Goal: Task Accomplishment & Management: Complete application form

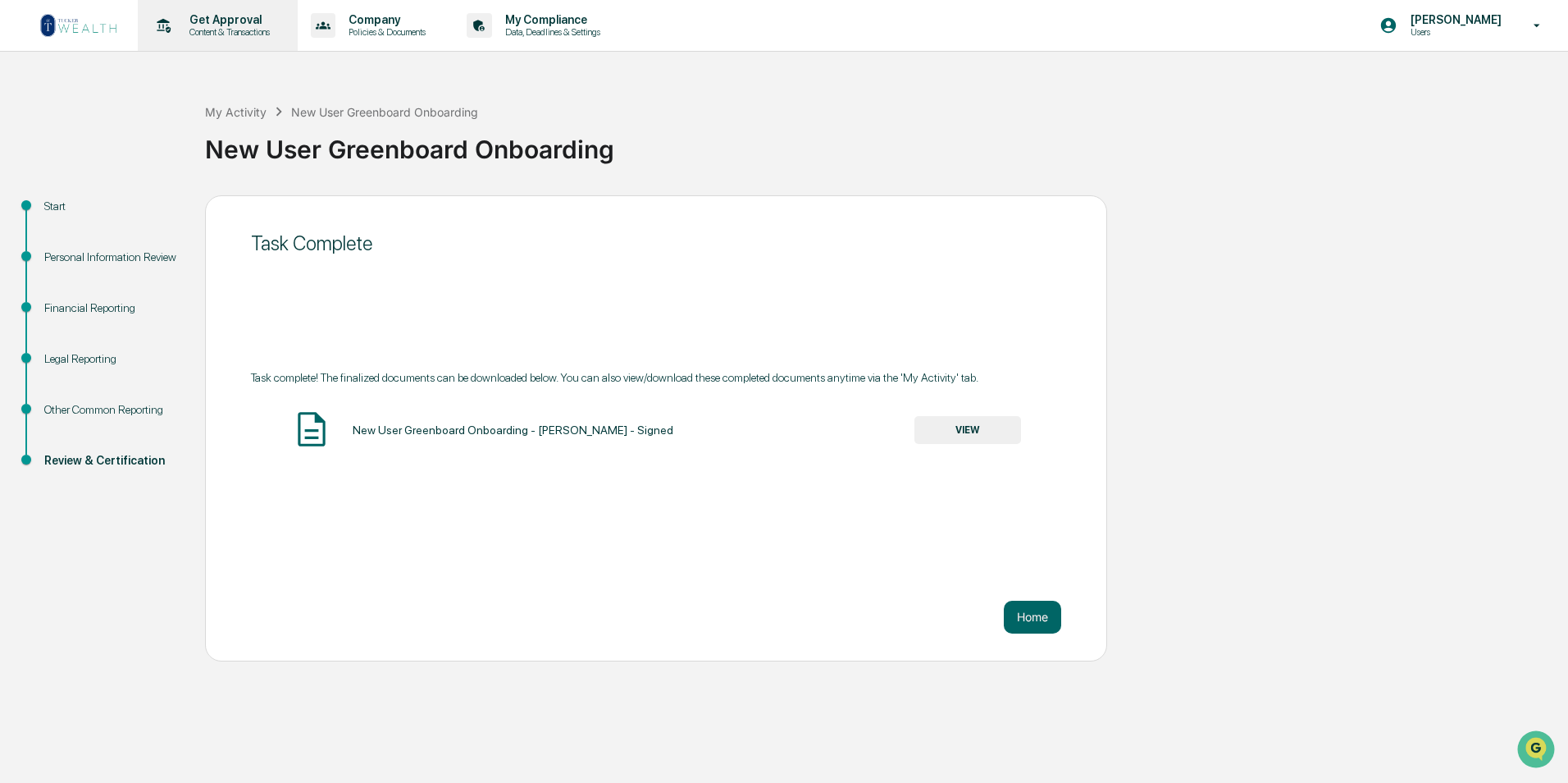
click at [218, 23] on p "Get Approval" at bounding box center [227, 20] width 101 height 13
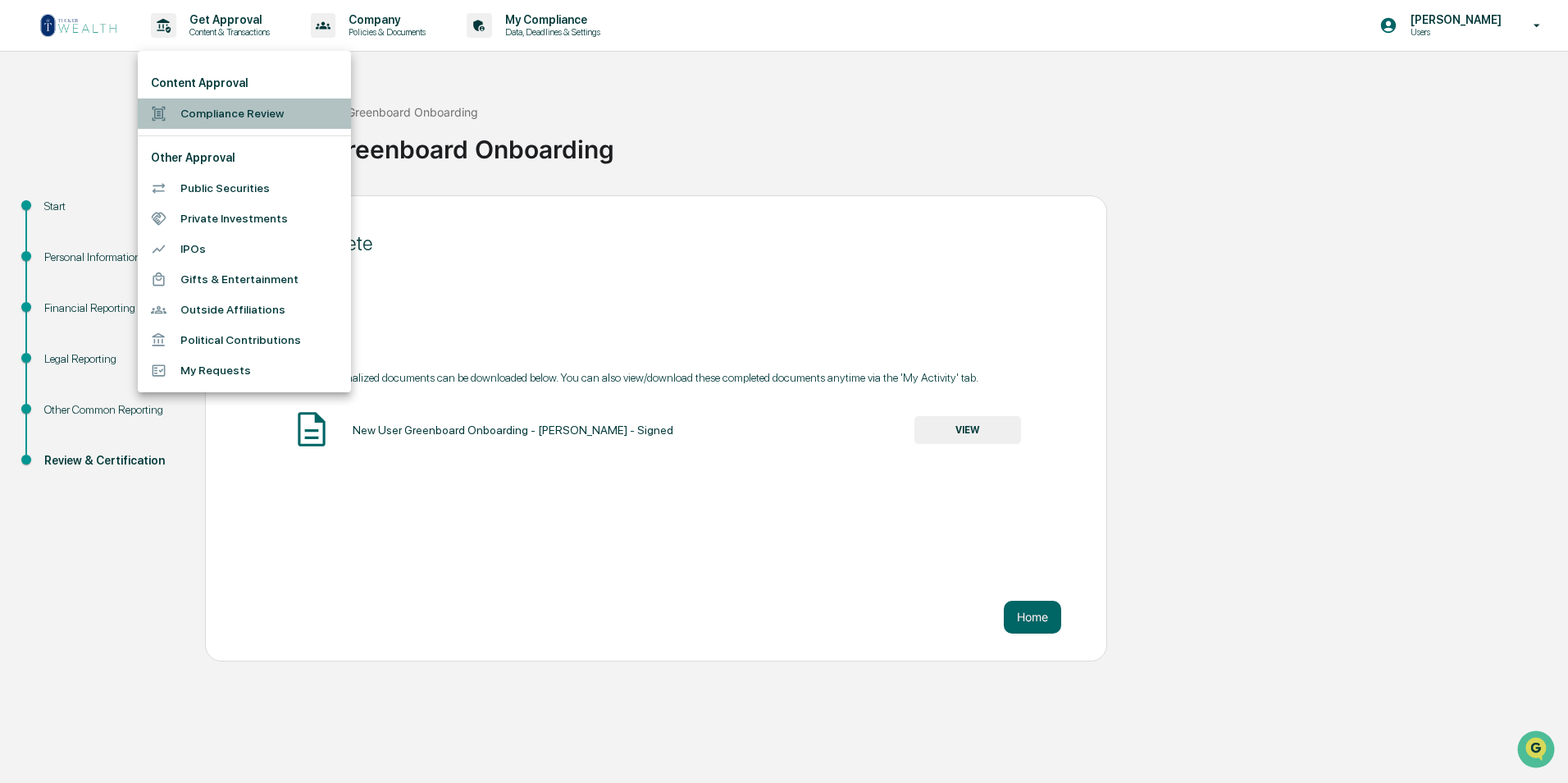
click at [259, 120] on li "Compliance Review" at bounding box center [244, 113] width 213 height 30
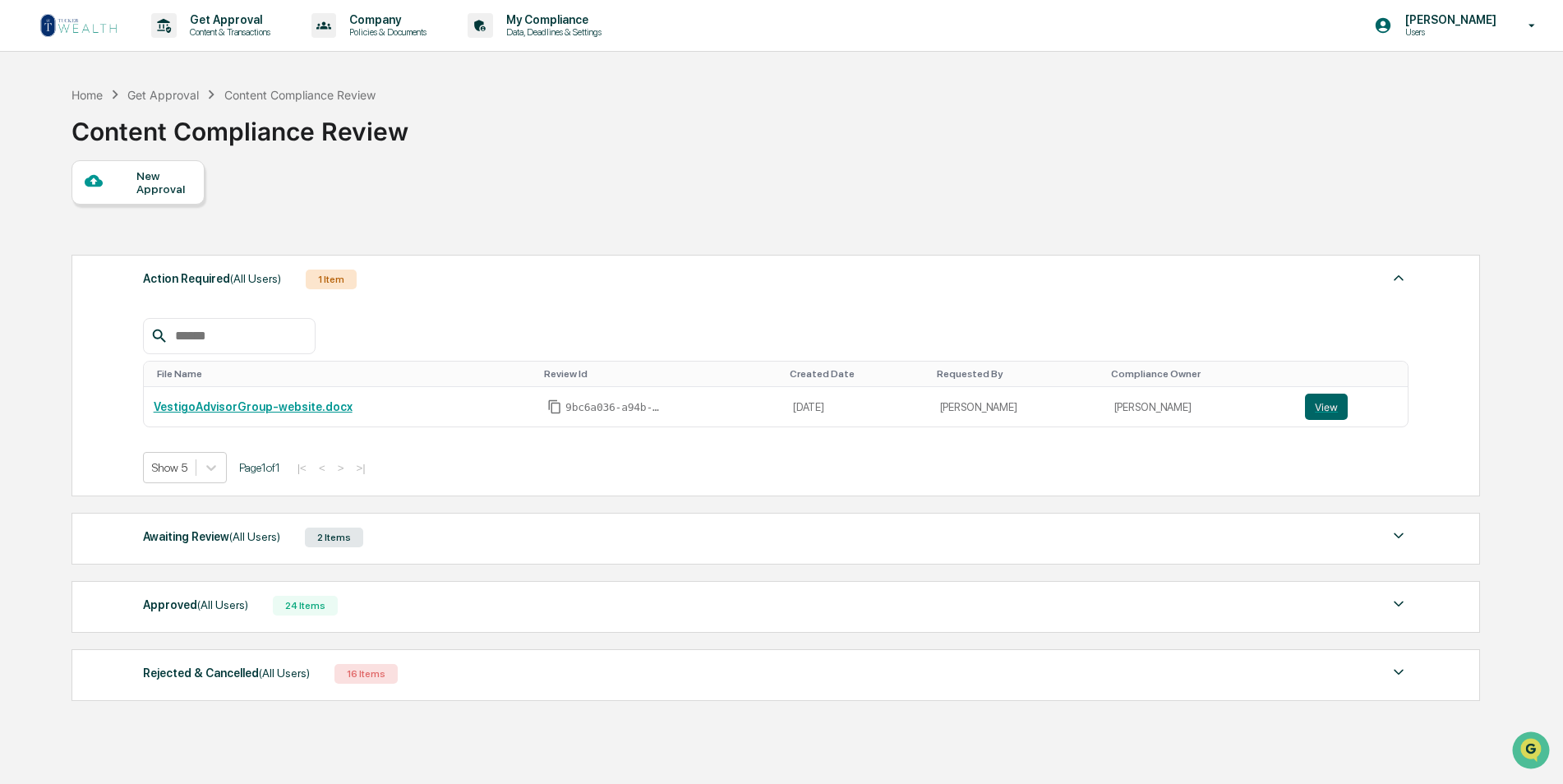
click at [138, 184] on div "New Approval" at bounding box center [163, 182] width 55 height 26
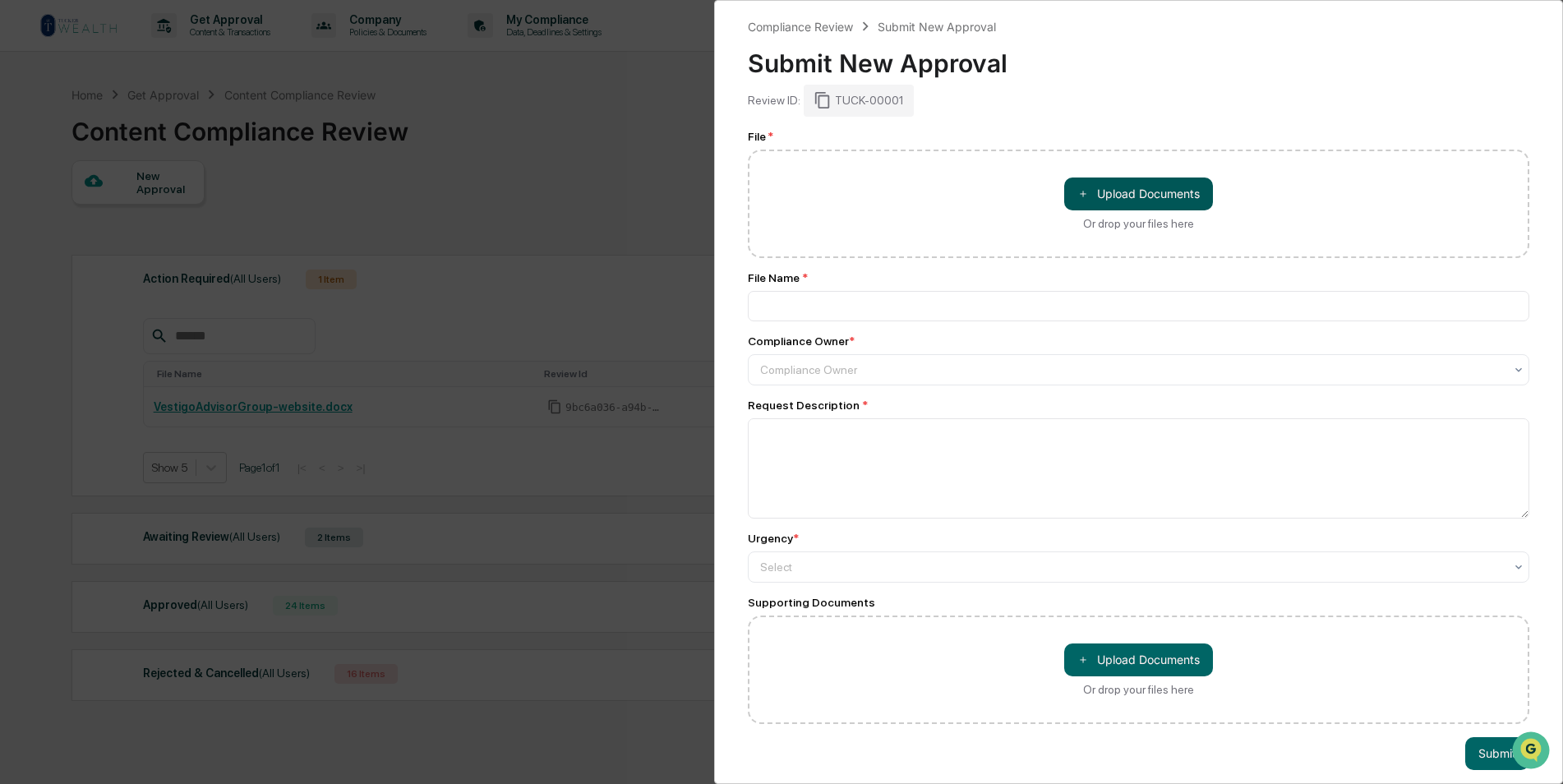
click at [1115, 190] on button "＋ Upload Documents" at bounding box center [1138, 193] width 148 height 33
type input "**********"
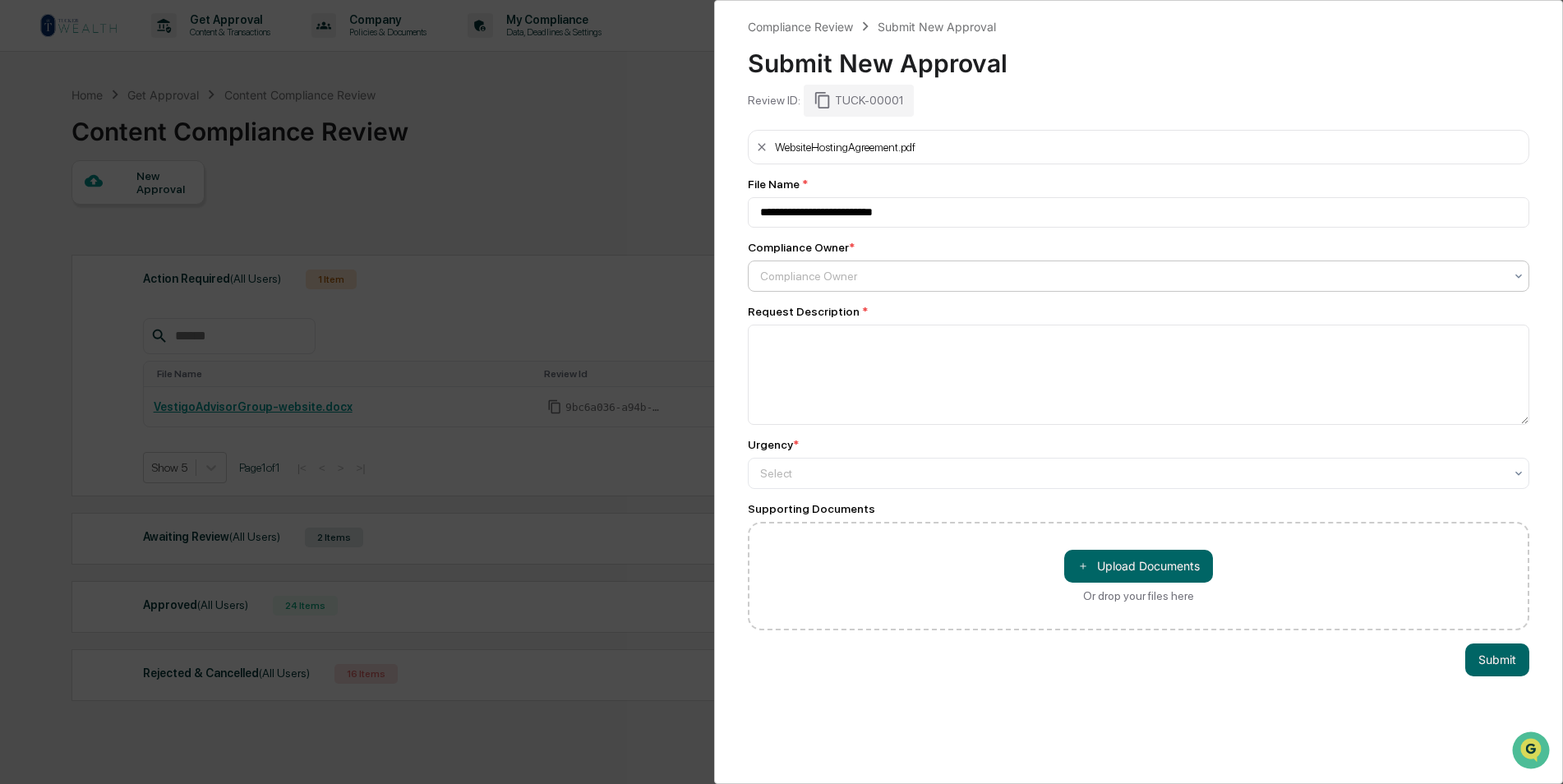
click at [842, 279] on div at bounding box center [1132, 275] width 744 height 16
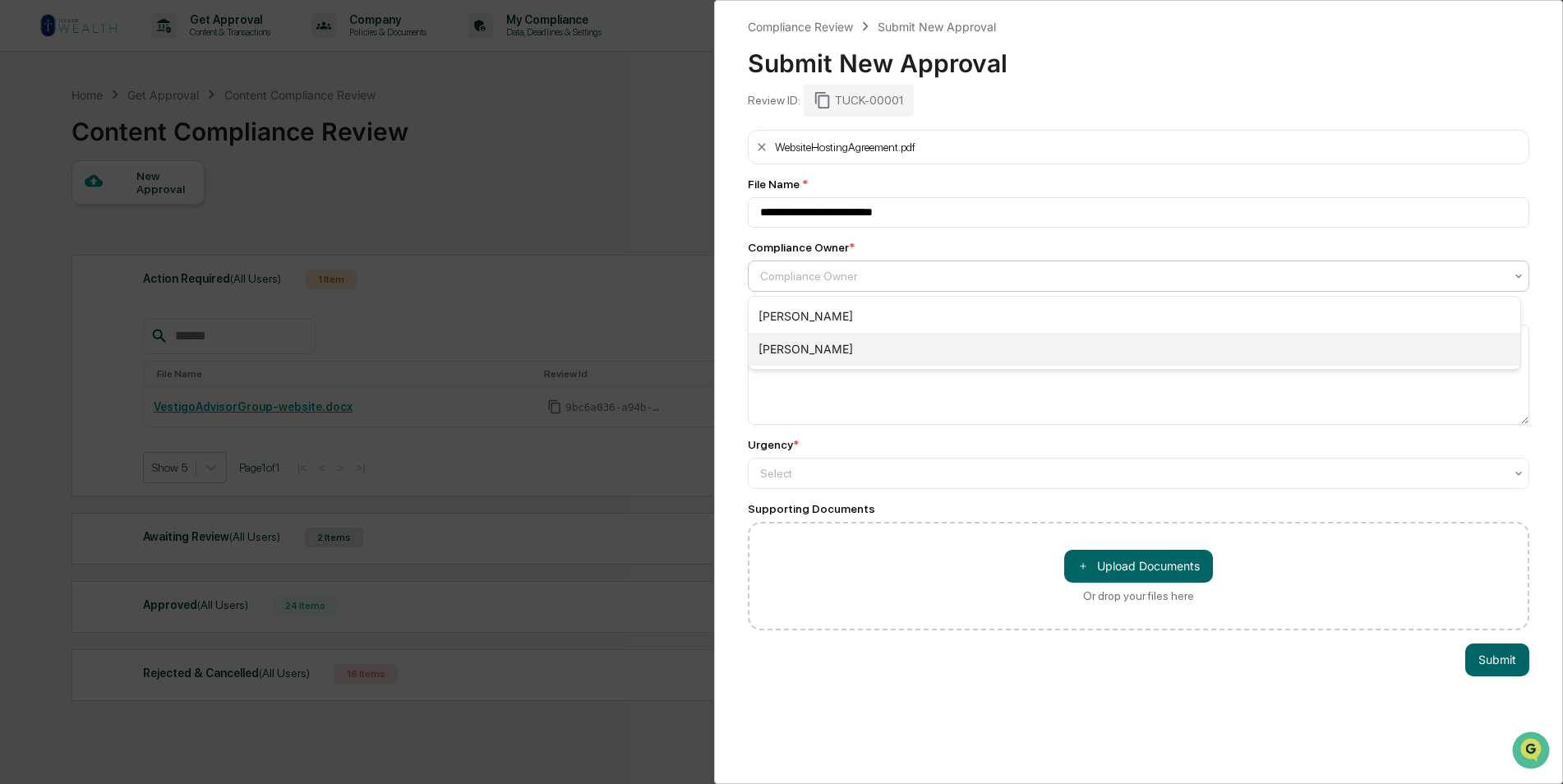
click at [875, 354] on div "[PERSON_NAME]" at bounding box center [1134, 348] width 771 height 33
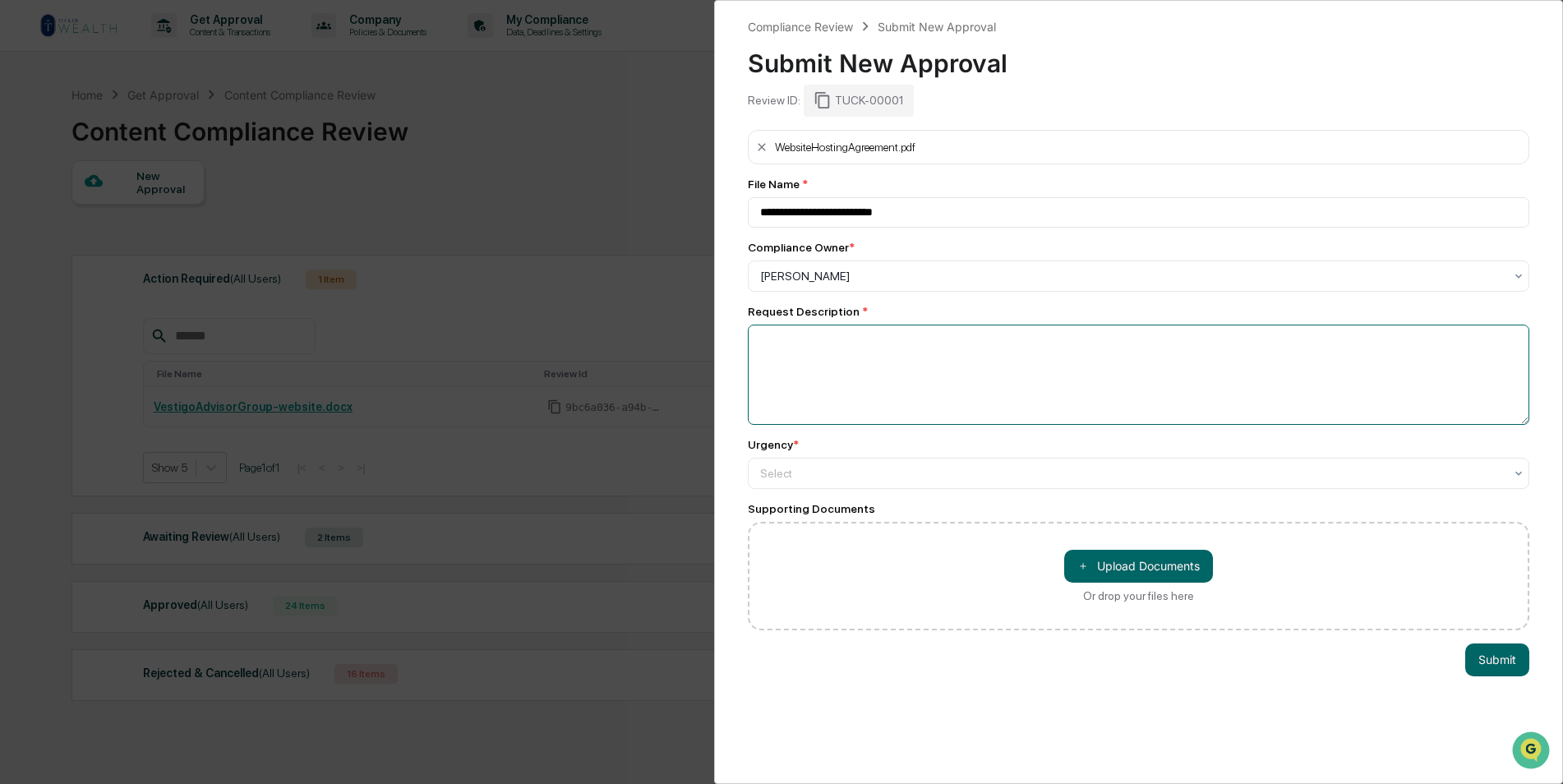
click at [815, 371] on textarea at bounding box center [1138, 375] width 782 height 100
click at [973, 340] on textarea "**********" at bounding box center [1134, 375] width 773 height 100
click at [1046, 337] on textarea "**********" at bounding box center [1134, 375] width 773 height 100
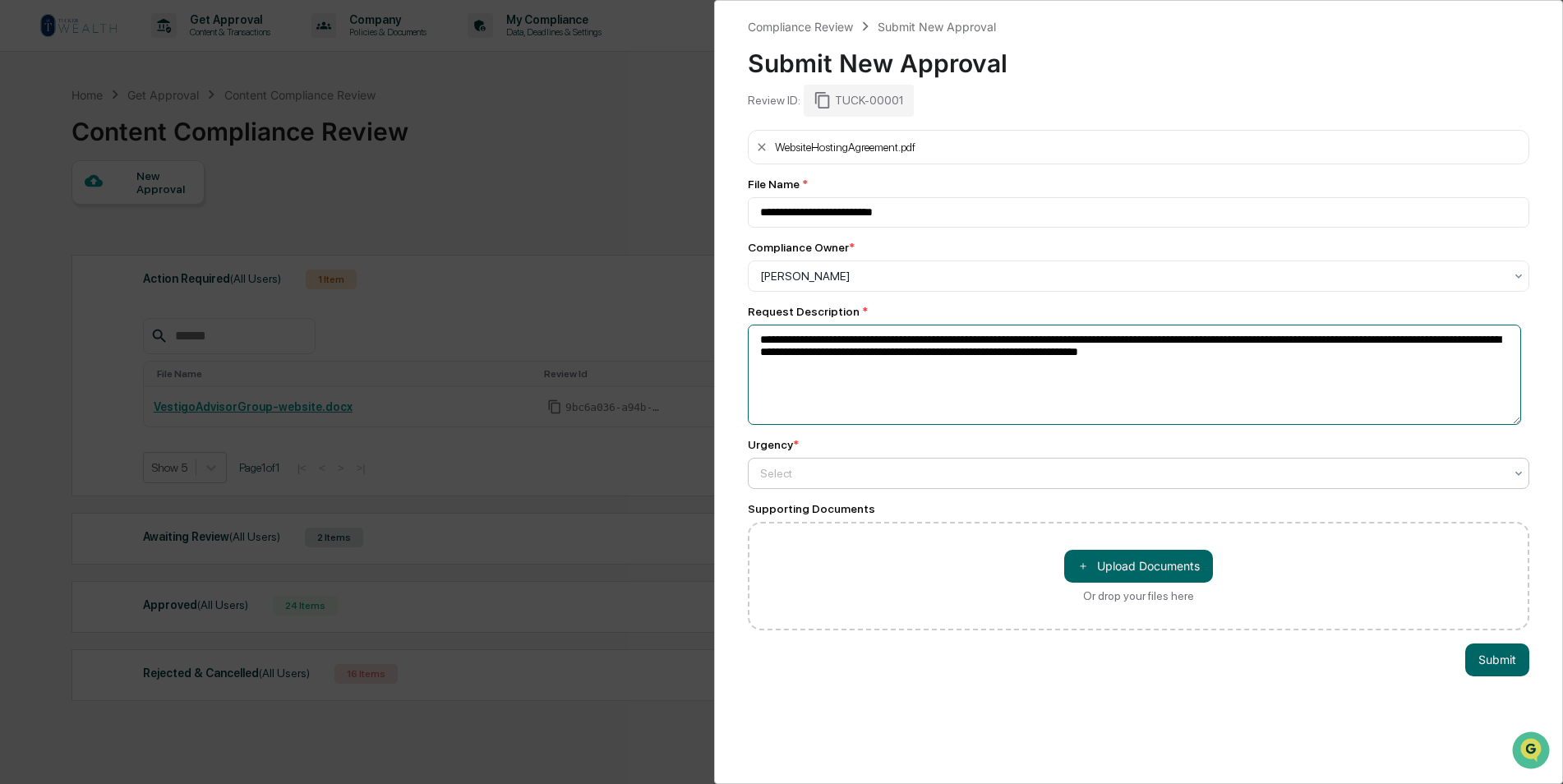
type textarea "**********"
click at [827, 468] on div at bounding box center [1132, 472] width 744 height 16
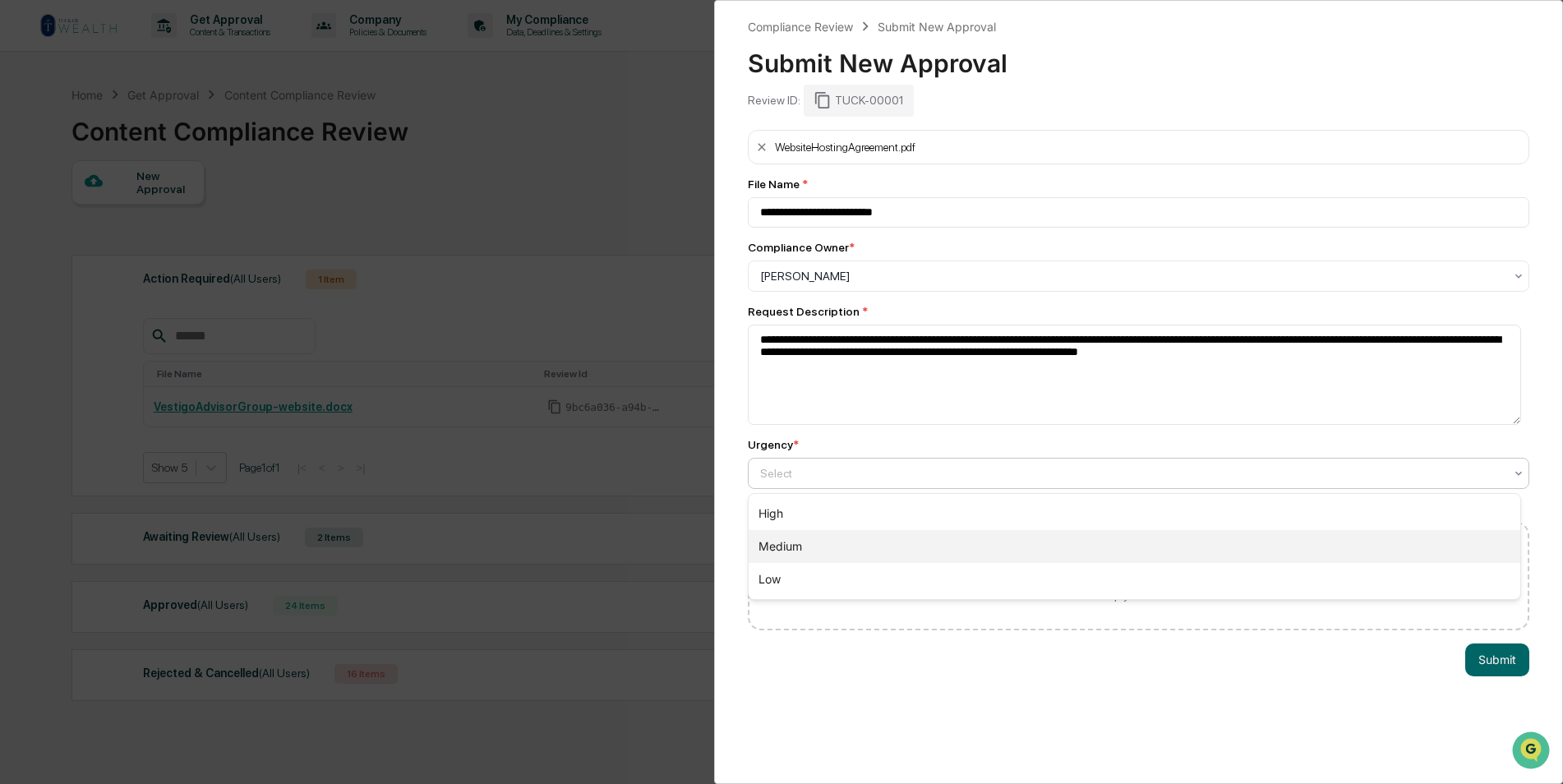
click at [817, 536] on div "Medium" at bounding box center [1134, 546] width 771 height 33
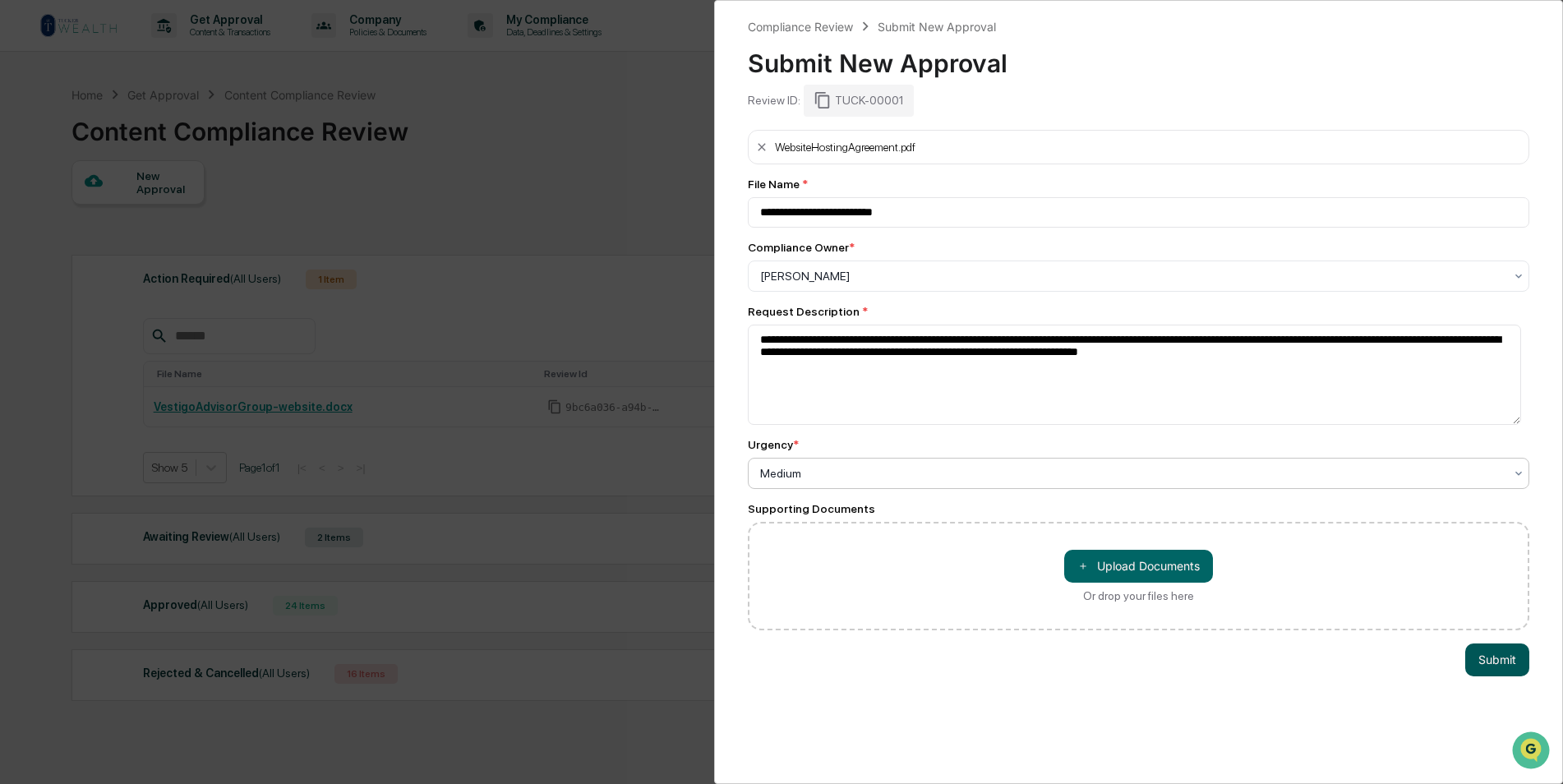
click at [1498, 653] on button "Submit" at bounding box center [1497, 659] width 64 height 33
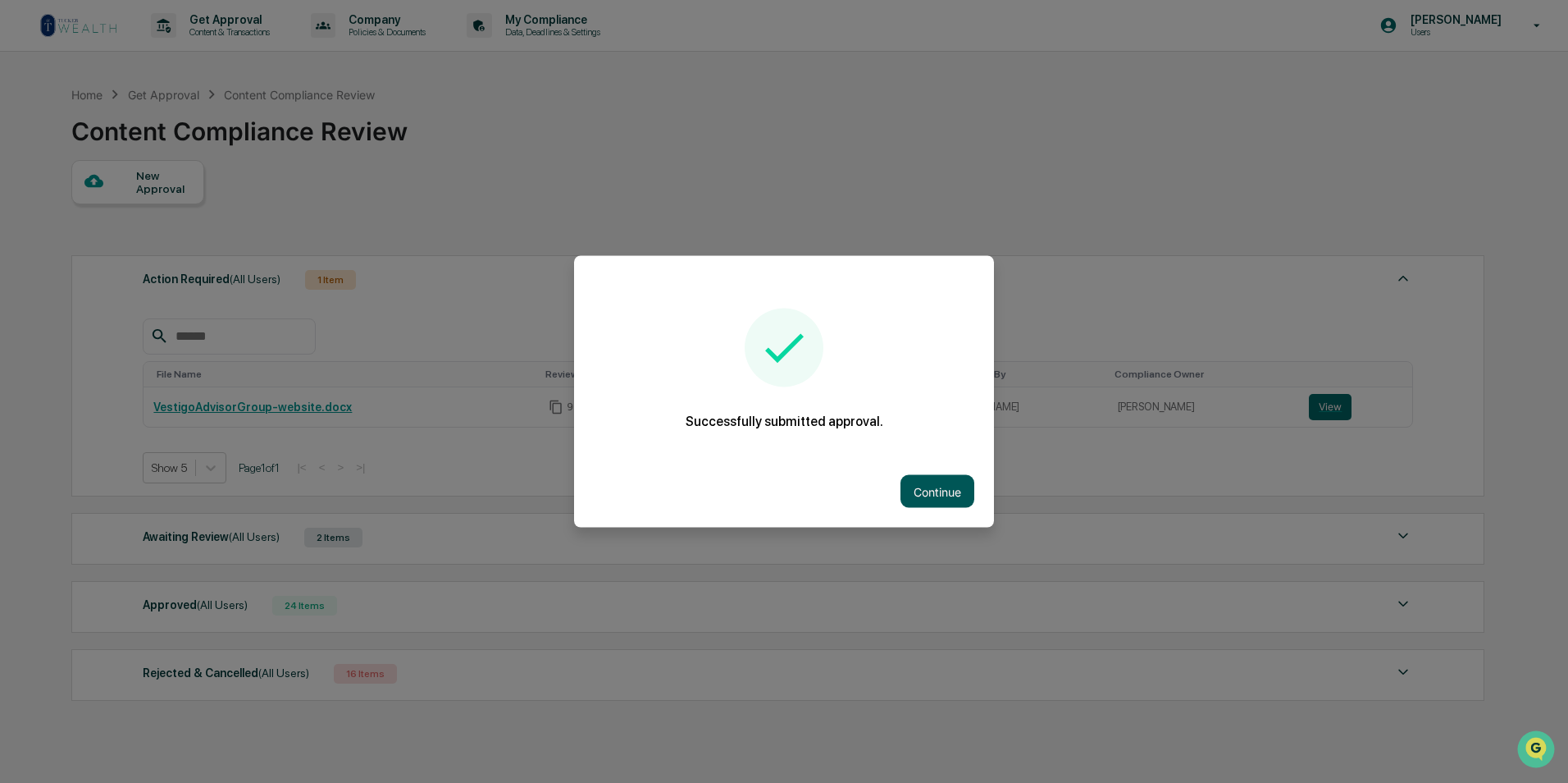
click at [918, 495] on button "Continue" at bounding box center [936, 490] width 74 height 33
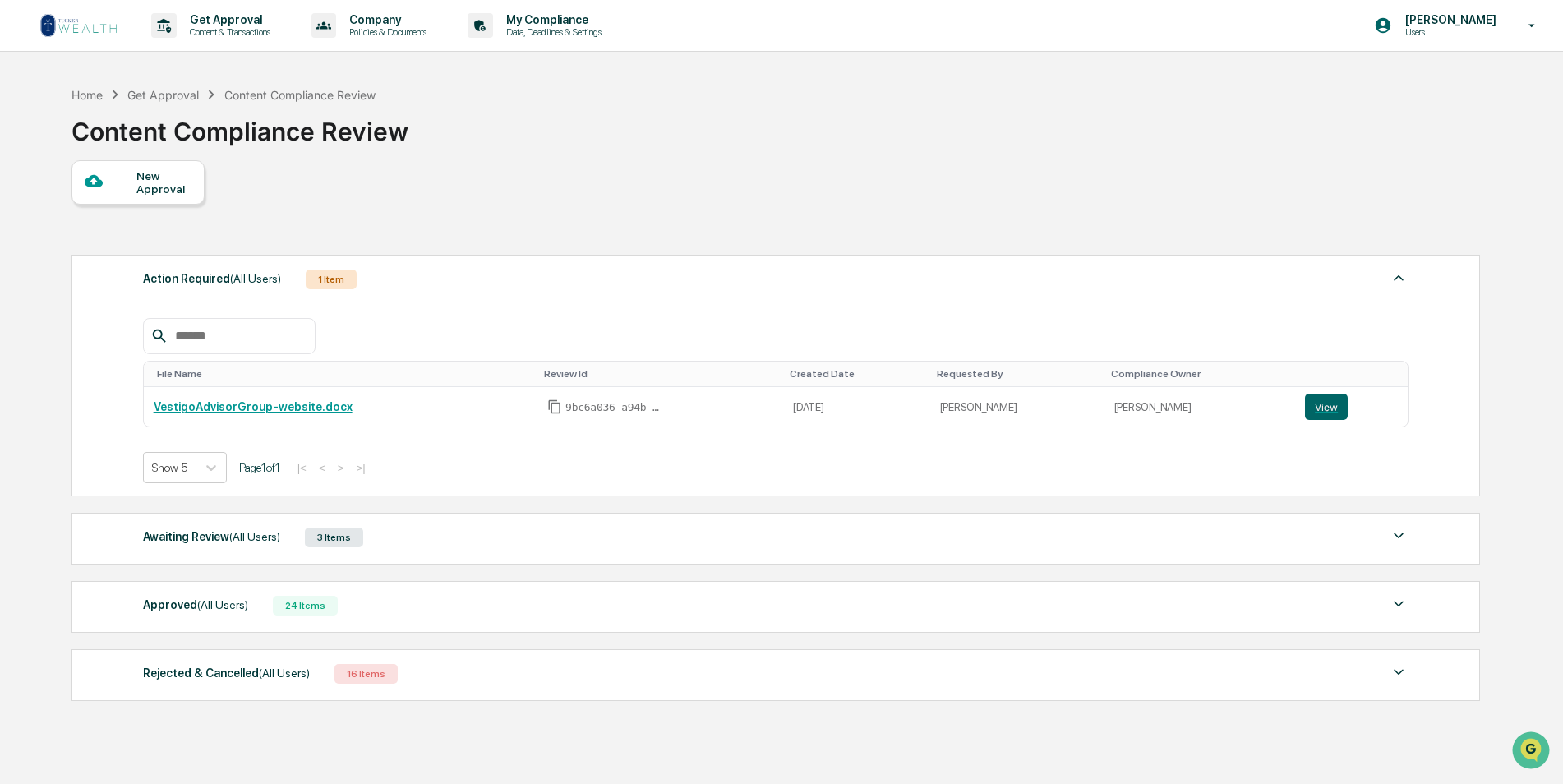
click at [393, 533] on div "Awaiting Review (All Users) 3 Items" at bounding box center [776, 537] width 1266 height 23
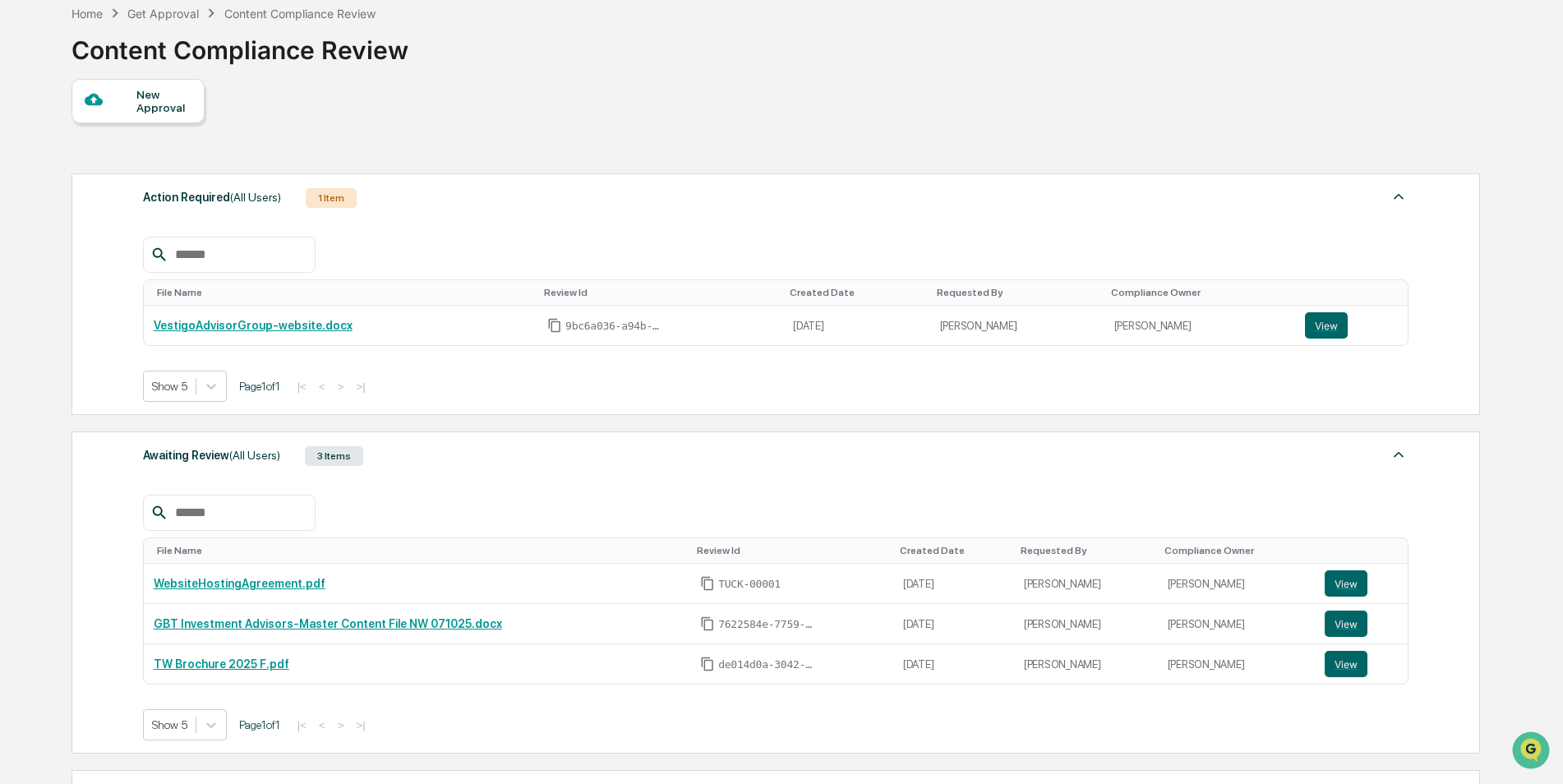
scroll to position [82, 0]
click at [405, 453] on div "Awaiting Review (All Users) 3 Items" at bounding box center [776, 454] width 1266 height 23
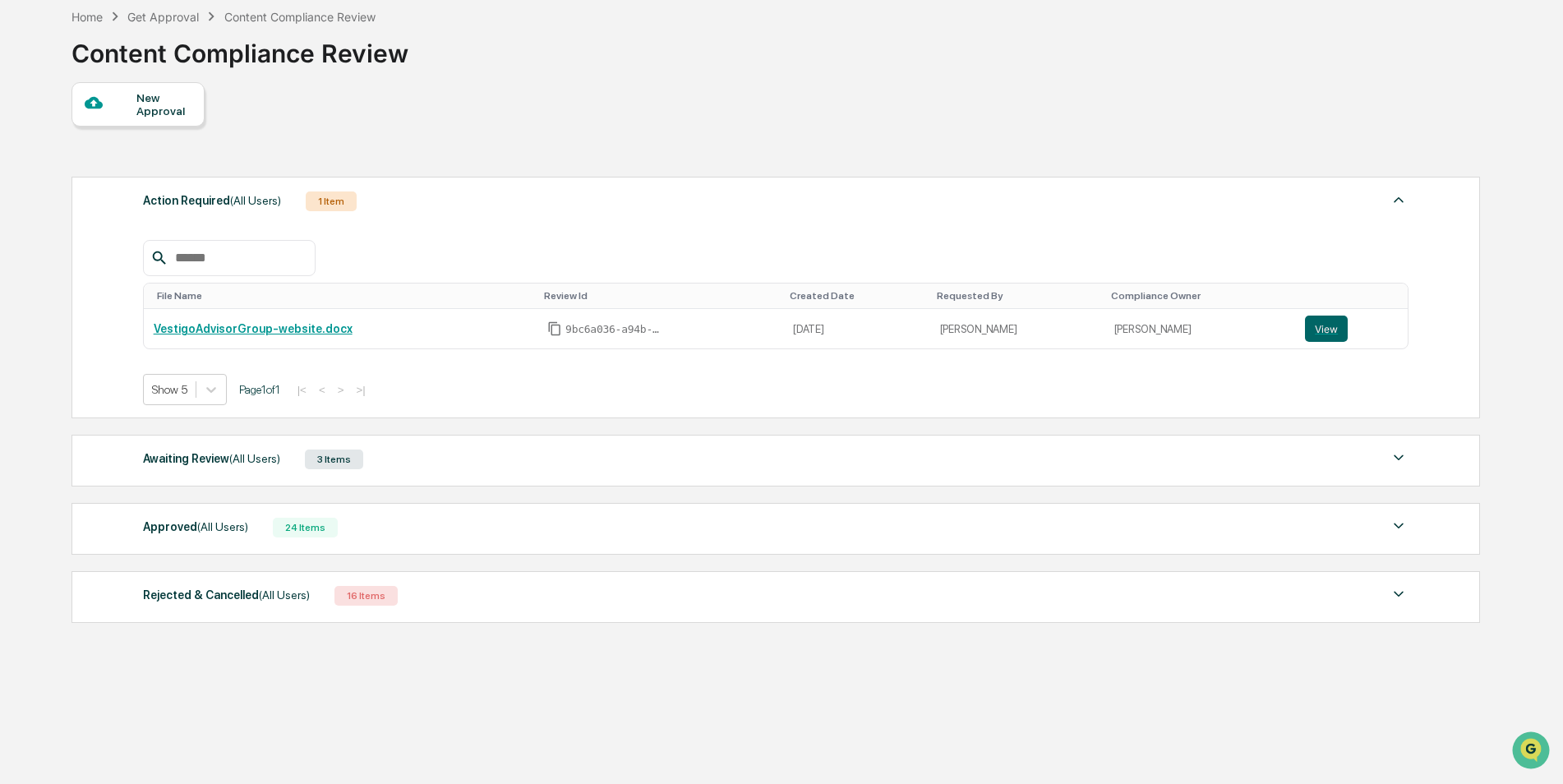
scroll to position [78, 0]
click at [225, 534] on div "Approved (All Users)" at bounding box center [195, 526] width 105 height 22
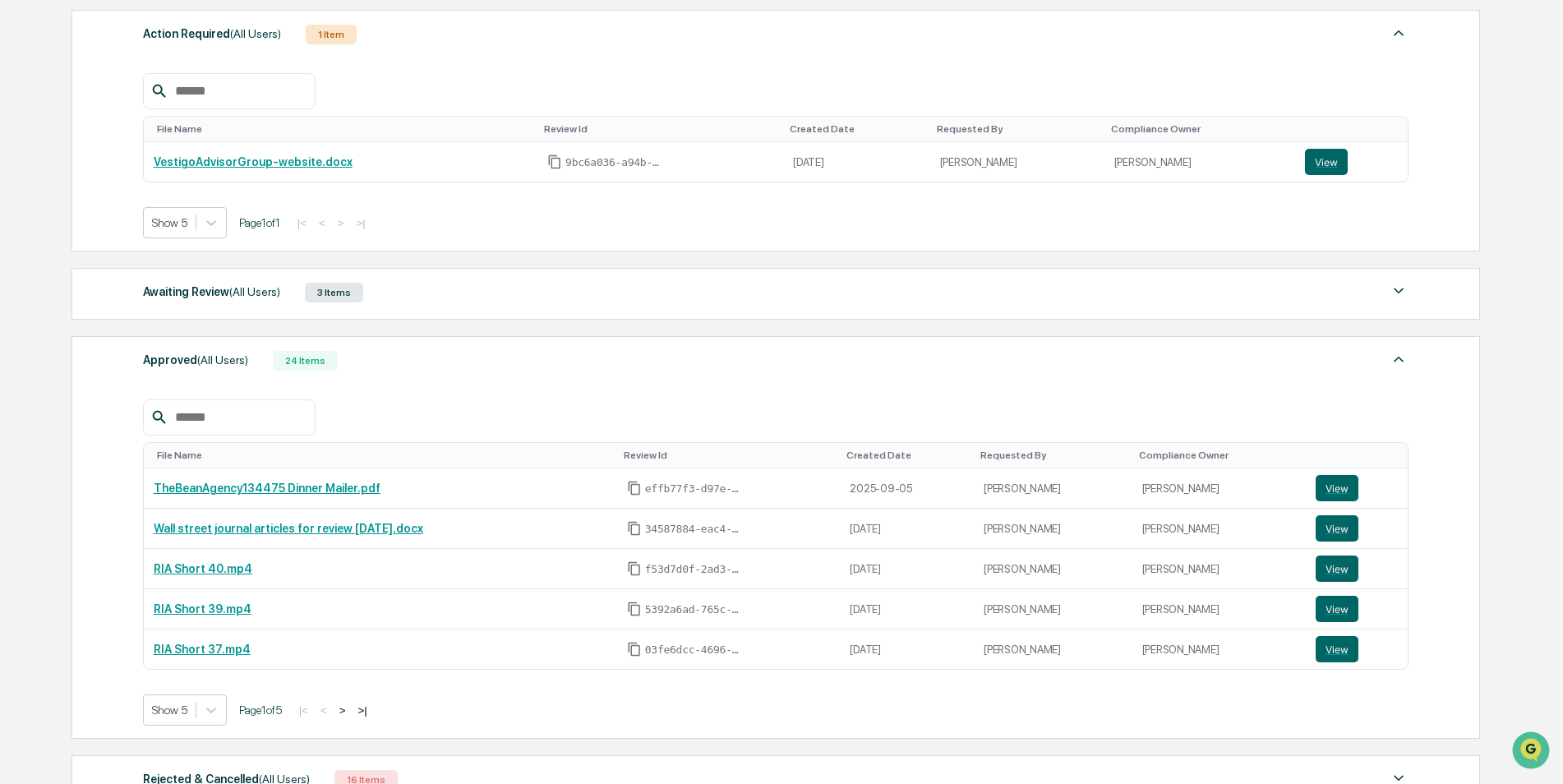
scroll to position [246, 0]
click at [246, 350] on div "Approved (All Users) 24 Items" at bounding box center [776, 359] width 1266 height 23
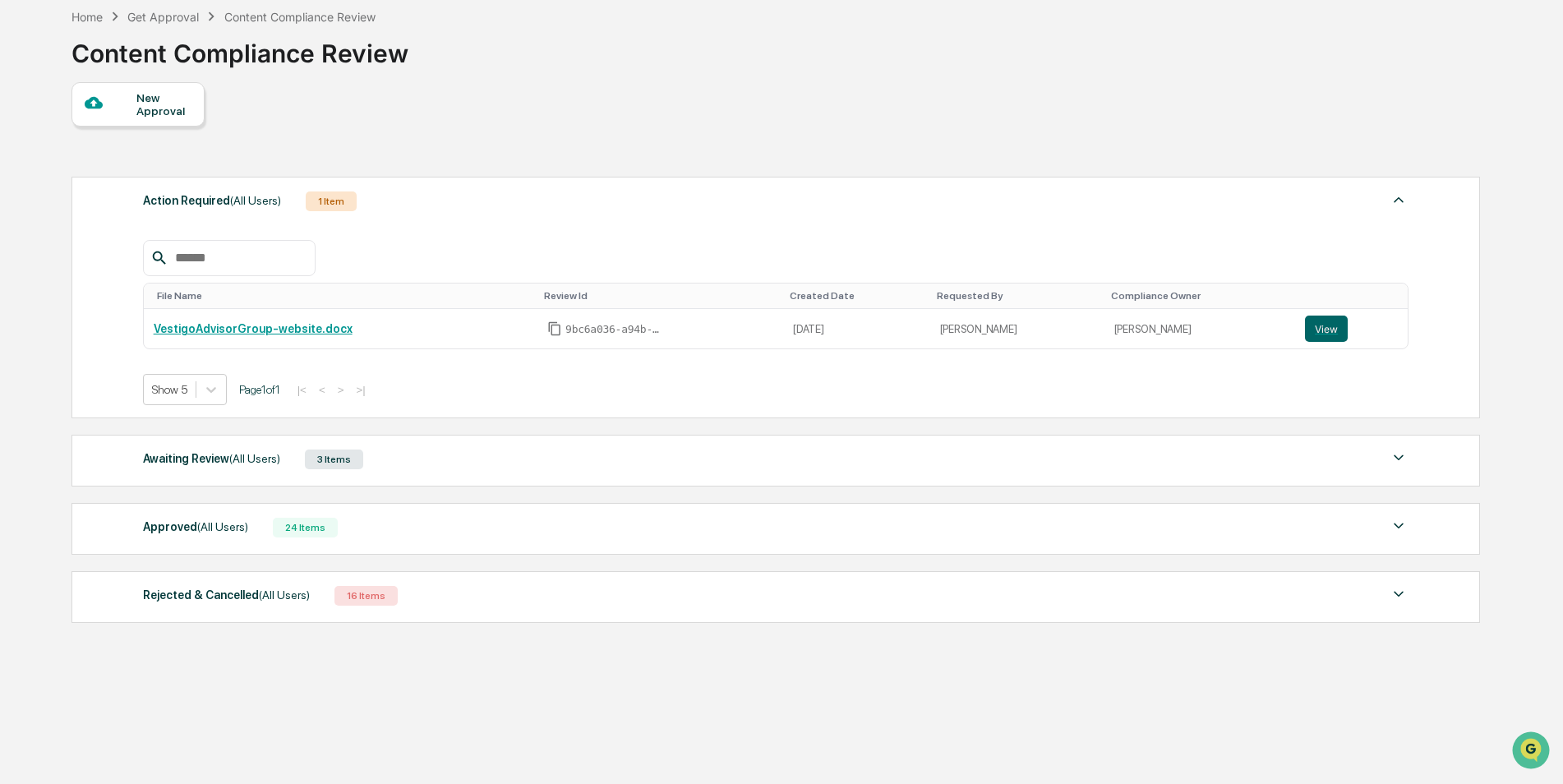
scroll to position [78, 0]
click at [438, 593] on div "Rejected & Cancelled (All Users) 16 Items" at bounding box center [776, 595] width 1266 height 23
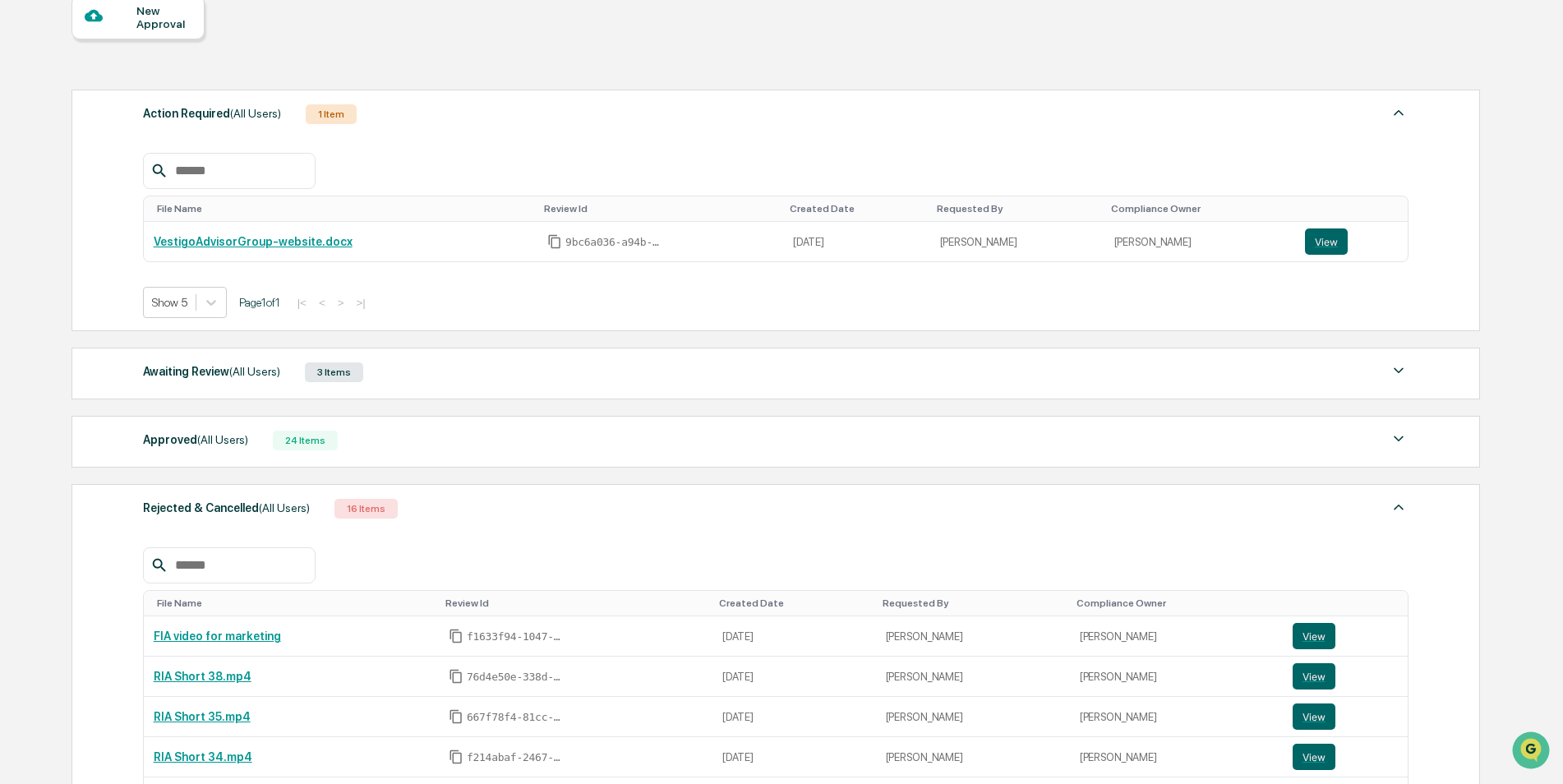
scroll to position [164, 0]
click at [434, 511] on div "Rejected & Cancelled (All Users) 16 Items" at bounding box center [776, 509] width 1266 height 23
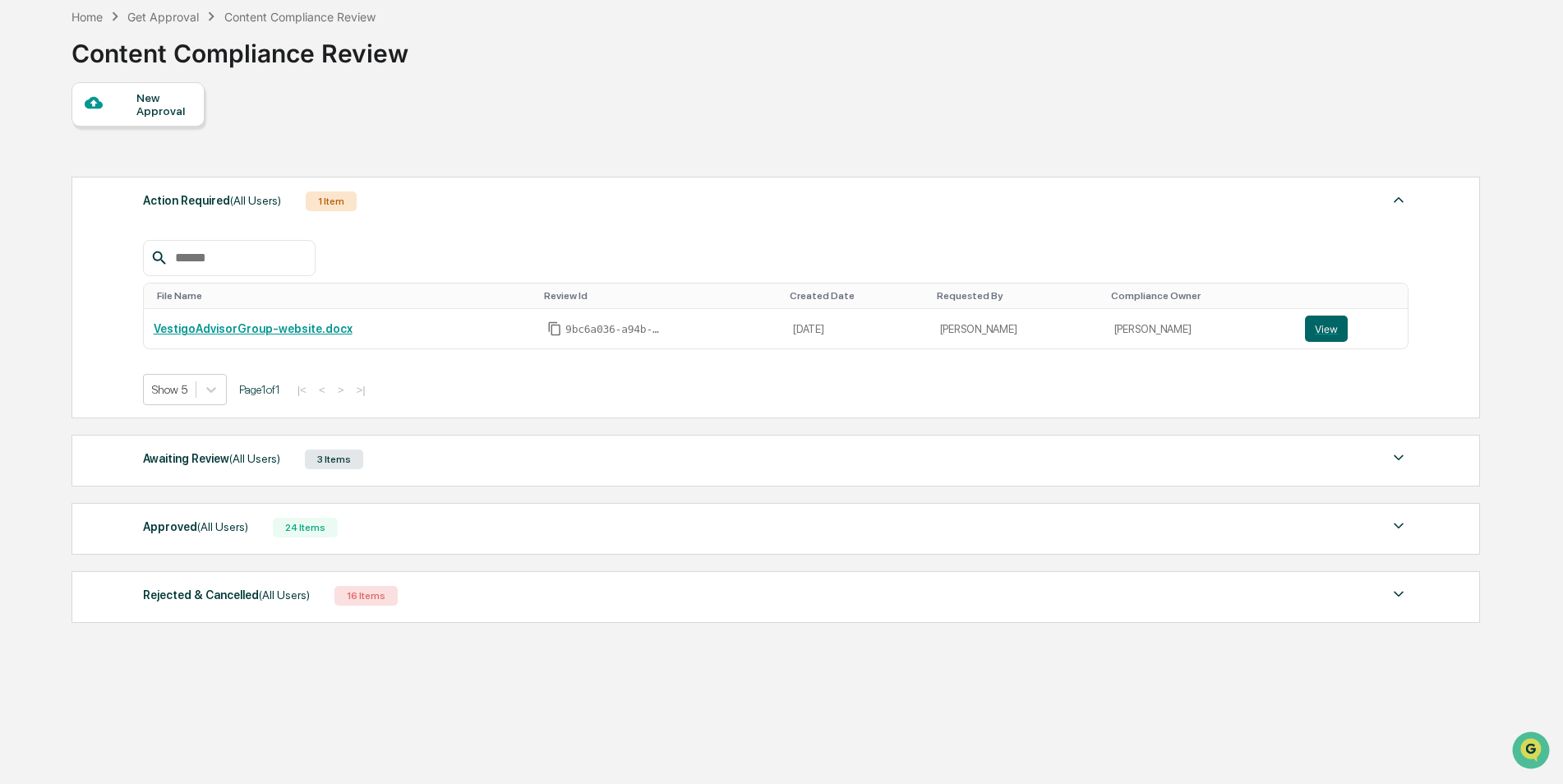
scroll to position [78, 0]
click at [299, 331] on link "VestigoAdvisorGroup-website.docx" at bounding box center [254, 329] width 199 height 13
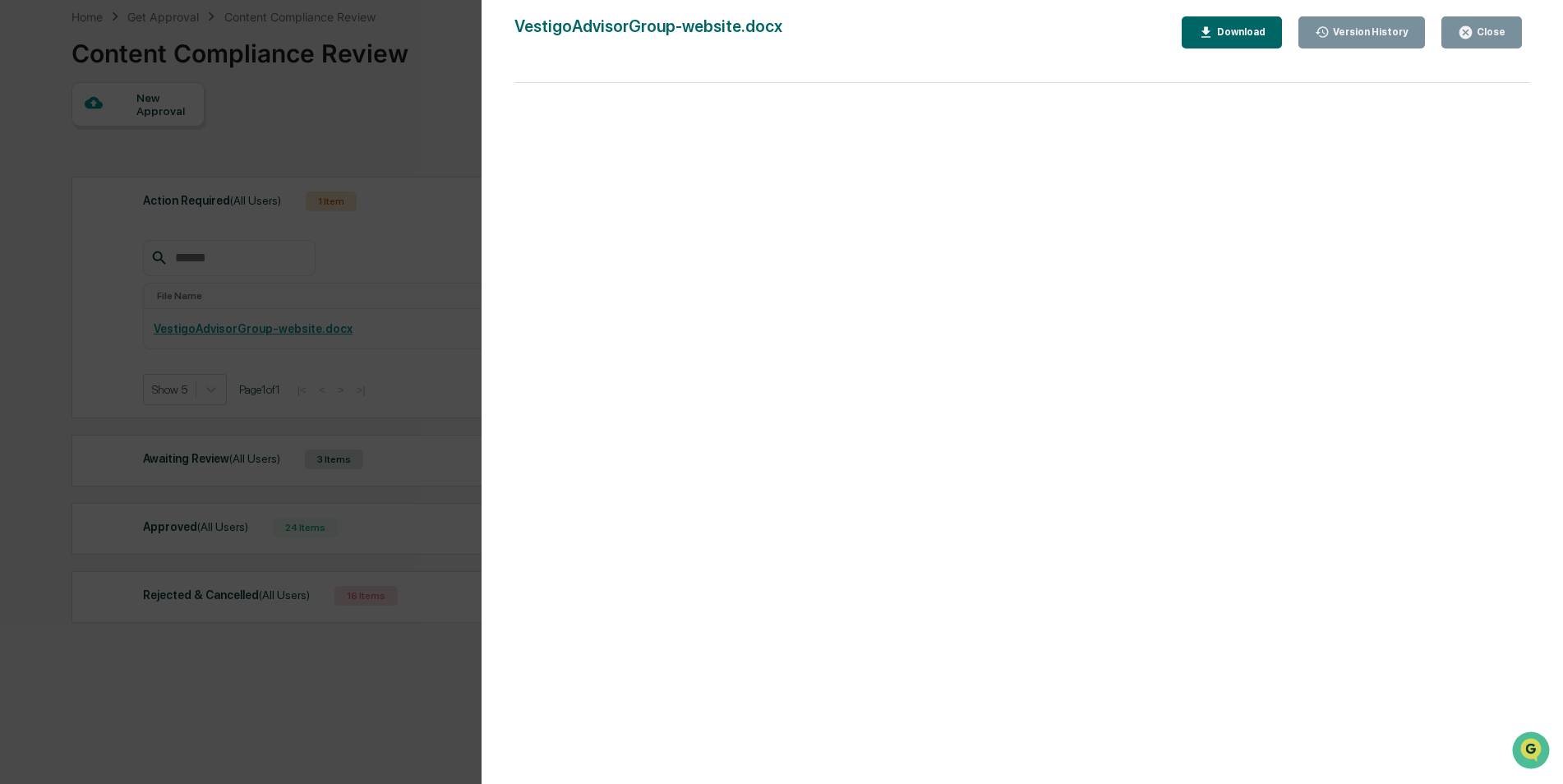
click at [437, 94] on div "Version History 09/08/2025, 05:00 PM Anna Bateman VestigoAdvisorGroup-website.d…" at bounding box center [782, 392] width 1563 height 784
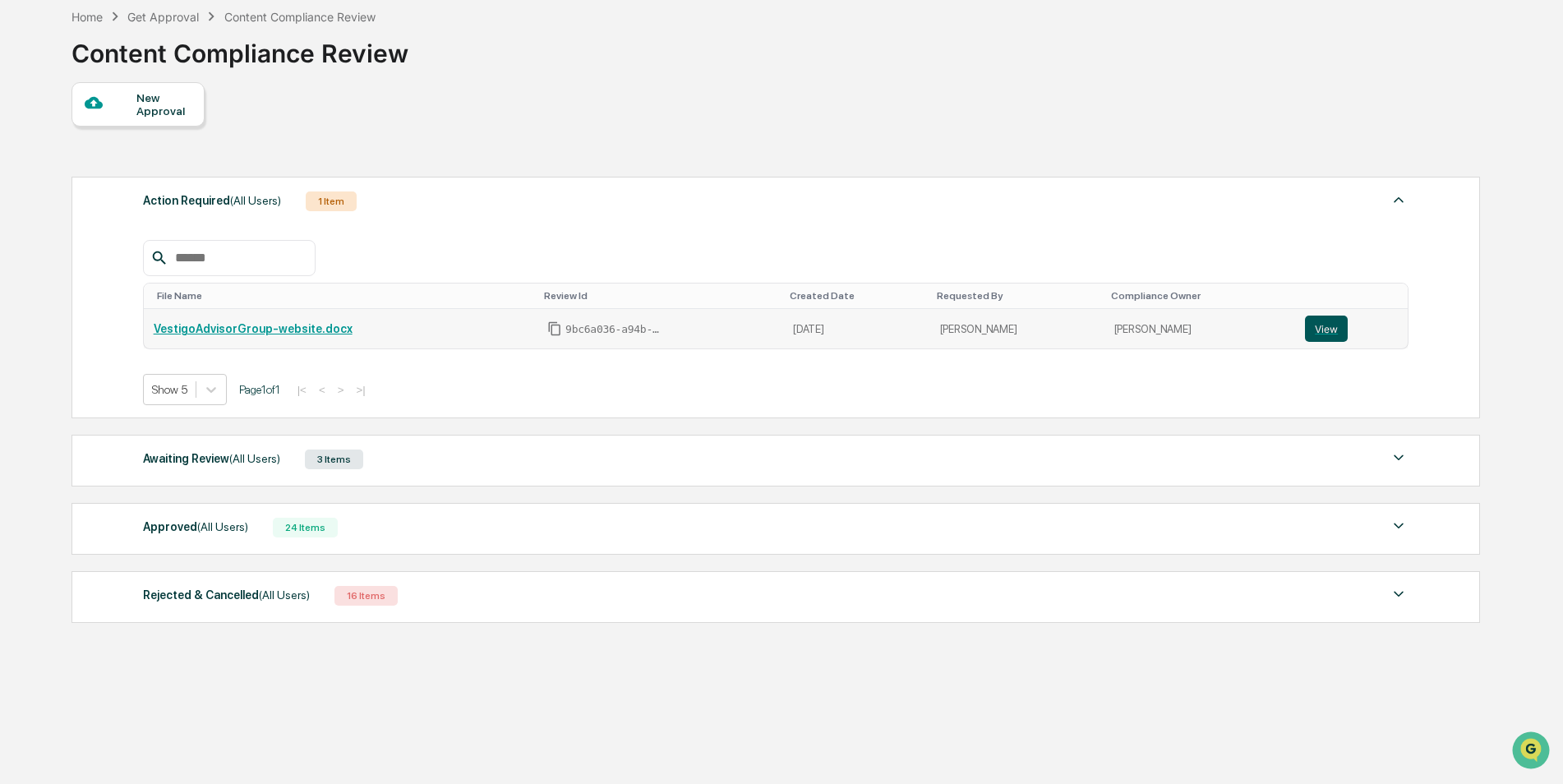
click at [1323, 329] on button "View" at bounding box center [1325, 329] width 42 height 26
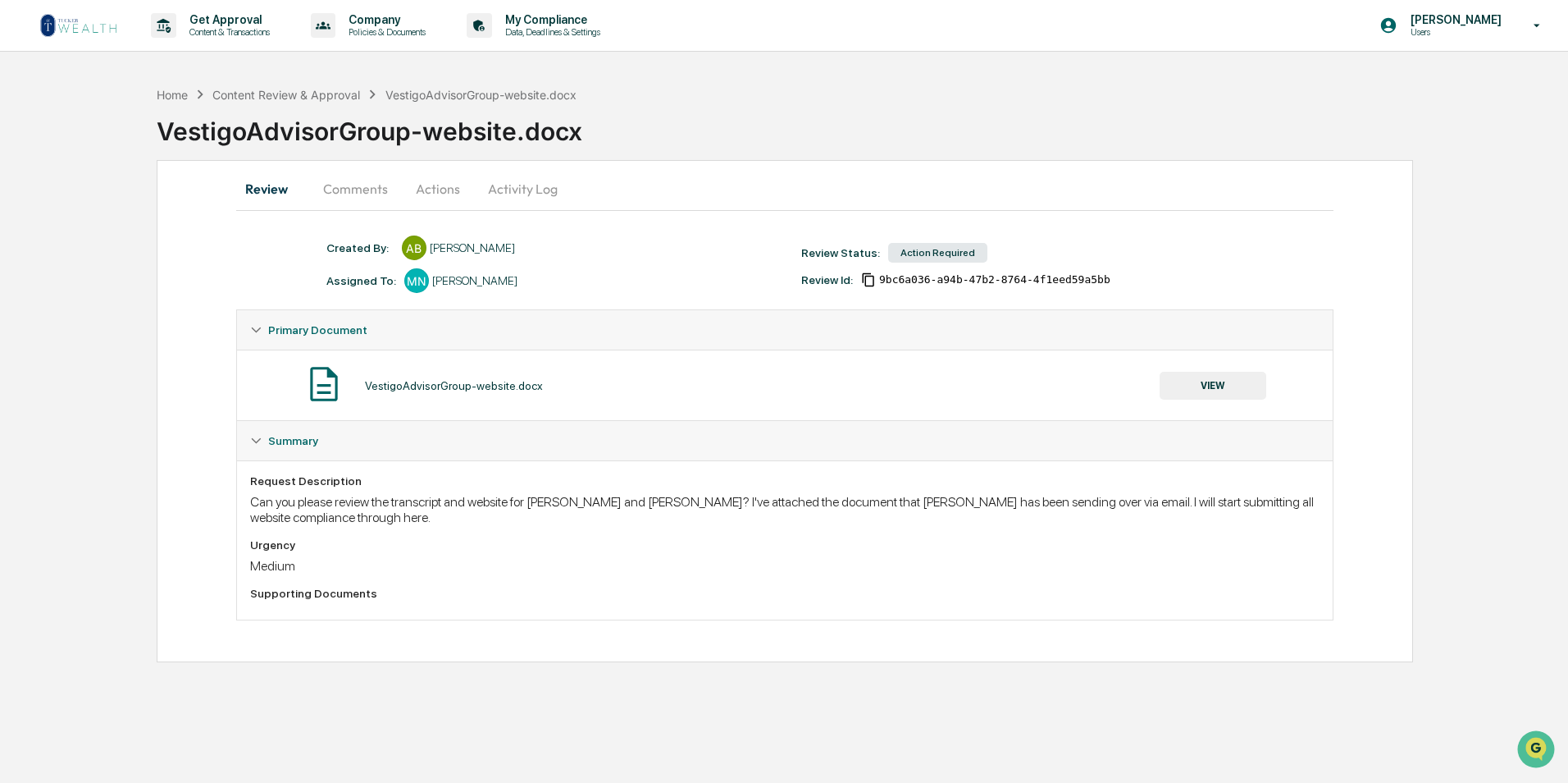
click at [337, 175] on button "Comments" at bounding box center [355, 188] width 91 height 39
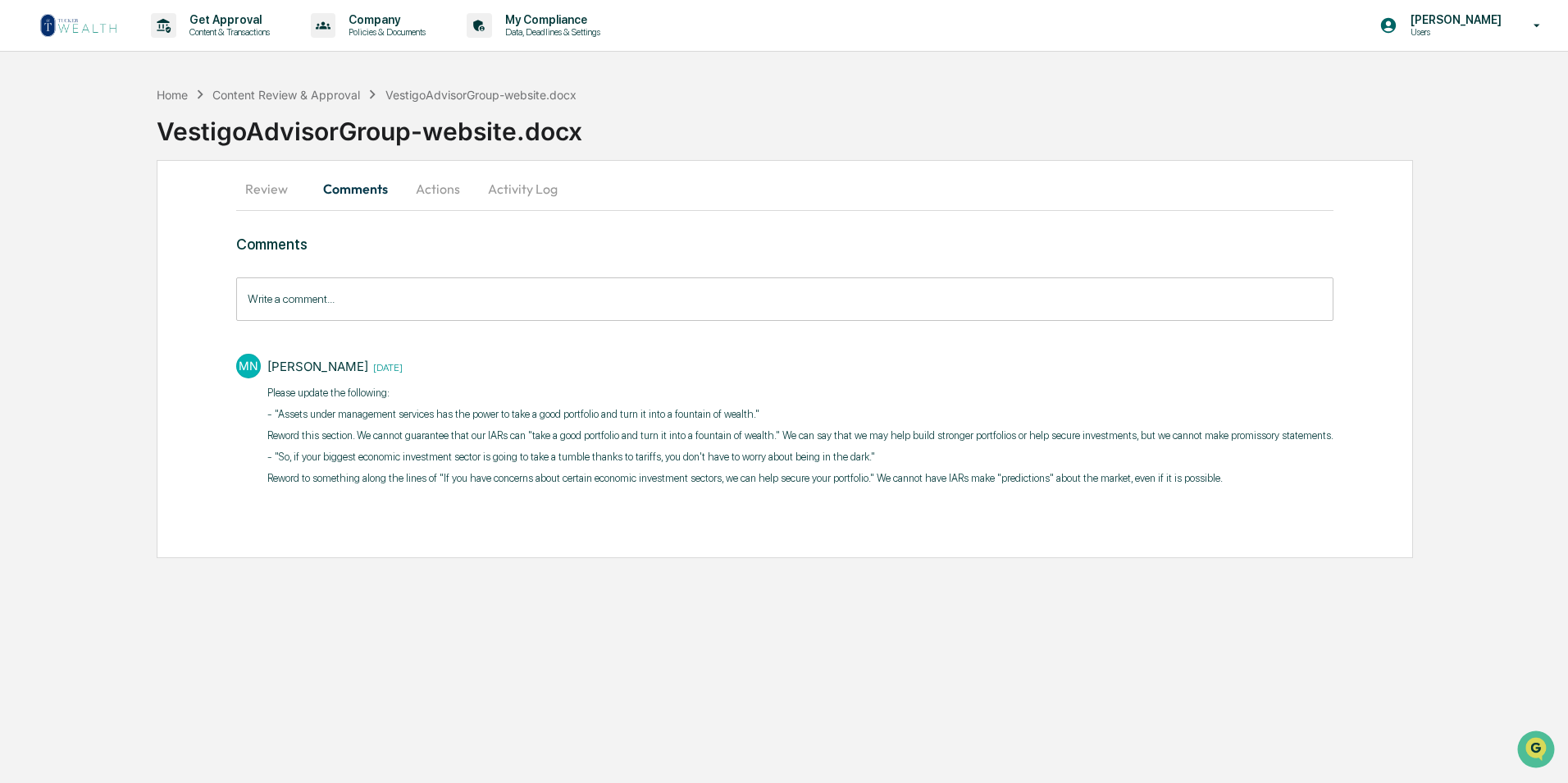
click at [425, 188] on button "Actions" at bounding box center [438, 188] width 74 height 39
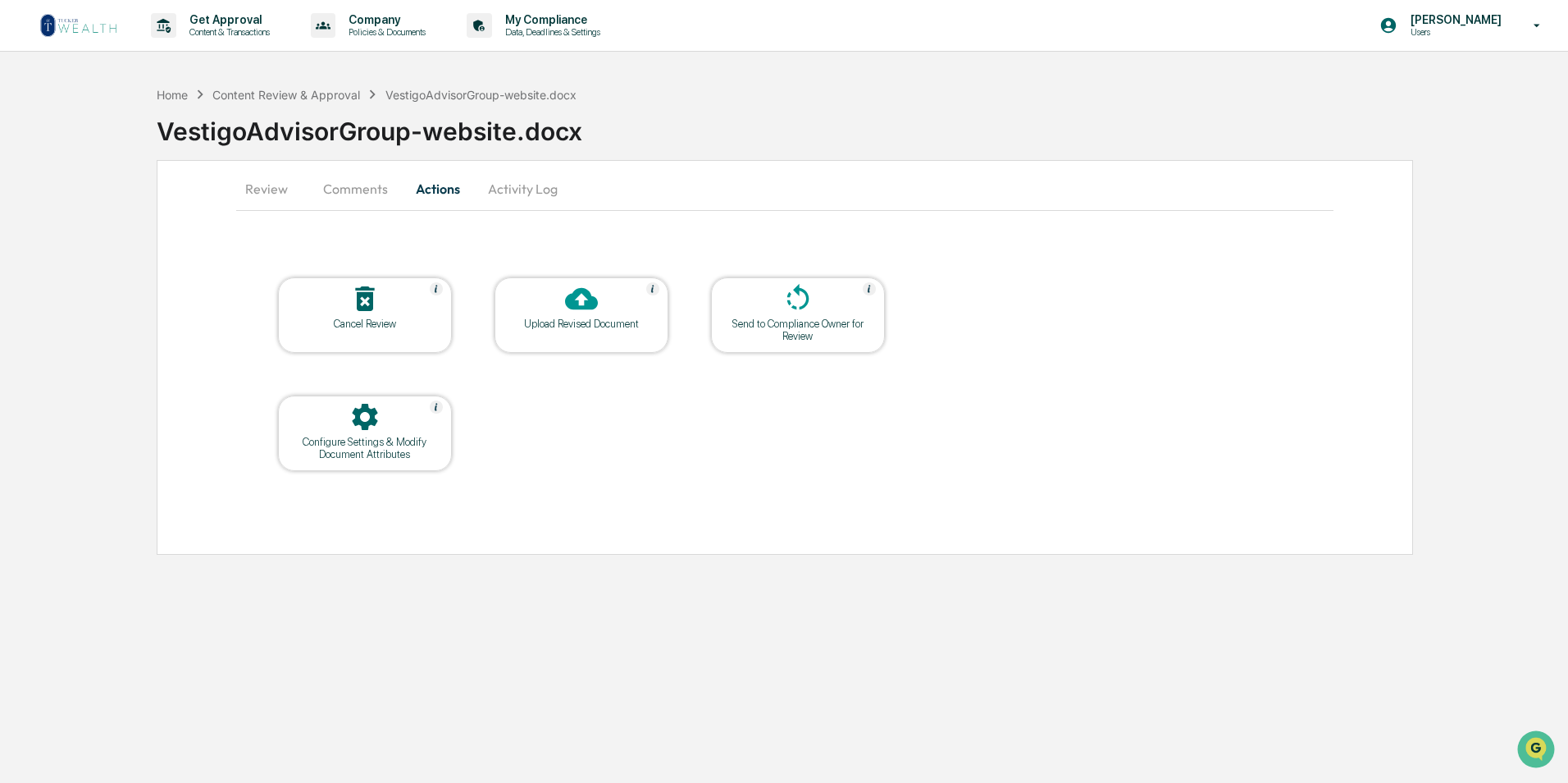
click at [271, 200] on button "Review" at bounding box center [273, 188] width 74 height 39
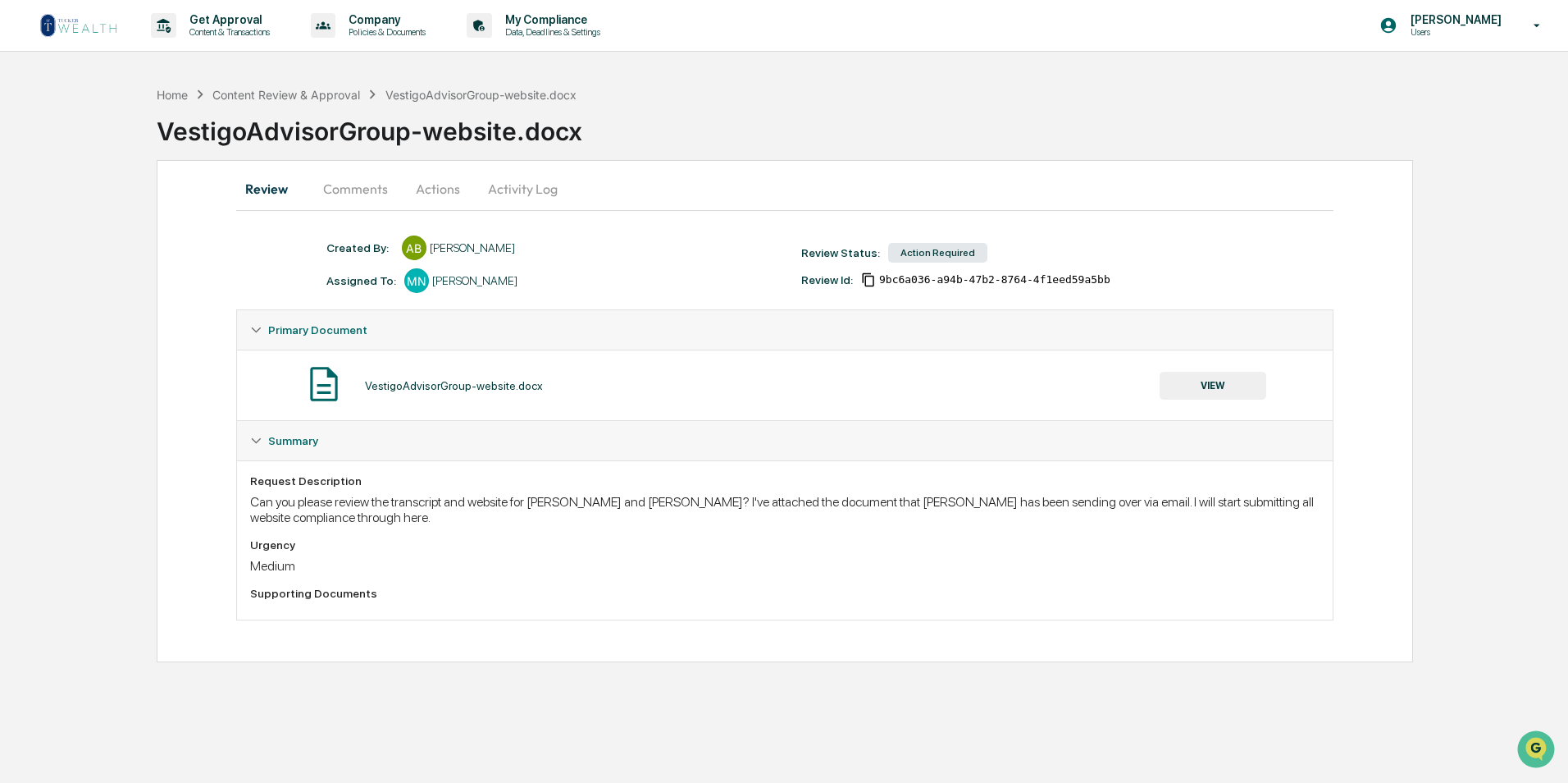
click at [75, 29] on img at bounding box center [79, 25] width 79 height 26
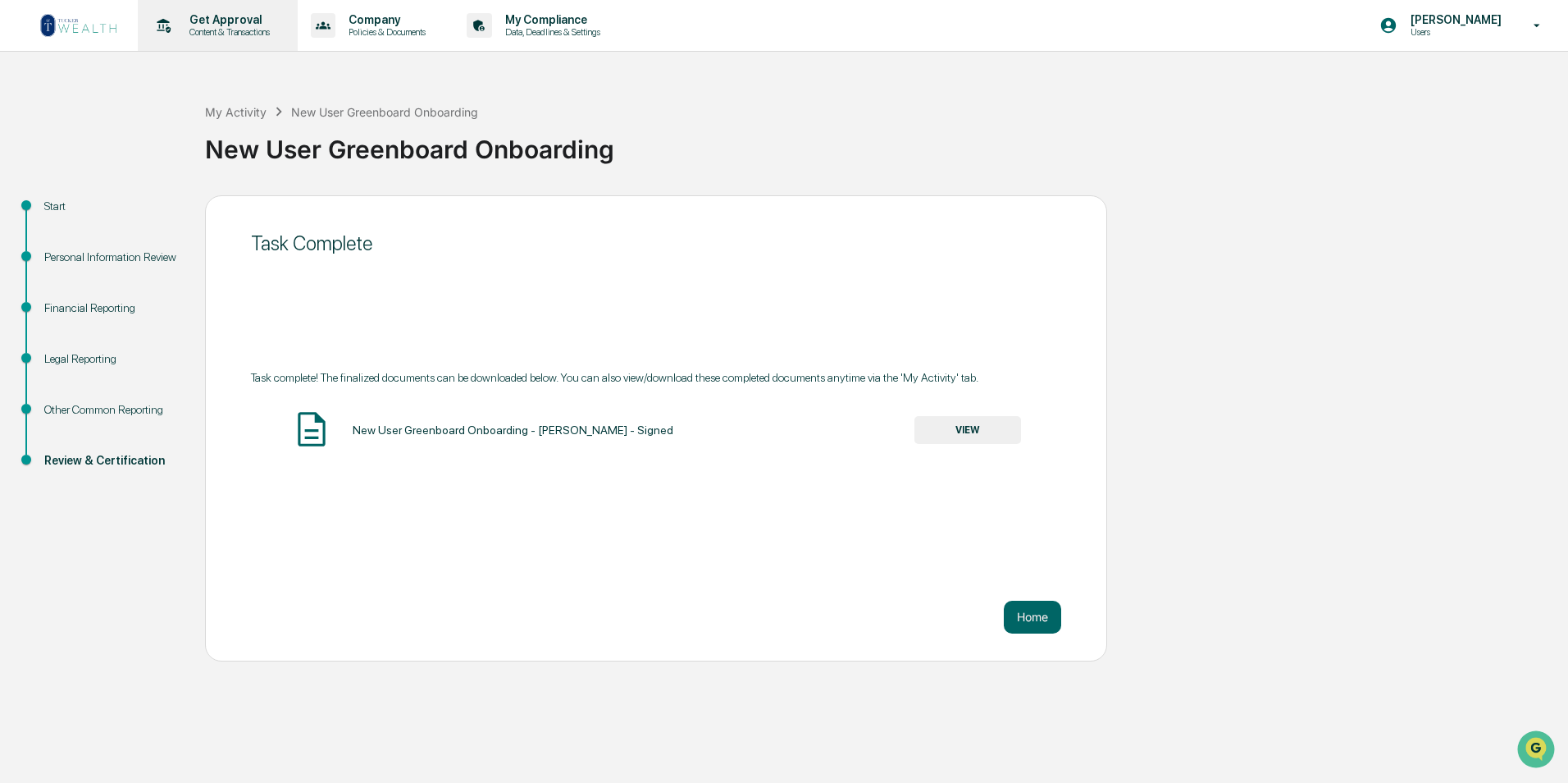
click at [206, 25] on p "Get Approval" at bounding box center [227, 20] width 101 height 13
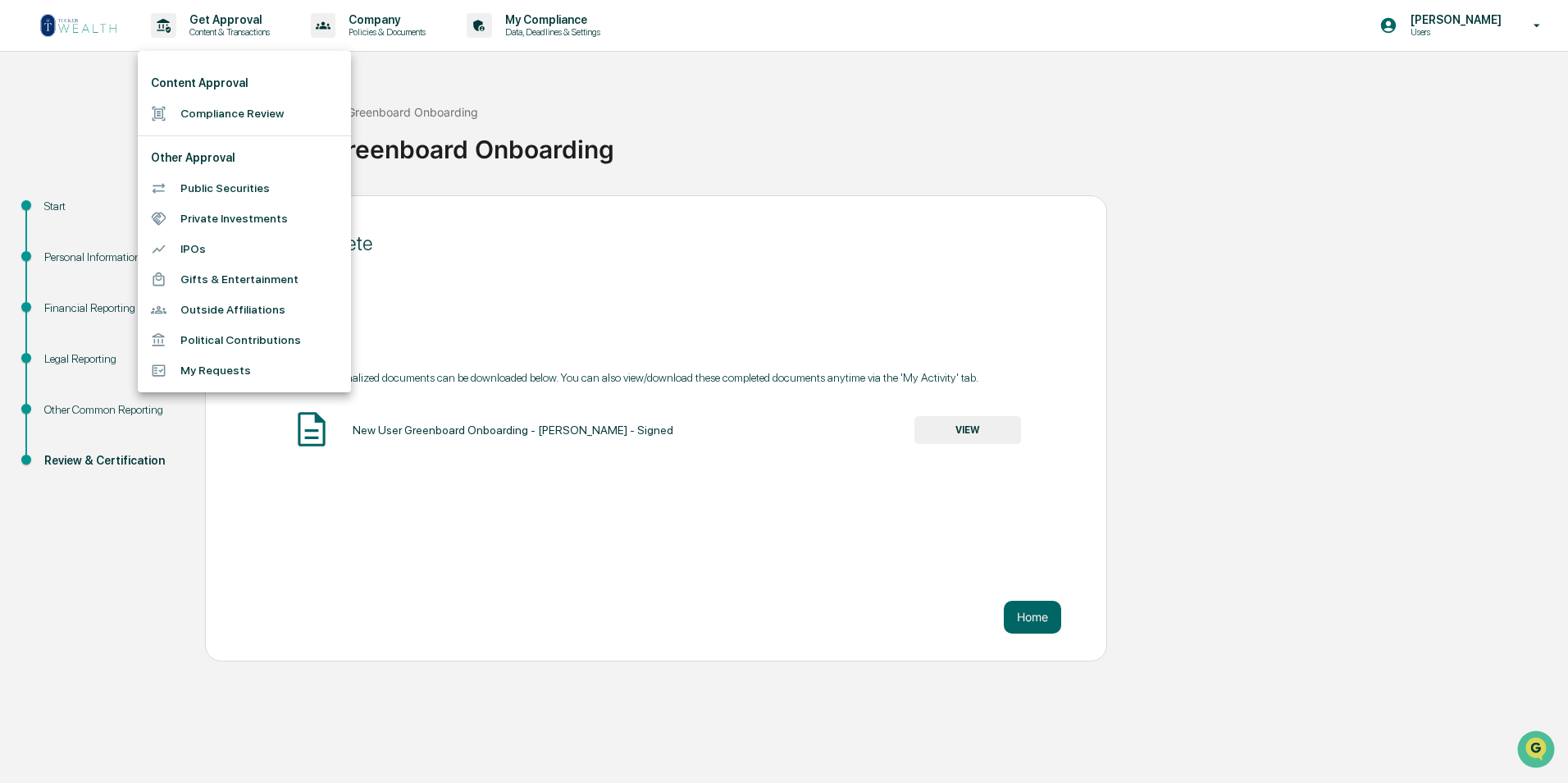
click at [237, 113] on li "Compliance Review" at bounding box center [244, 113] width 213 height 30
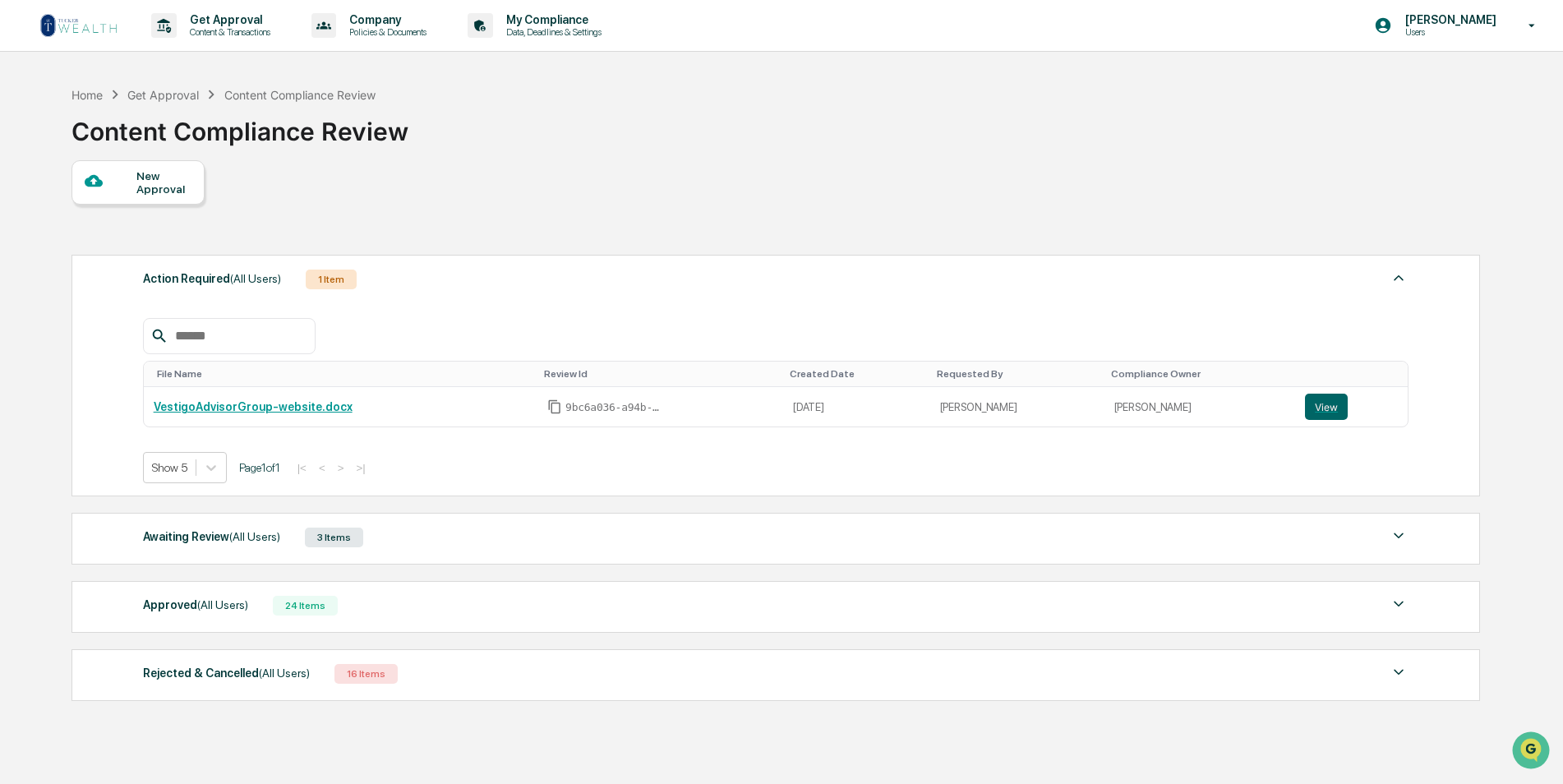
click at [169, 180] on div "New Approval" at bounding box center [163, 182] width 55 height 26
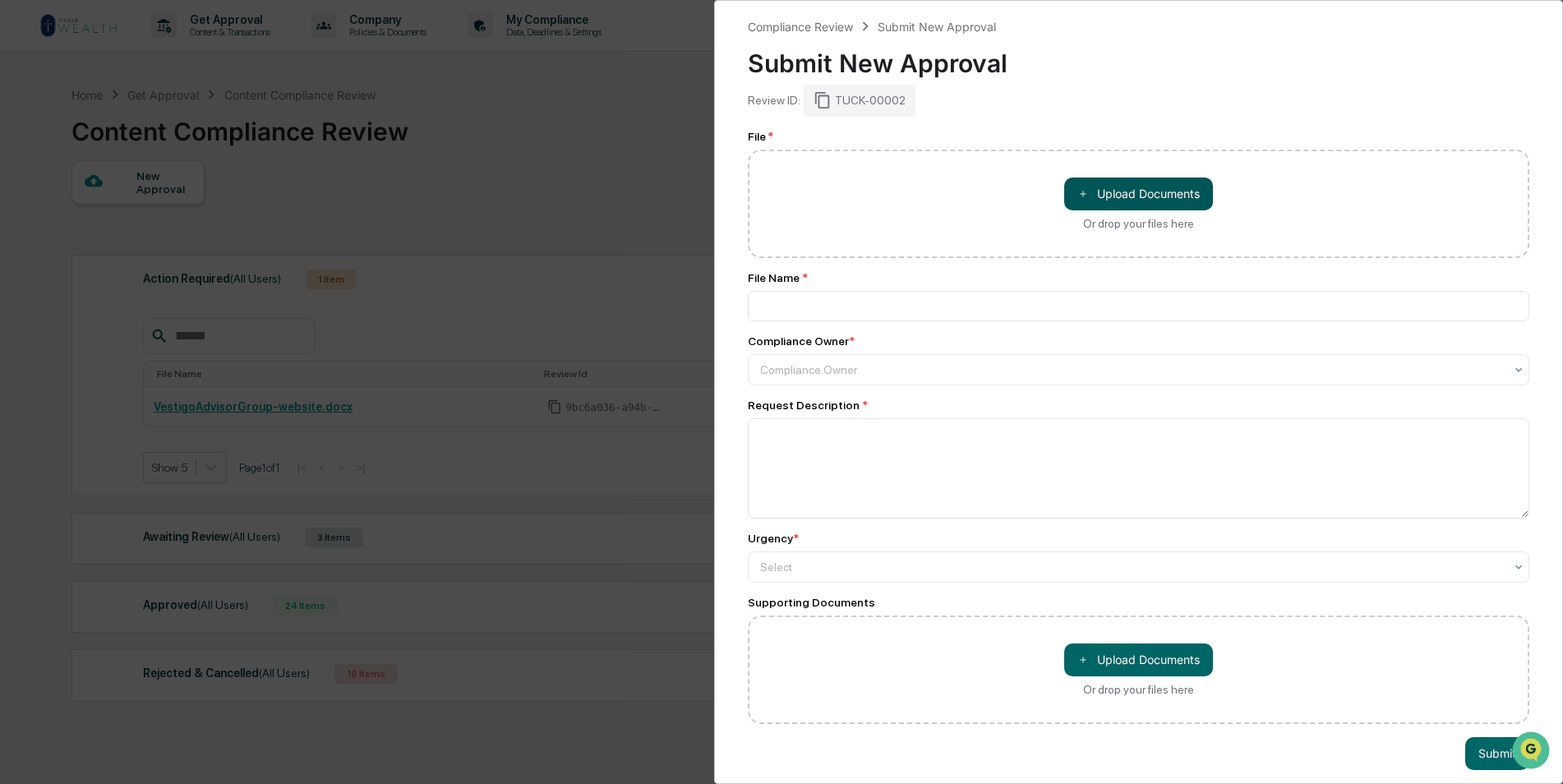
click at [1107, 193] on button "＋ Upload Documents" at bounding box center [1138, 193] width 148 height 33
type input "**********"
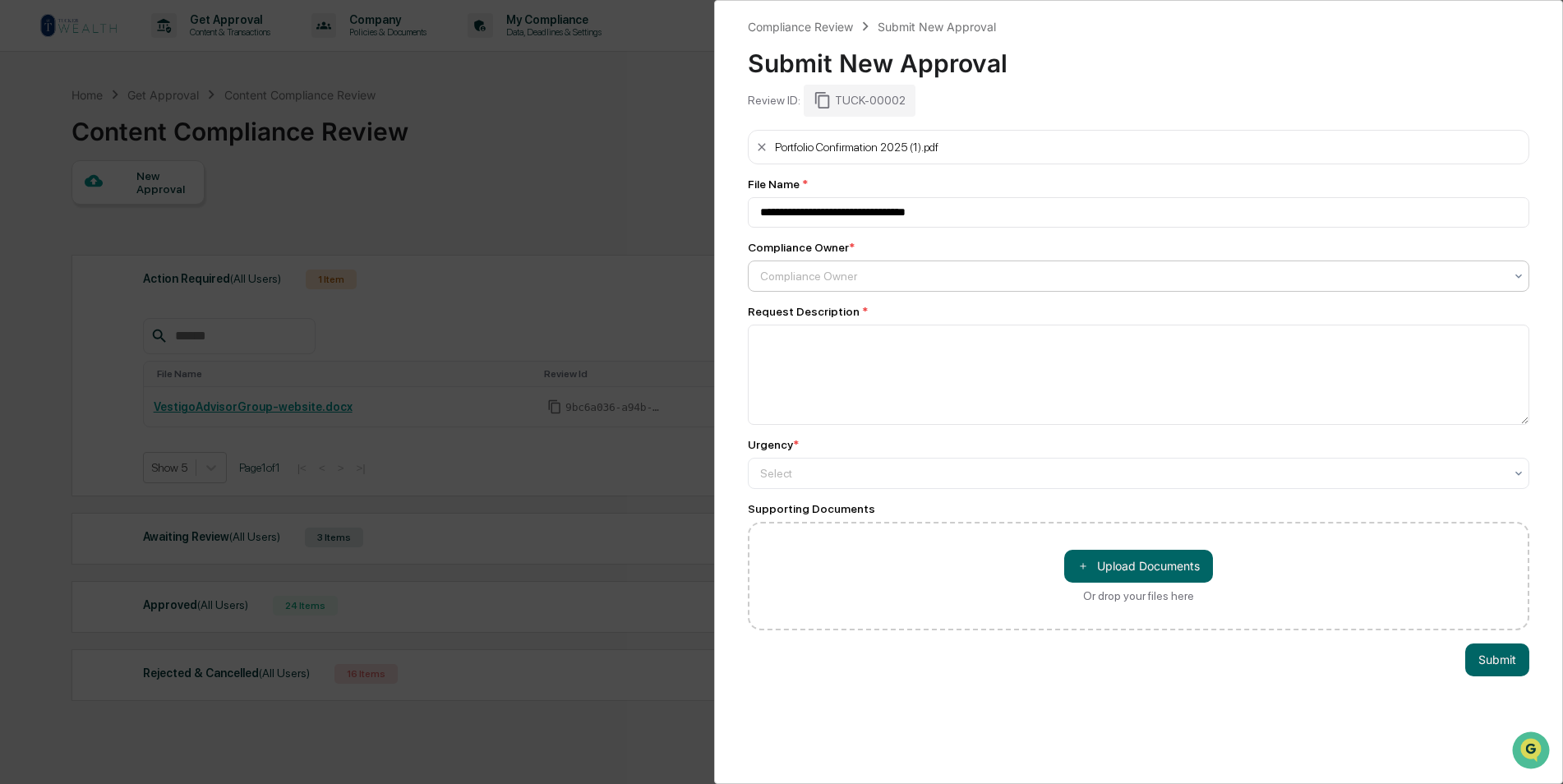
click at [869, 274] on div at bounding box center [1132, 275] width 744 height 16
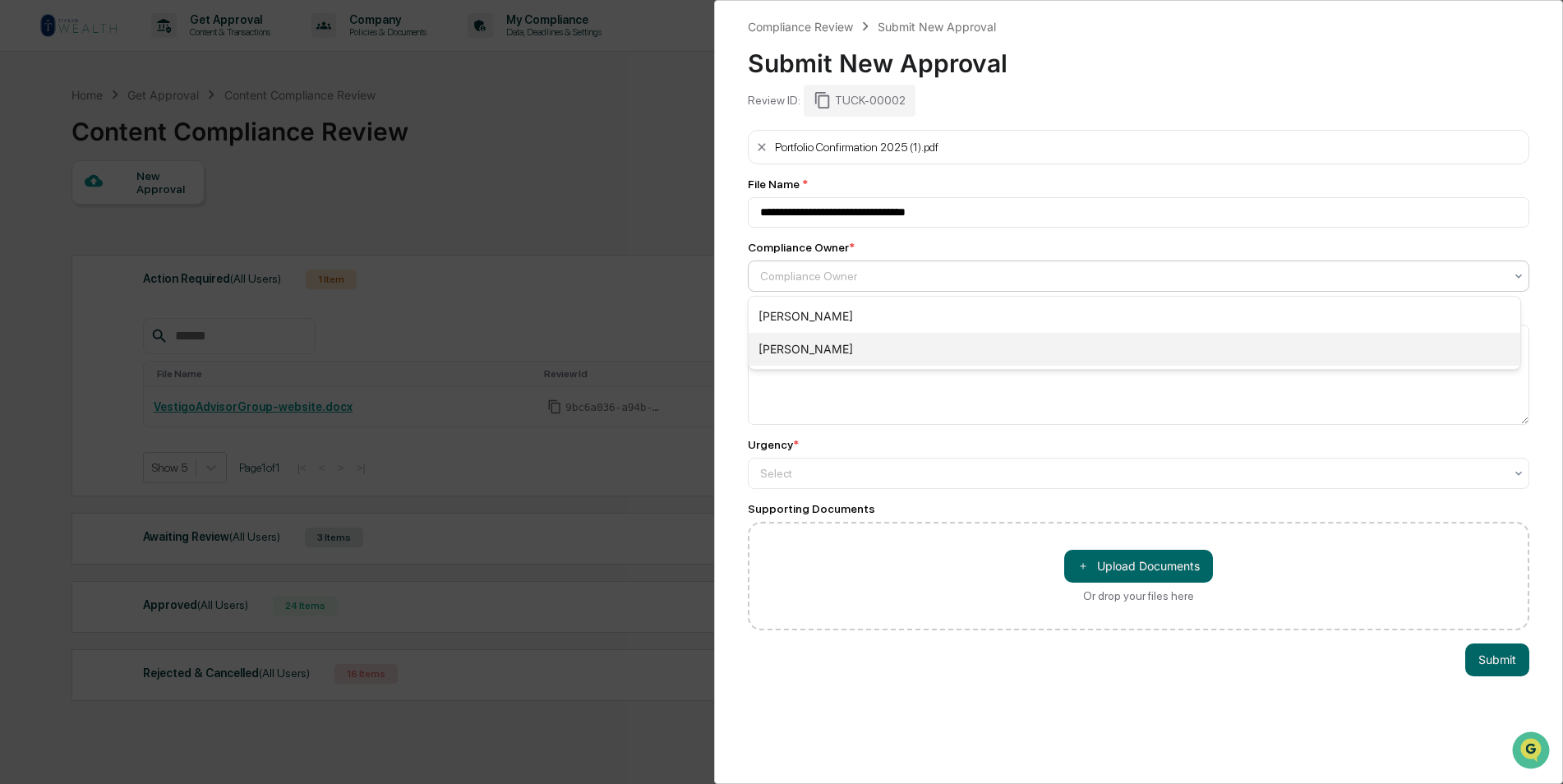
click at [867, 344] on div "[PERSON_NAME]" at bounding box center [1134, 348] width 771 height 33
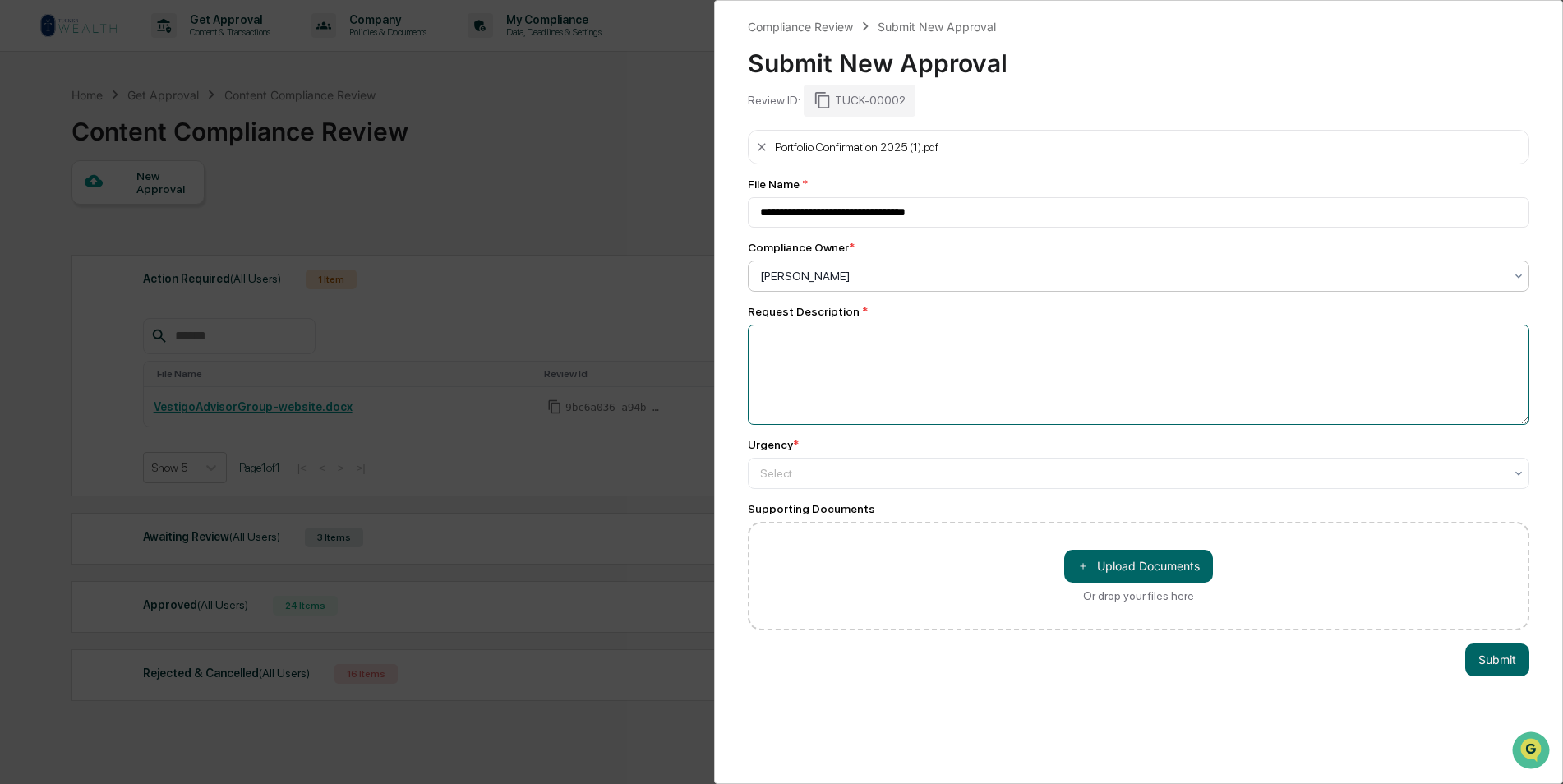
drag, startPoint x: 865, startPoint y: 377, endPoint x: 883, endPoint y: 342, distance: 39.4
click at [864, 373] on textarea at bounding box center [1138, 375] width 782 height 100
click at [857, 345] on textarea "**********" at bounding box center [1134, 375] width 773 height 100
click at [974, 368] on textarea "**********" at bounding box center [1134, 375] width 773 height 100
click at [1002, 342] on textarea "**********" at bounding box center [1134, 375] width 773 height 100
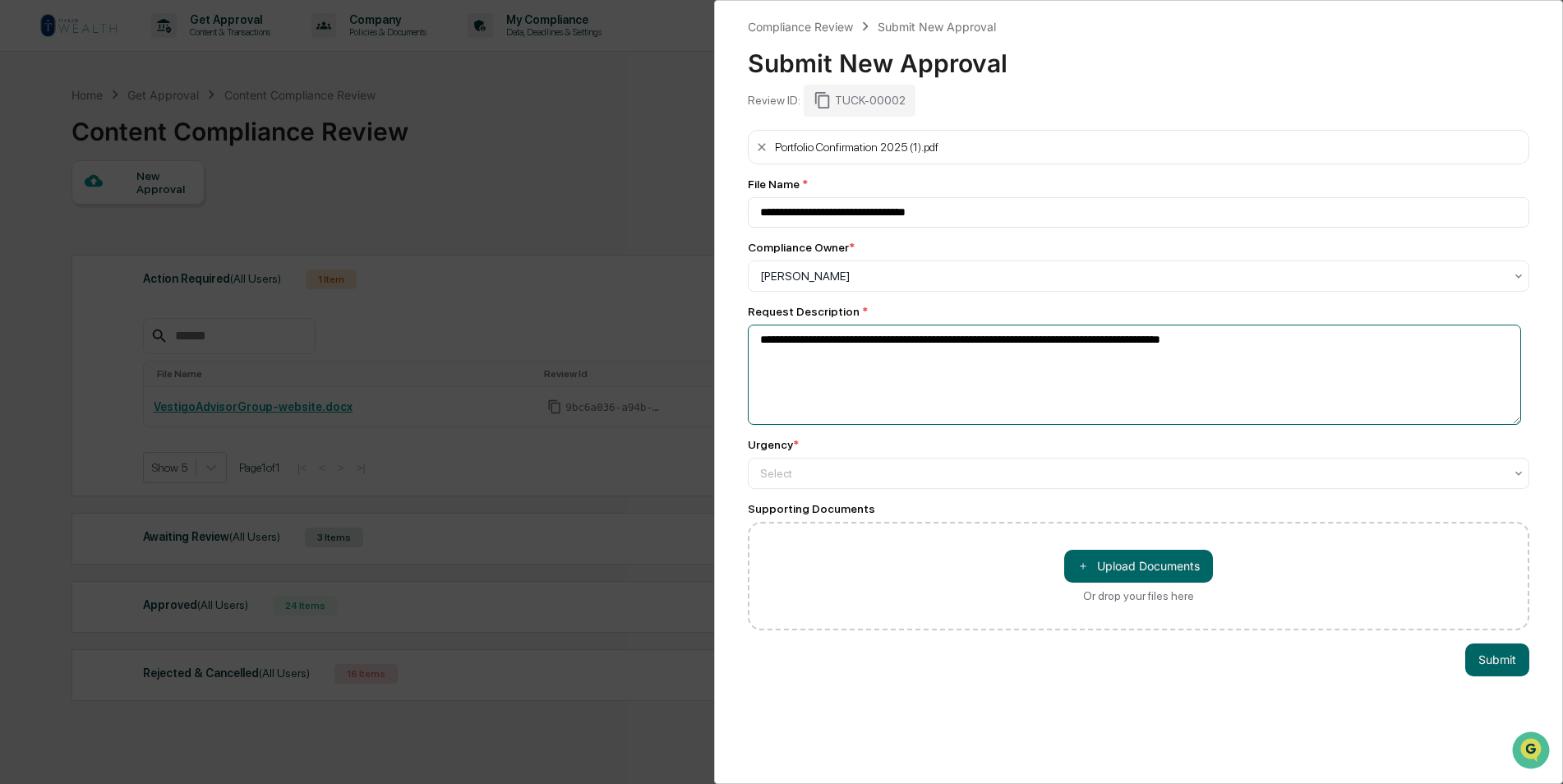
click at [1239, 340] on textarea "**********" at bounding box center [1134, 375] width 773 height 100
click at [1241, 462] on div "Select" at bounding box center [1131, 473] width 760 height 23
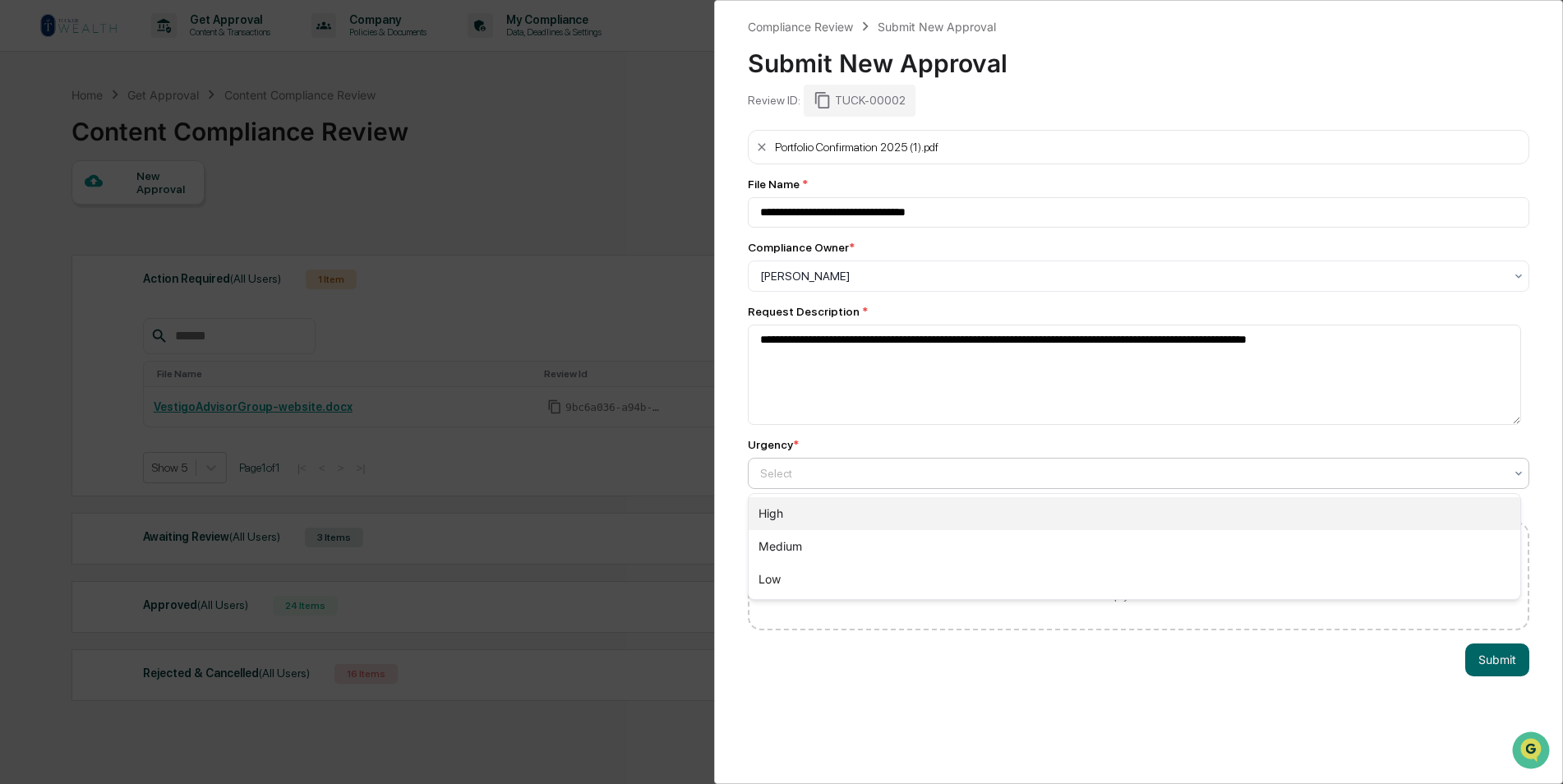
click at [866, 515] on div "High" at bounding box center [1134, 513] width 771 height 33
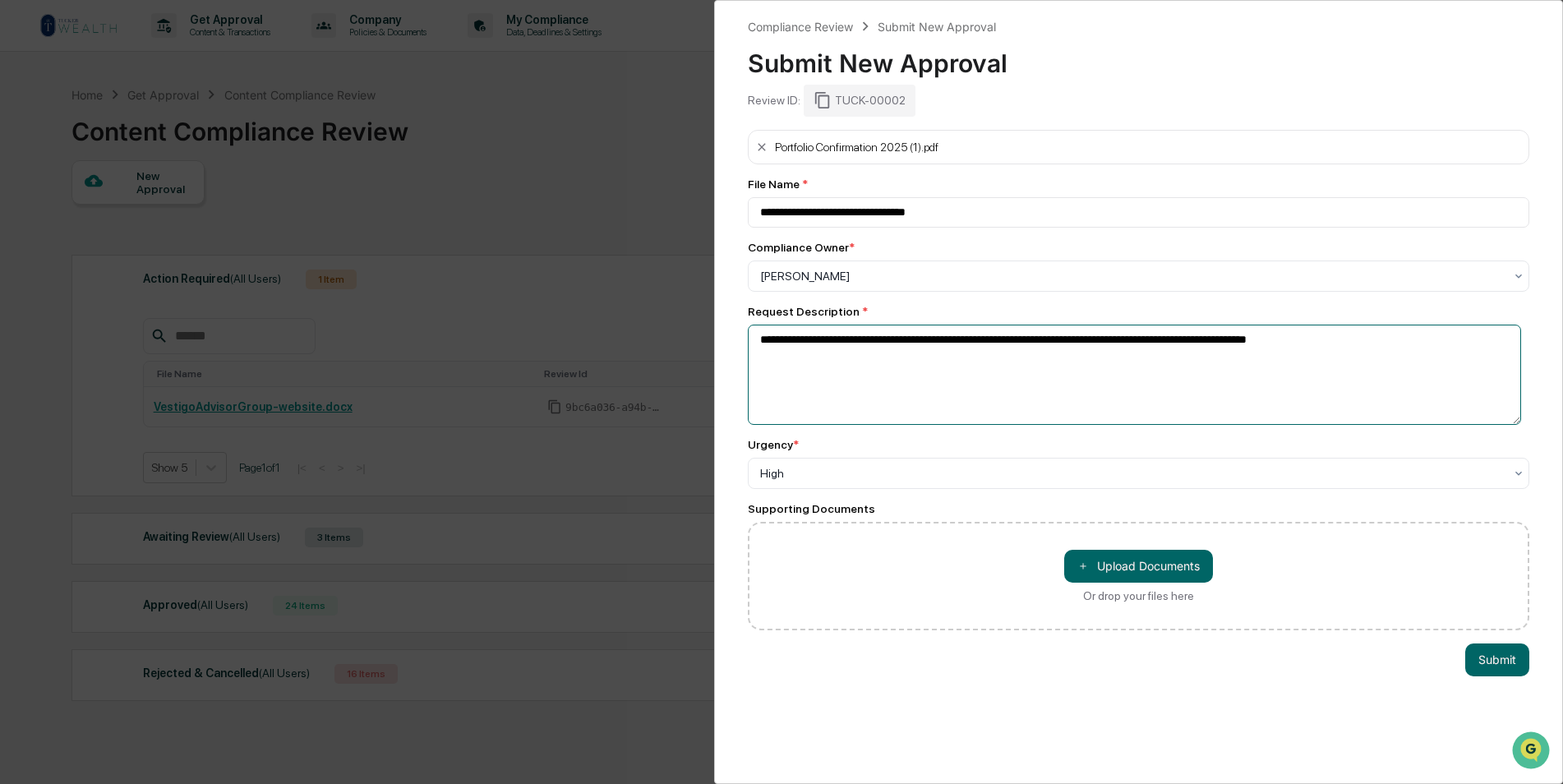
click at [1401, 352] on textarea "**********" at bounding box center [1134, 375] width 773 height 100
click at [1447, 347] on textarea "**********" at bounding box center [1134, 375] width 773 height 100
click at [1355, 336] on textarea "**********" at bounding box center [1134, 375] width 773 height 100
click at [1509, 338] on textarea "**********" at bounding box center [1134, 375] width 773 height 100
type textarea "**********"
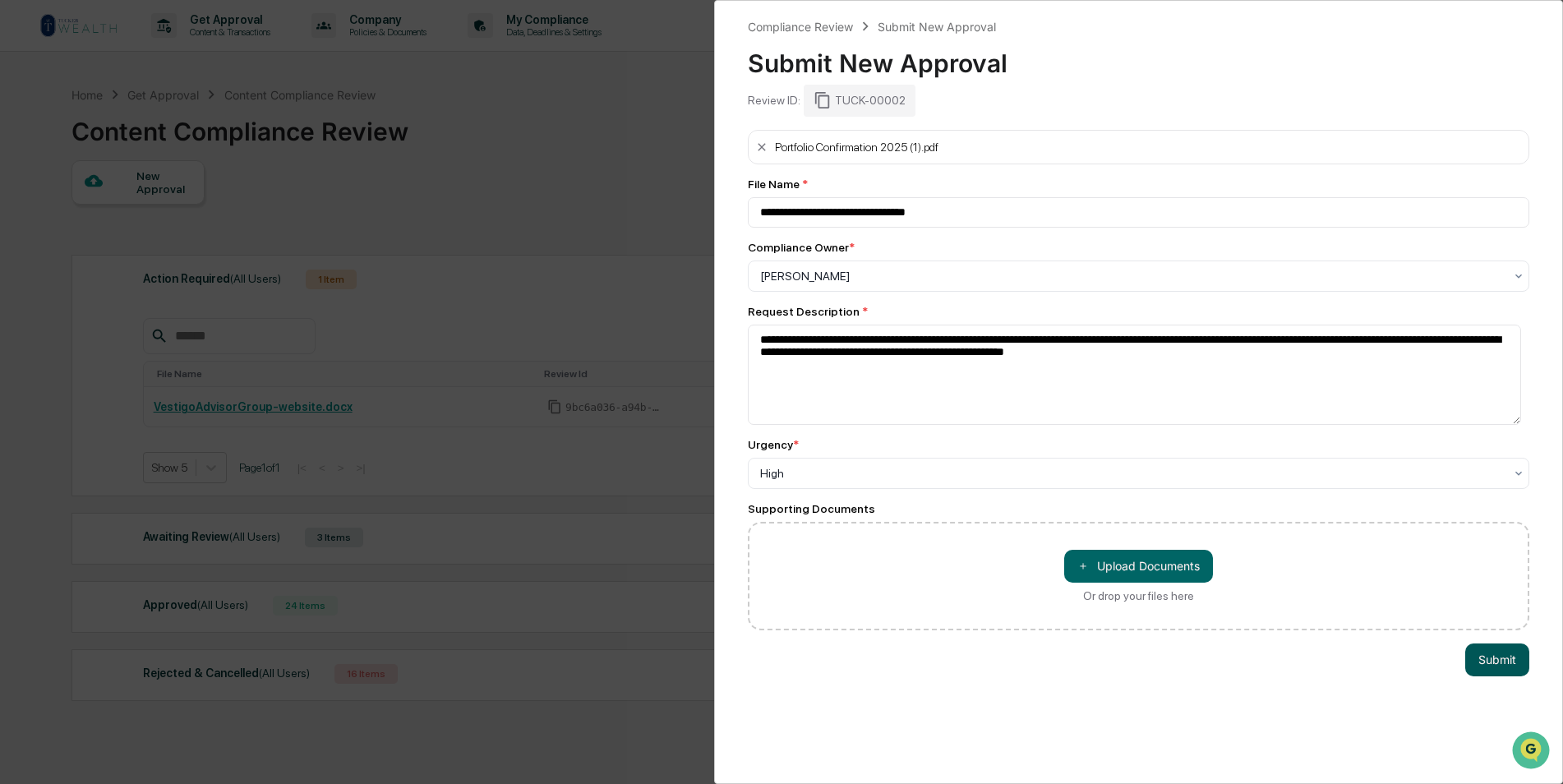
click at [1486, 652] on button "Submit" at bounding box center [1497, 659] width 64 height 33
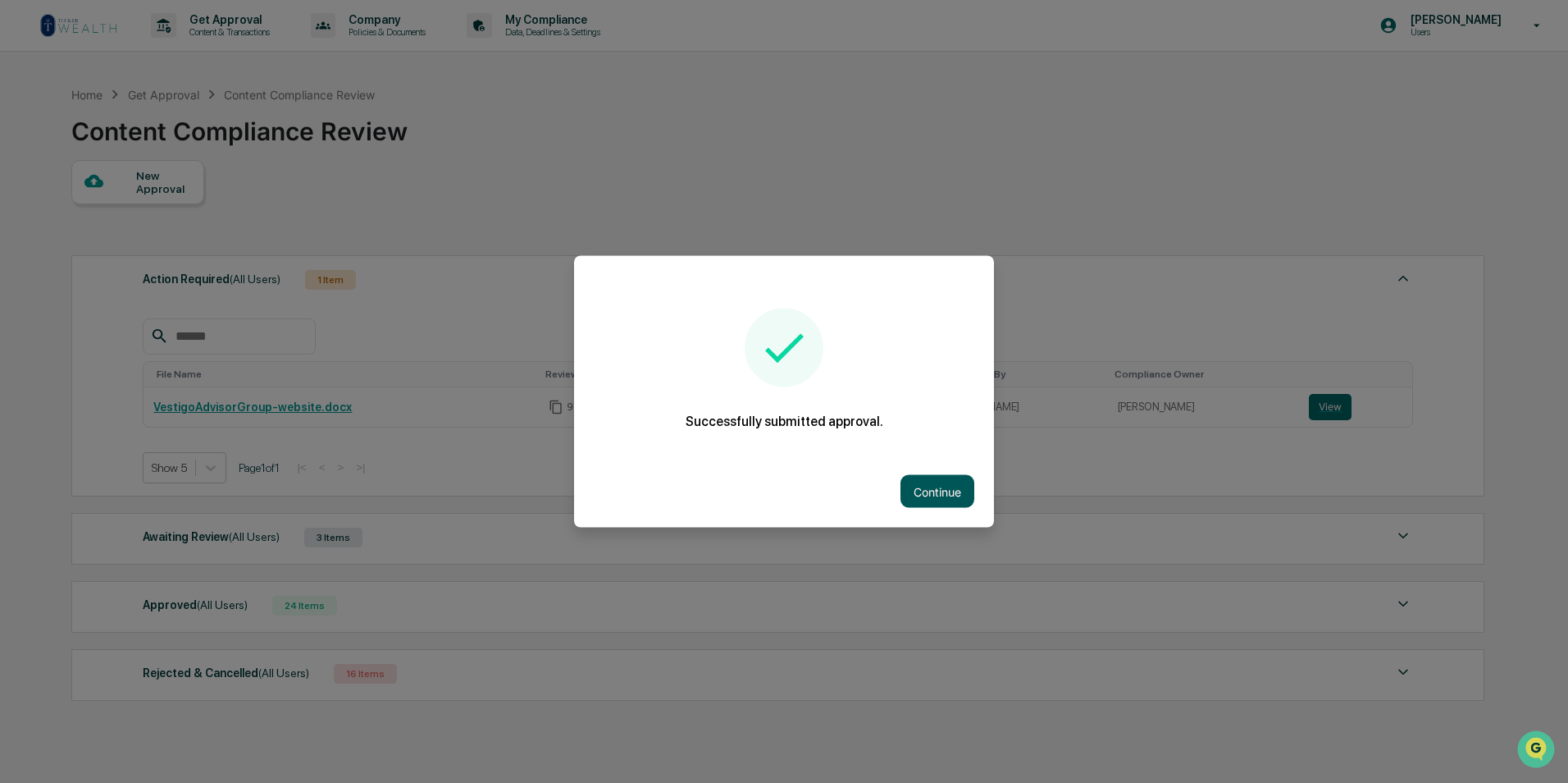
click at [935, 494] on button "Continue" at bounding box center [936, 490] width 74 height 33
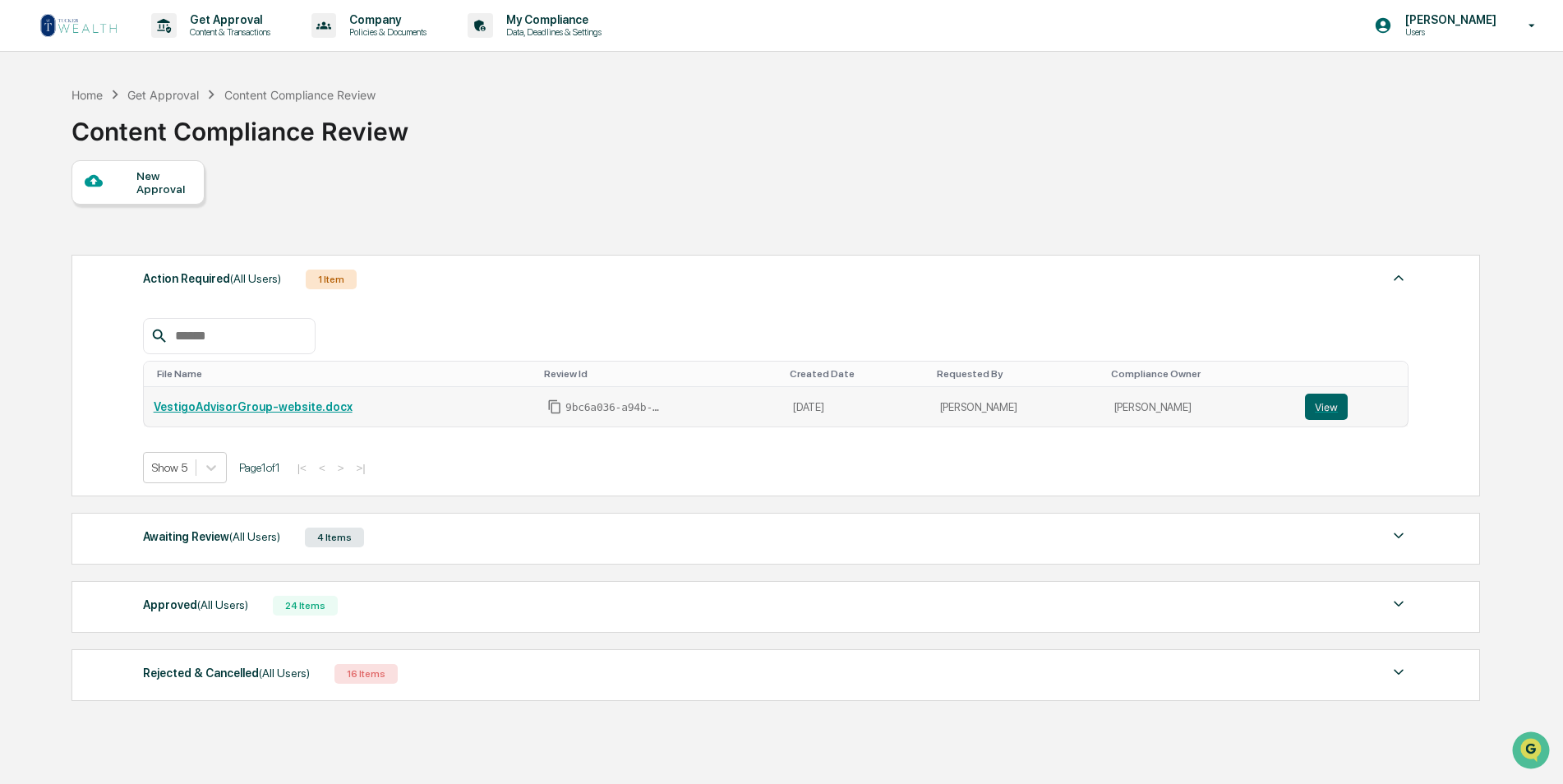
click at [258, 405] on link "VestigoAdvisorGroup-website.docx" at bounding box center [254, 407] width 199 height 13
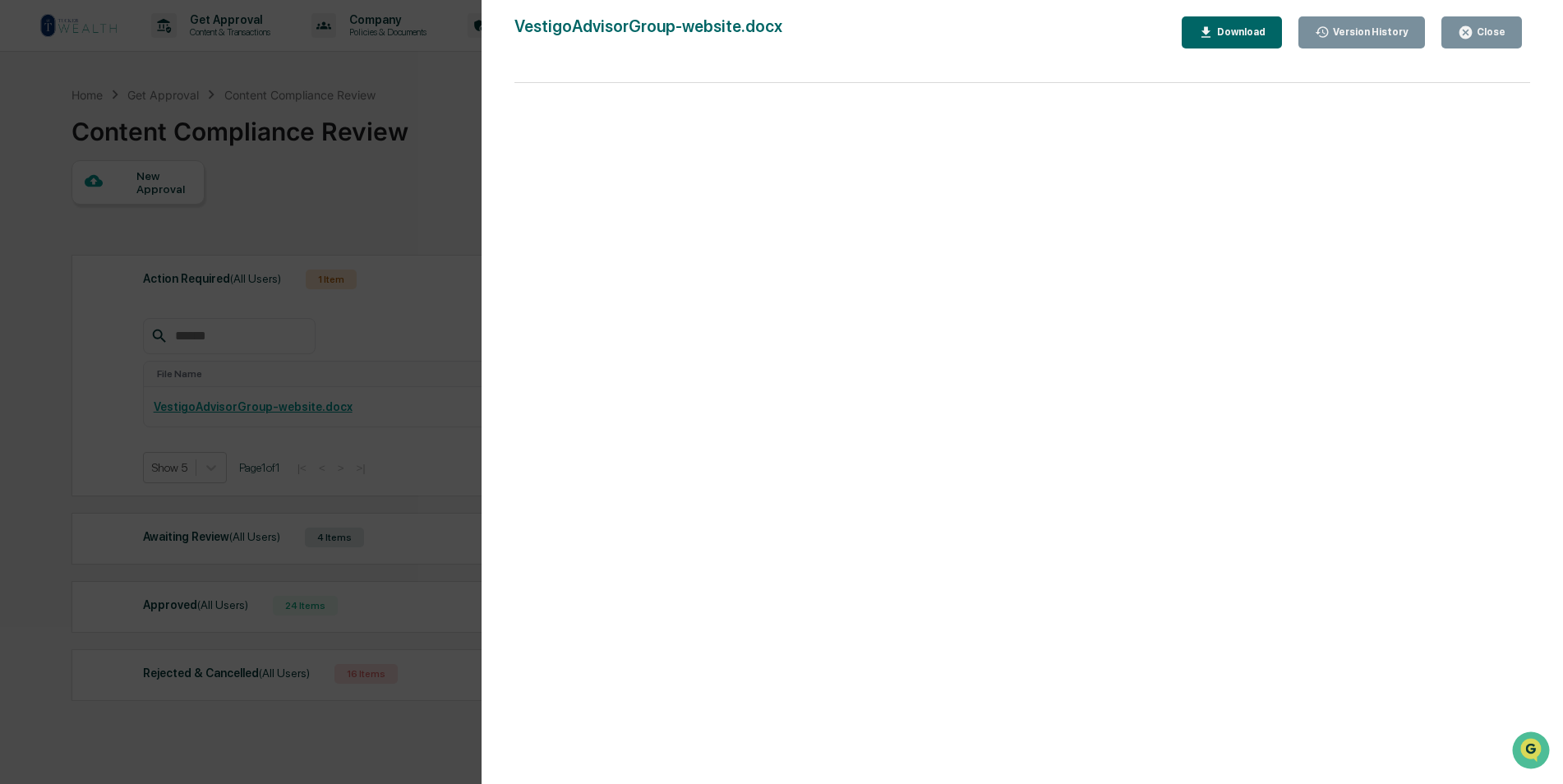
click at [441, 187] on div "Version History 09/08/2025, 05:00 PM Anna Bateman VestigoAdvisorGroup-website.d…" at bounding box center [782, 392] width 1563 height 784
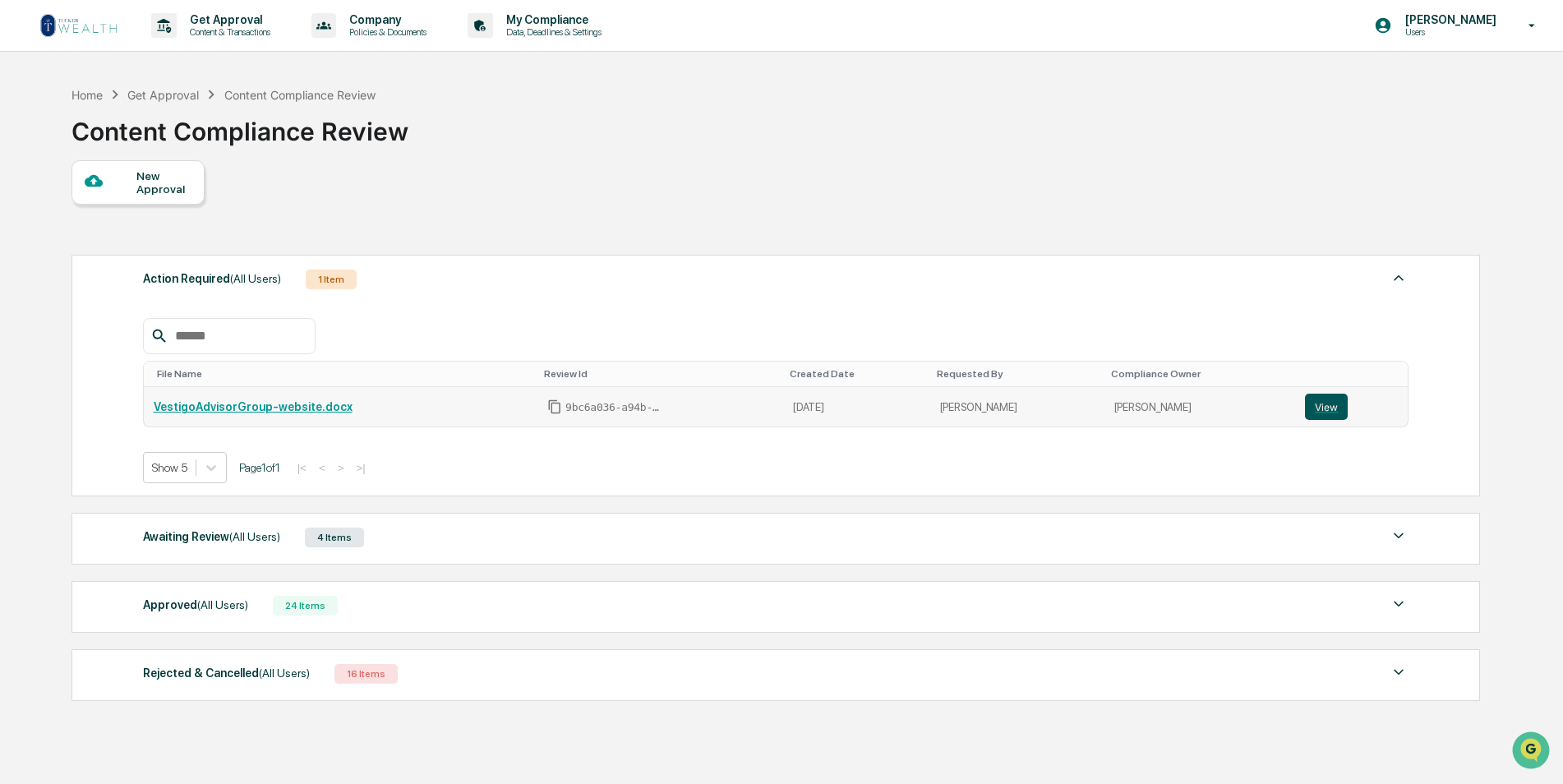
click at [1321, 408] on button "View" at bounding box center [1325, 407] width 42 height 26
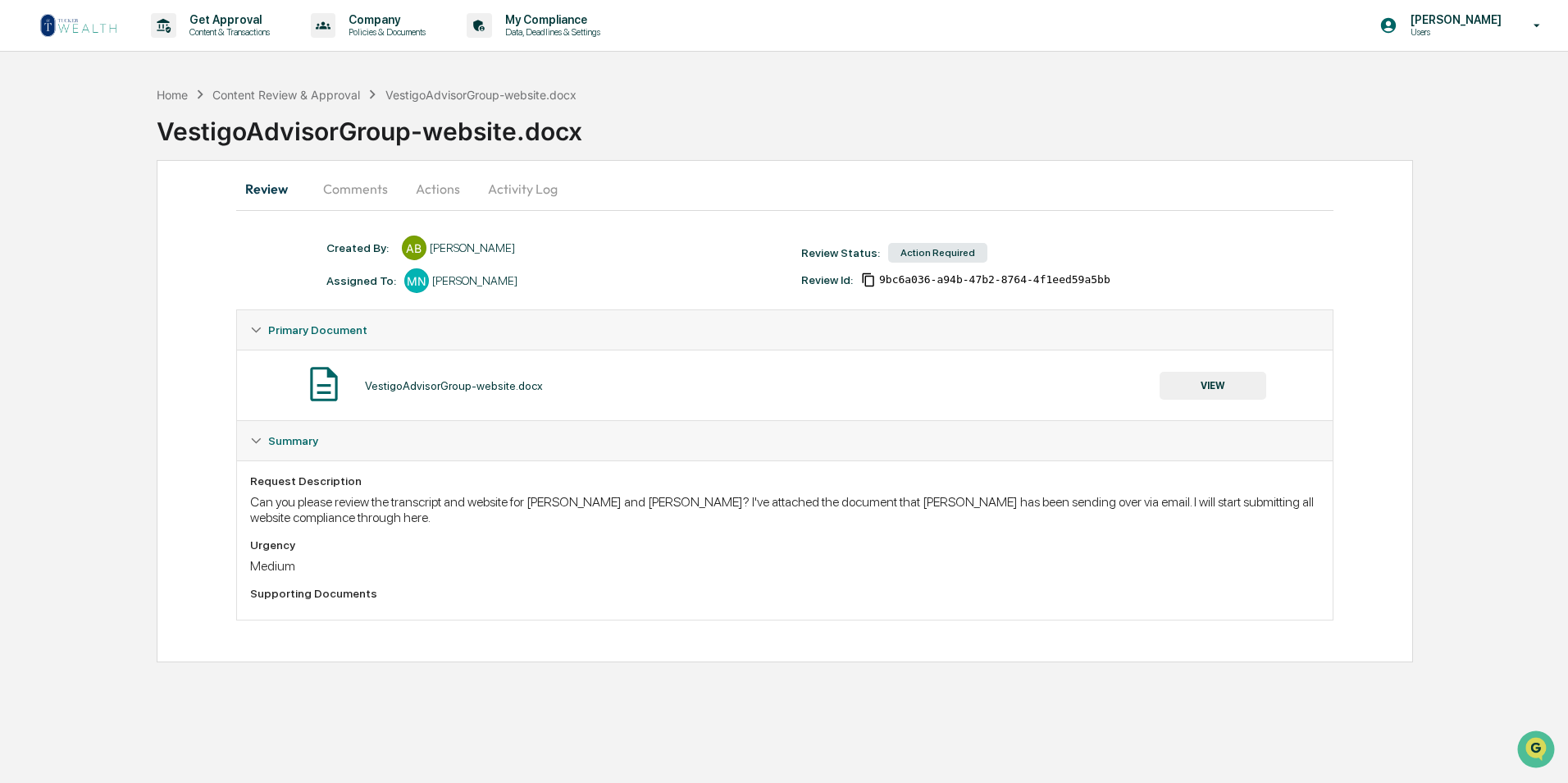
click at [389, 187] on button "Comments" at bounding box center [355, 188] width 91 height 39
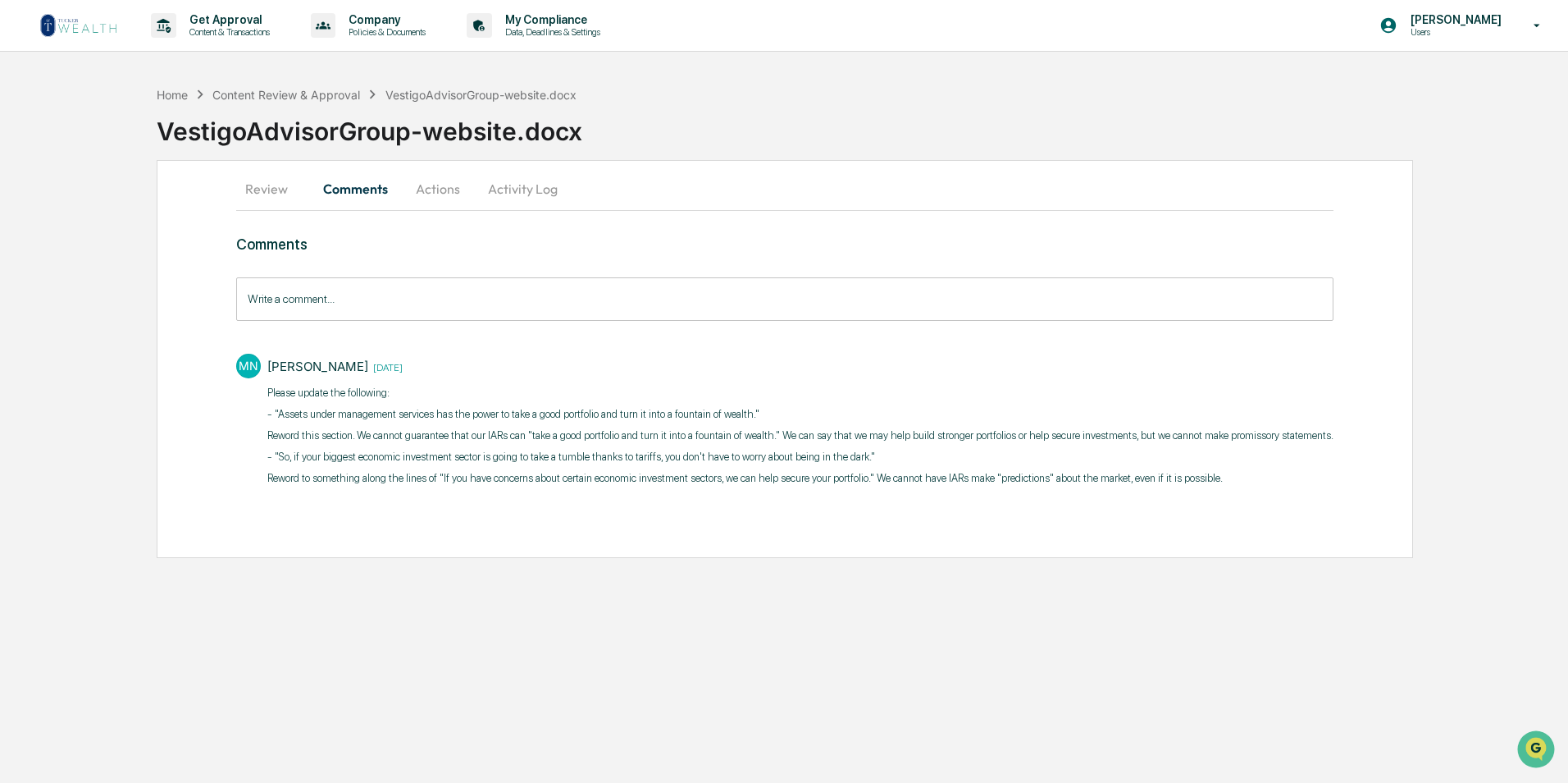
click at [443, 191] on button "Actions" at bounding box center [438, 188] width 74 height 39
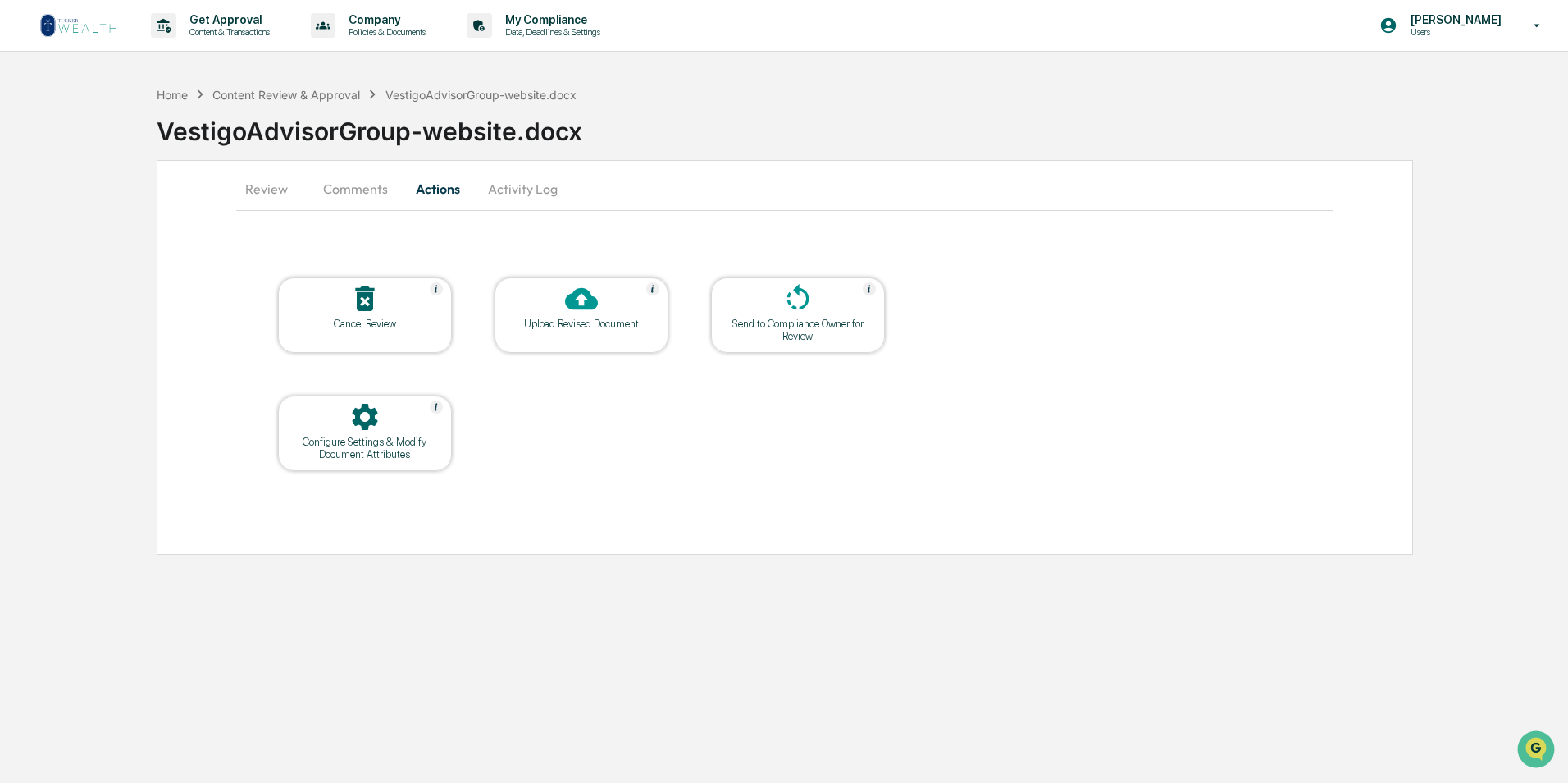
click at [578, 323] on div "Upload Revised Document" at bounding box center [580, 324] width 147 height 12
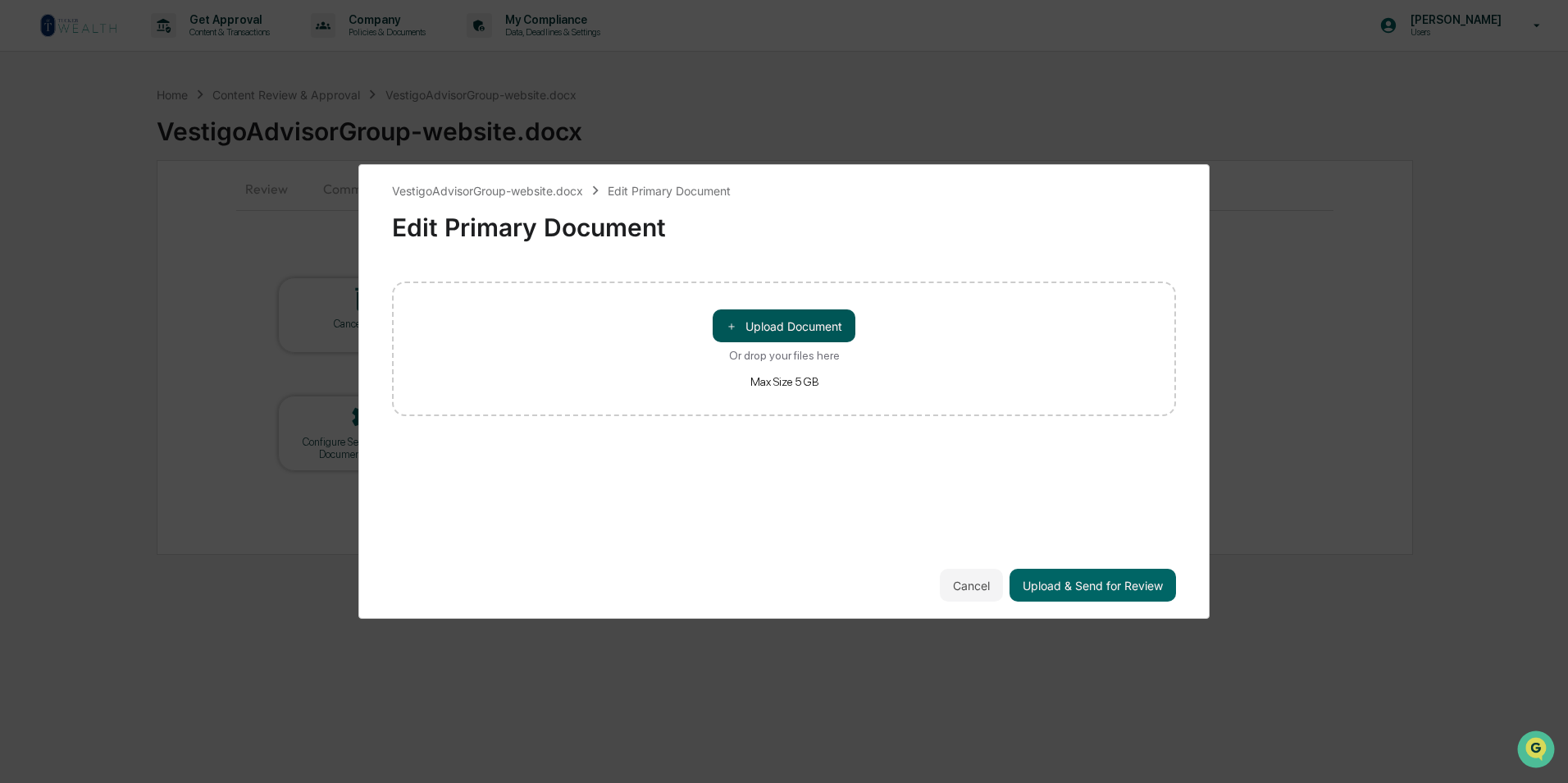
click at [789, 314] on button "＋ Upload Document" at bounding box center [784, 325] width 142 height 33
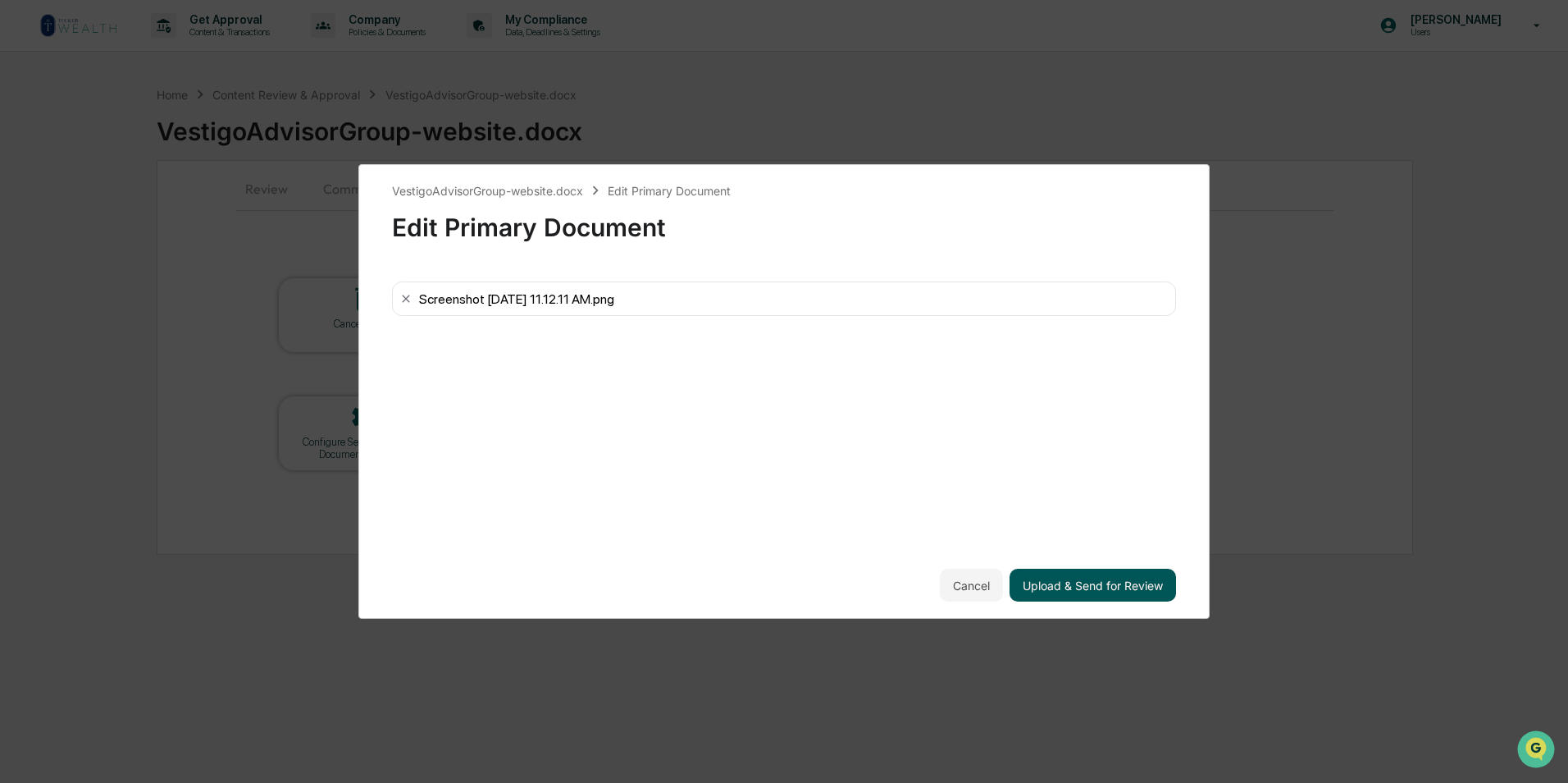
click at [1101, 580] on button "Upload & Send for Review" at bounding box center [1093, 584] width 167 height 33
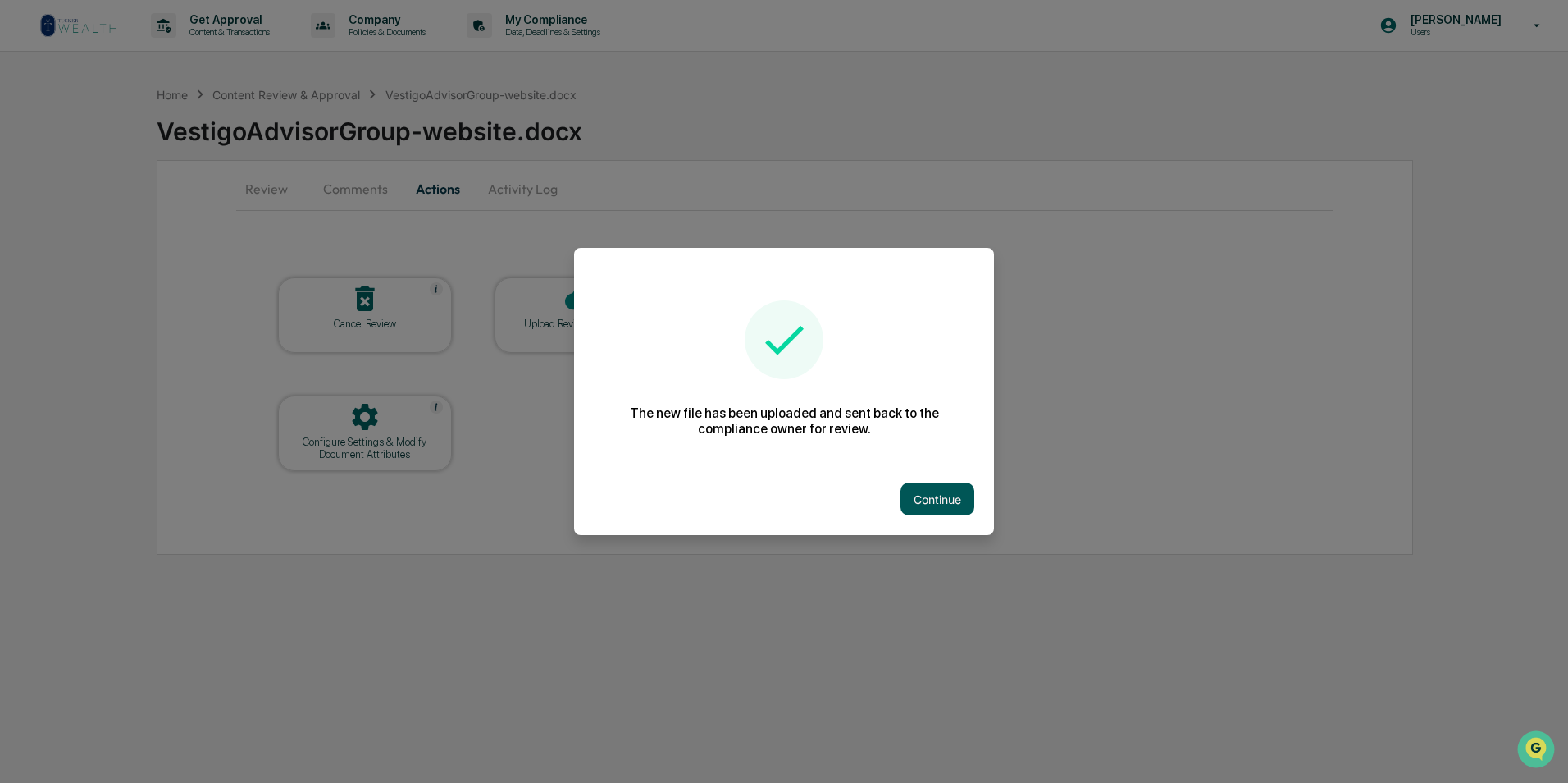
click at [955, 494] on button "Continue" at bounding box center [936, 498] width 74 height 33
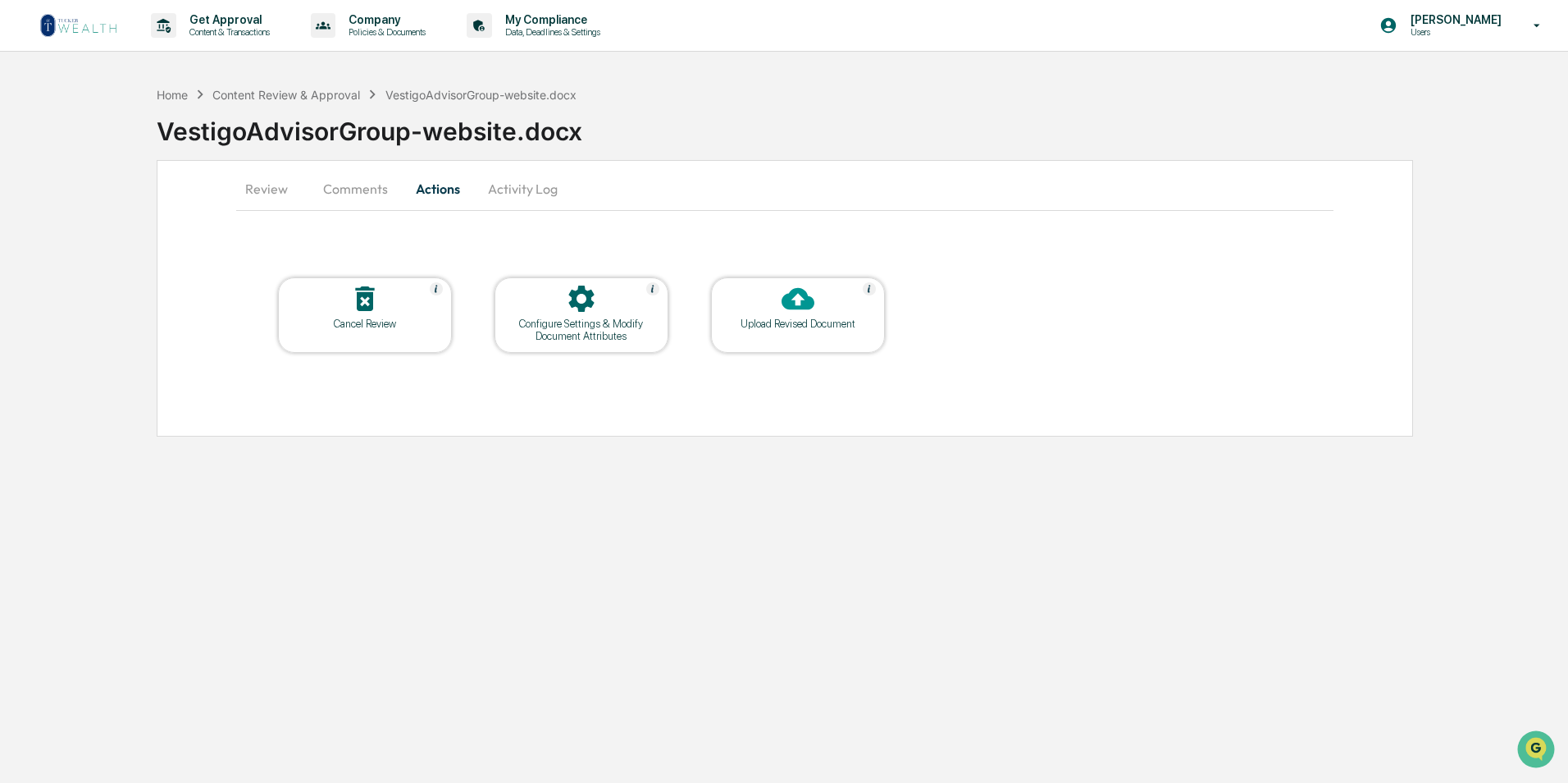
click at [766, 313] on div at bounding box center [798, 300] width 164 height 36
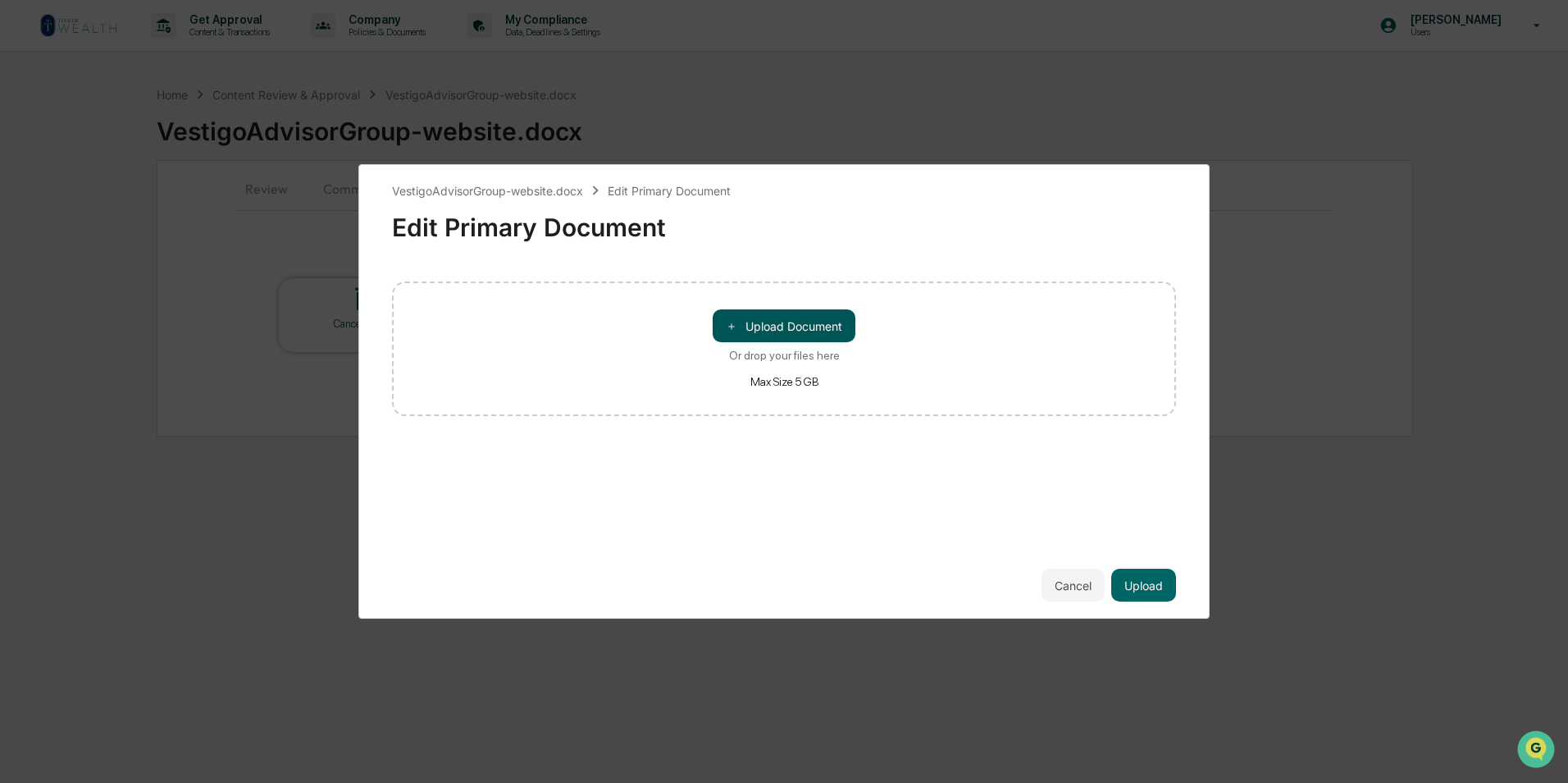
click at [829, 324] on button "＋ Upload Document" at bounding box center [784, 325] width 142 height 33
click at [1144, 592] on button "Upload" at bounding box center [1142, 584] width 65 height 33
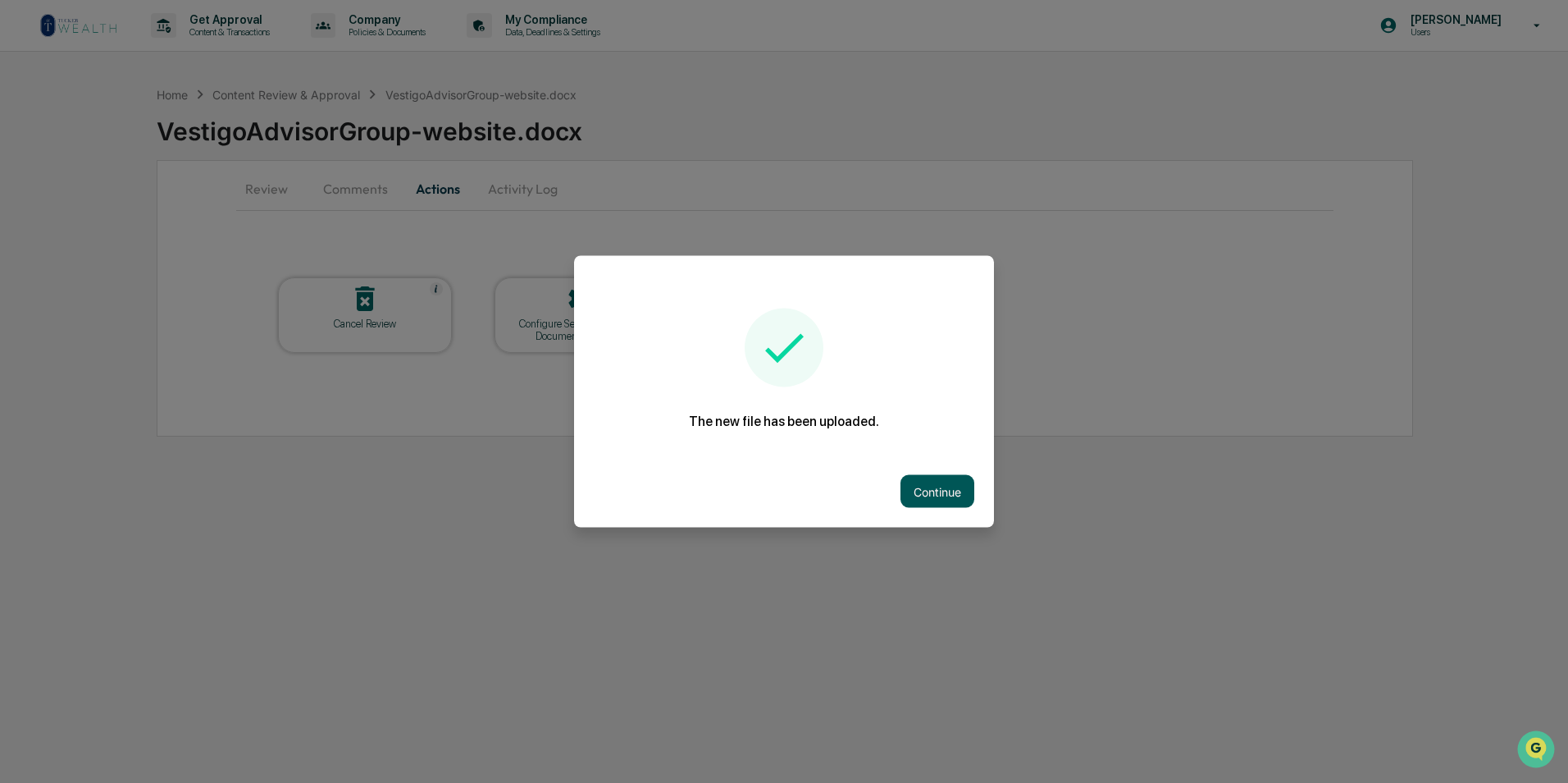
click at [933, 487] on button "Continue" at bounding box center [936, 490] width 74 height 33
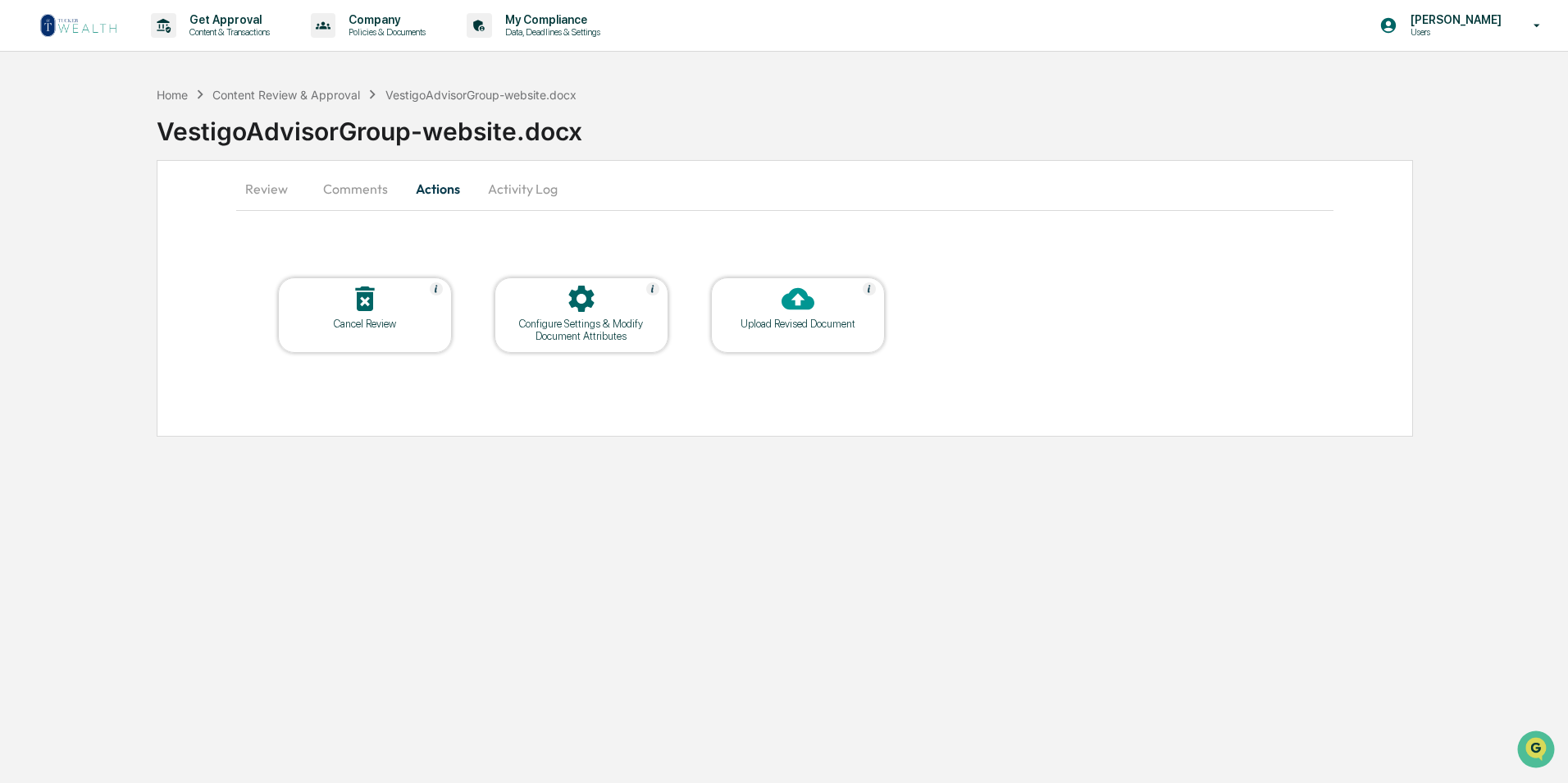
click at [362, 187] on button "Comments" at bounding box center [355, 188] width 91 height 39
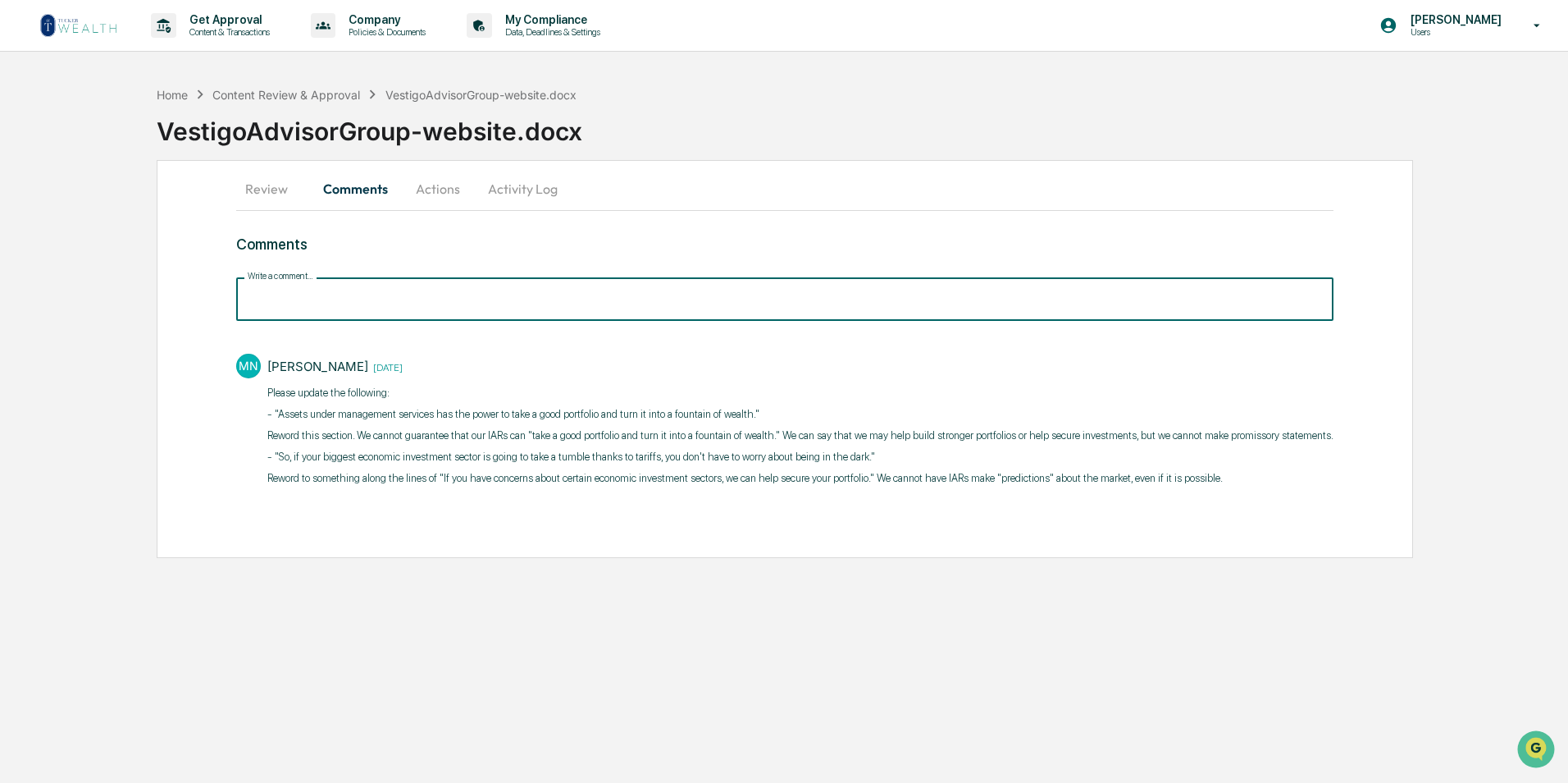
click at [325, 304] on input "Write a comment..." at bounding box center [784, 299] width 1097 height 43
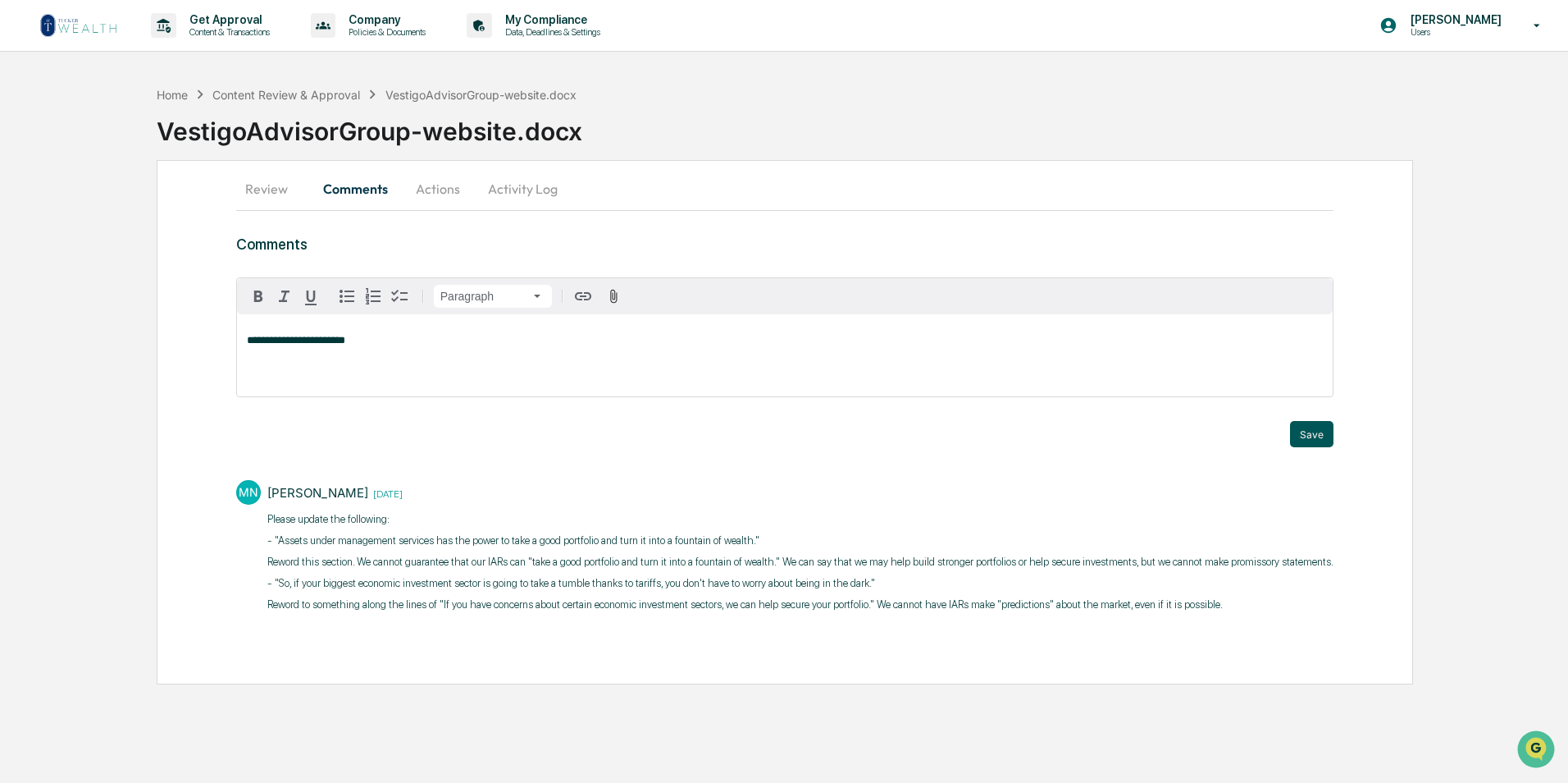
click at [1315, 433] on button "Save" at bounding box center [1311, 434] width 43 height 26
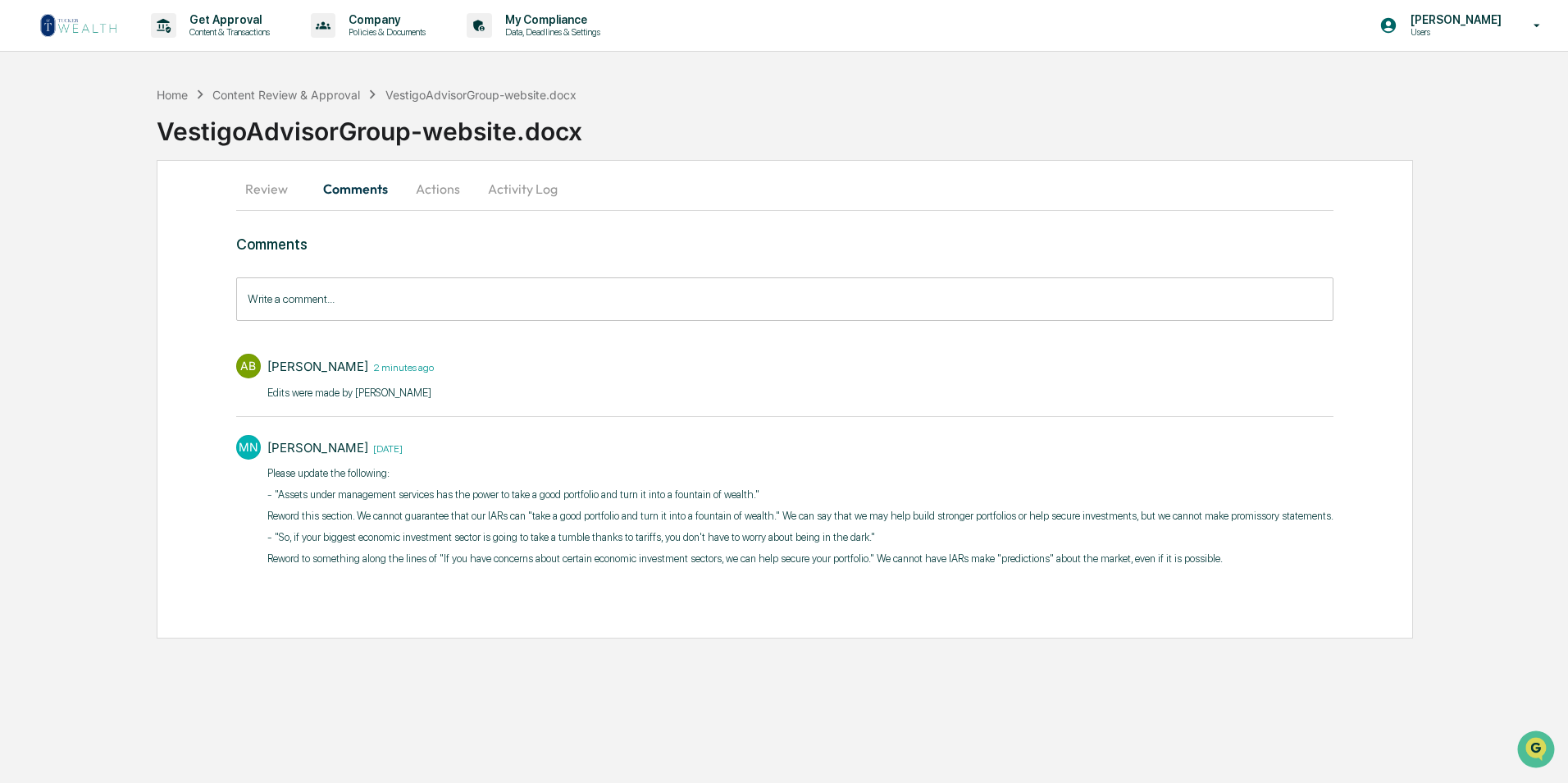
click at [448, 184] on button "Actions" at bounding box center [438, 188] width 74 height 39
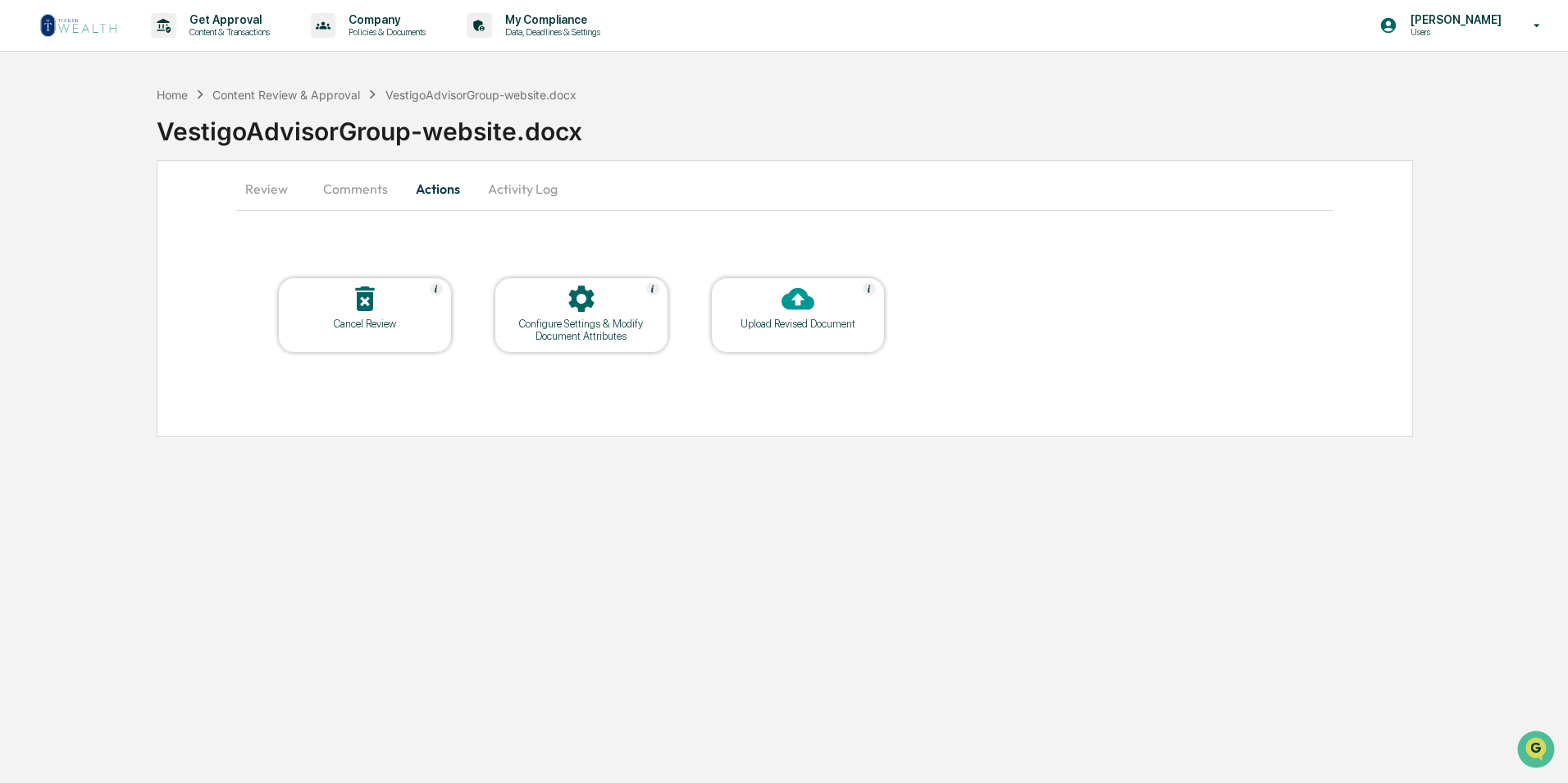
click at [254, 187] on button "Review" at bounding box center [273, 188] width 74 height 39
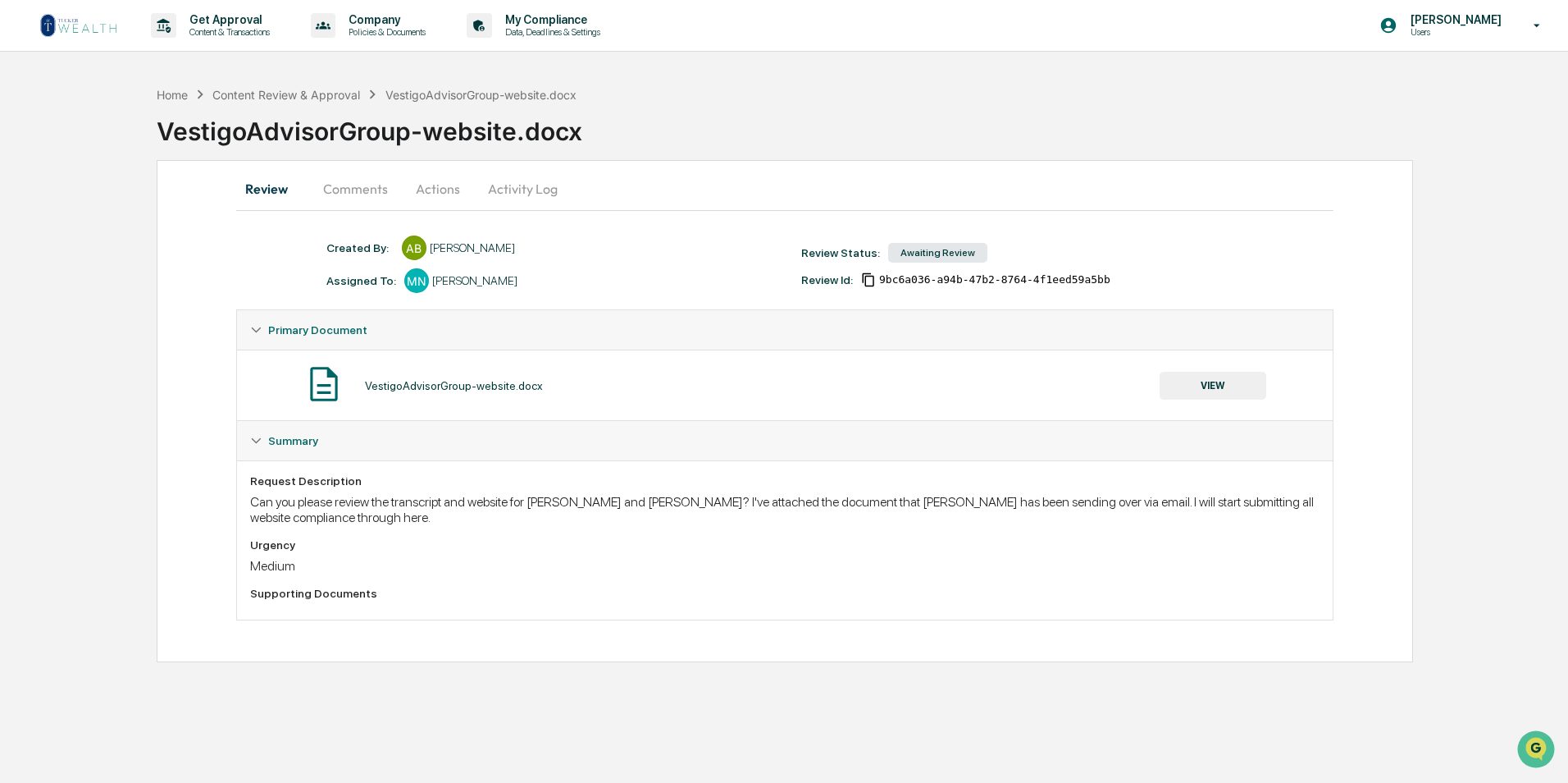
click at [447, 191] on button "Actions" at bounding box center [438, 188] width 74 height 39
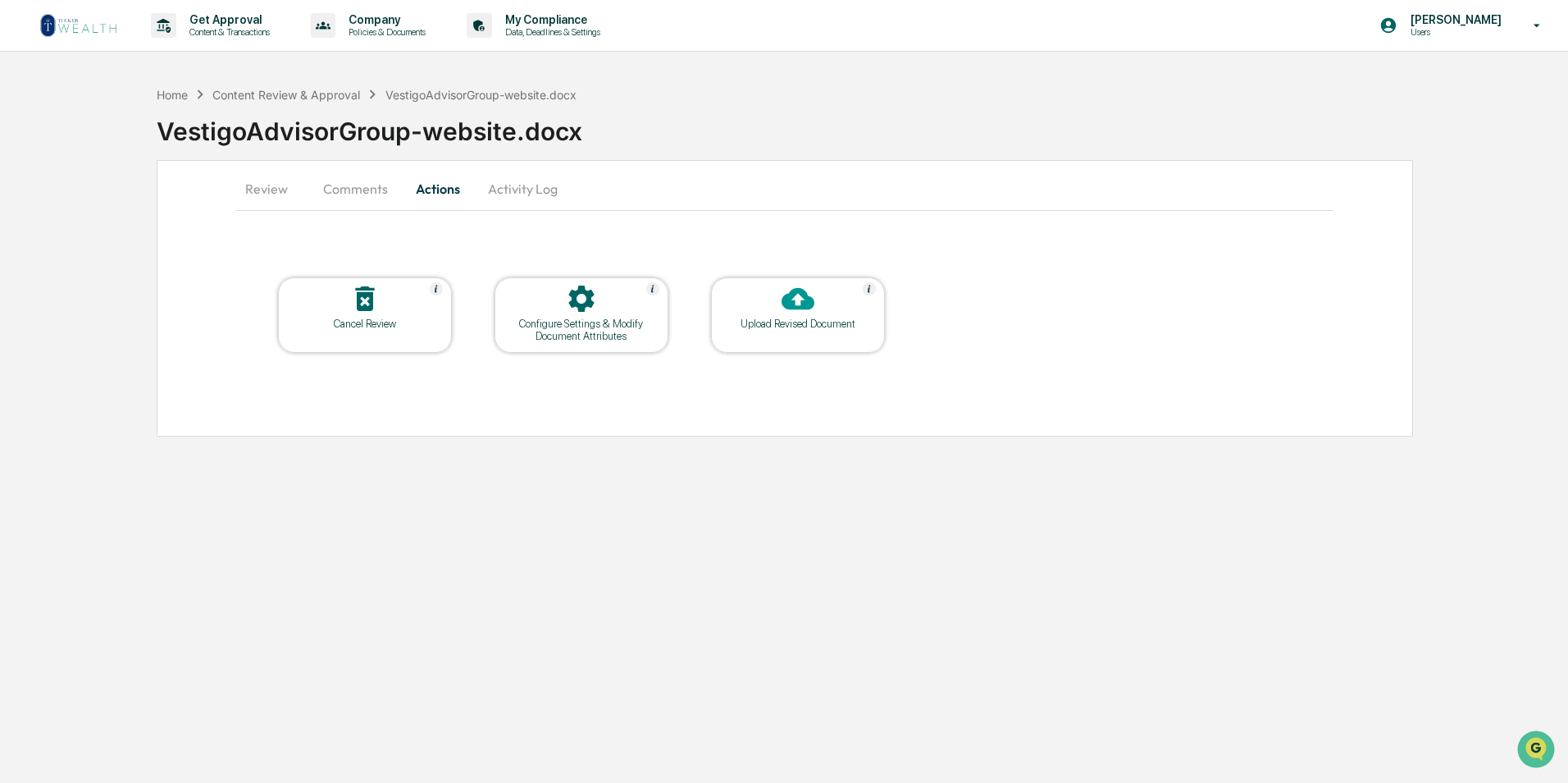
click at [607, 339] on div "Configure Settings & Modify Document Attributes" at bounding box center [580, 330] width 147 height 24
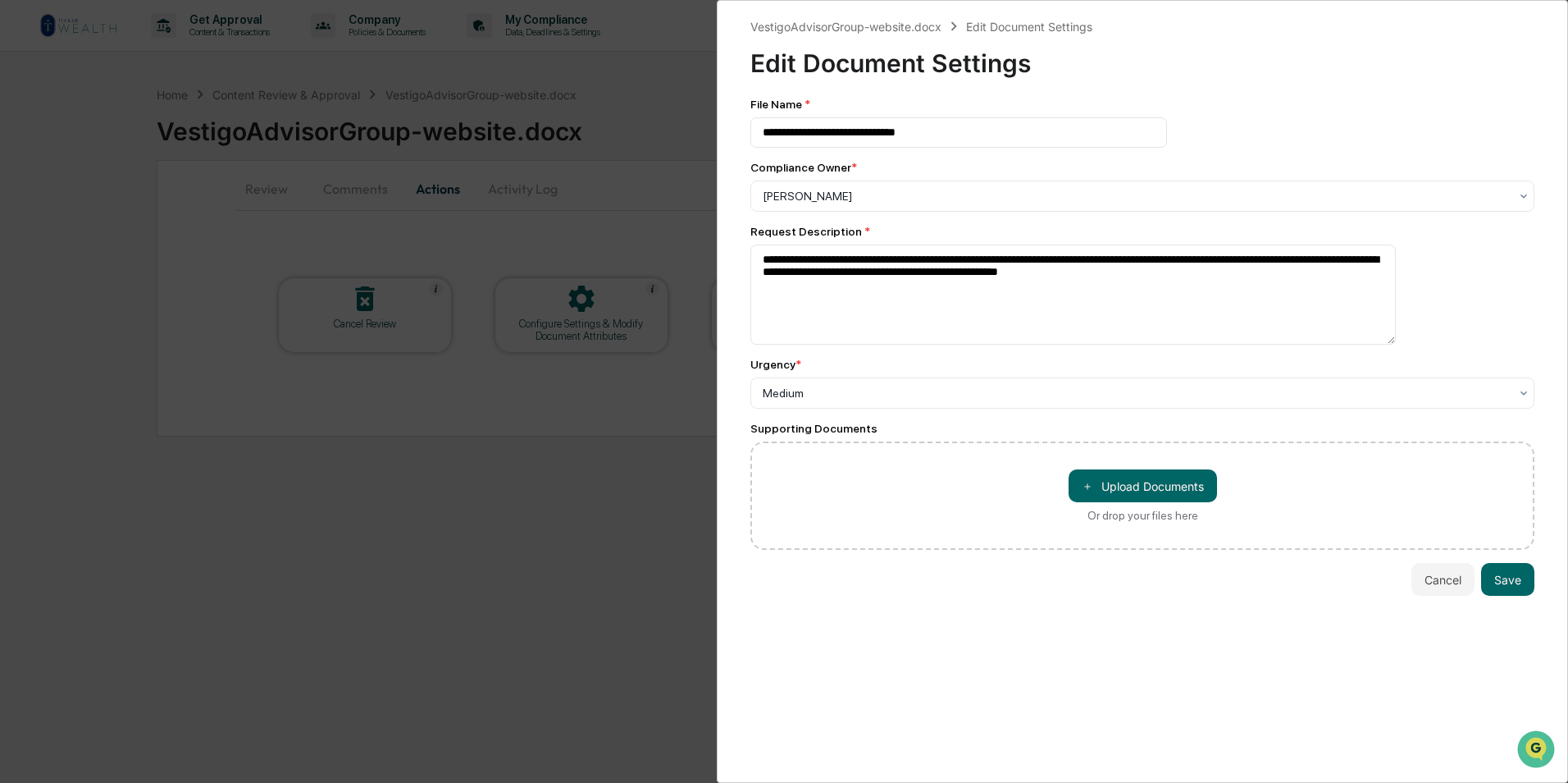
click at [520, 514] on div "**********" at bounding box center [784, 391] width 1568 height 783
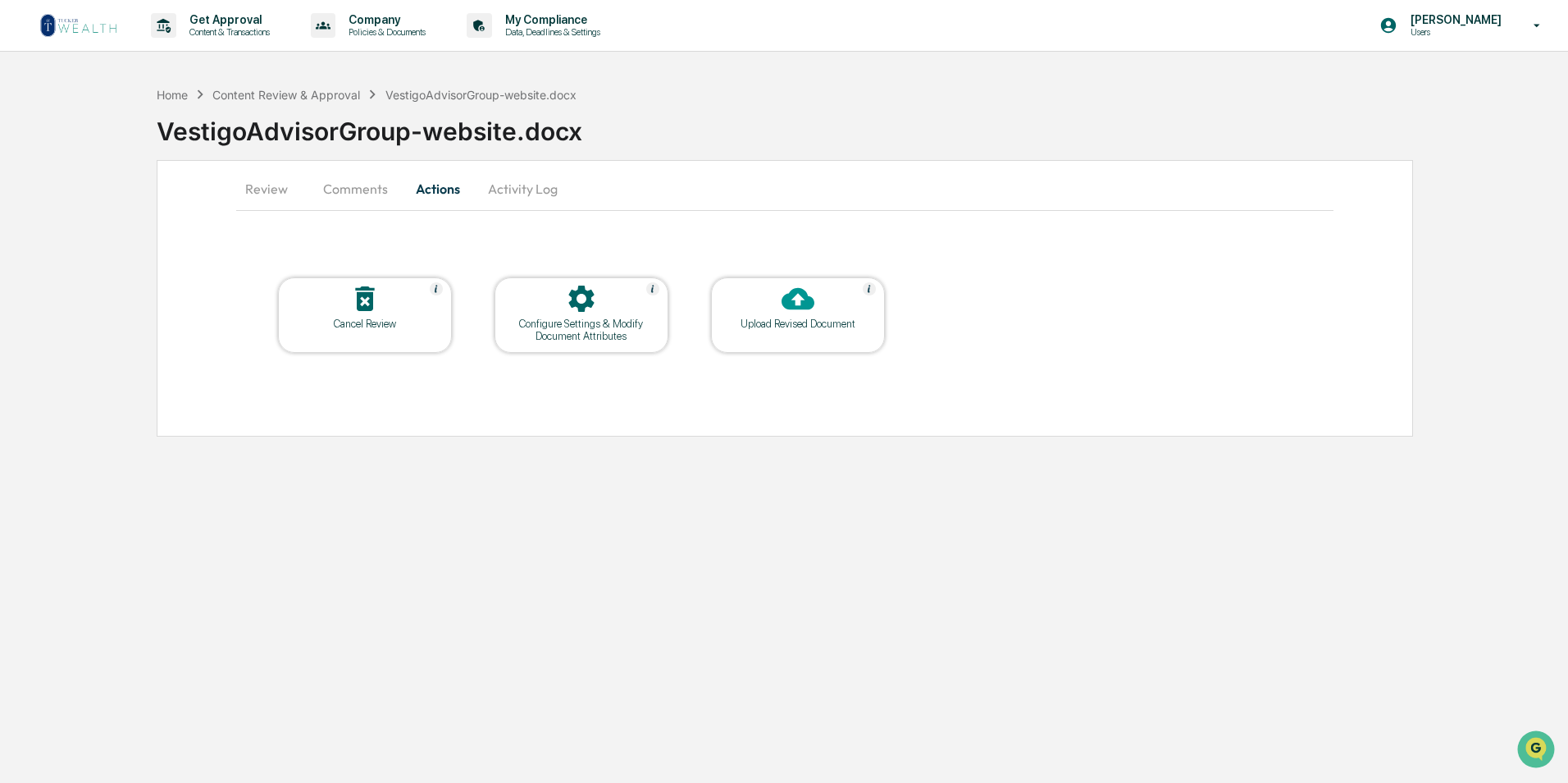
click at [101, 26] on img at bounding box center [79, 25] width 79 height 26
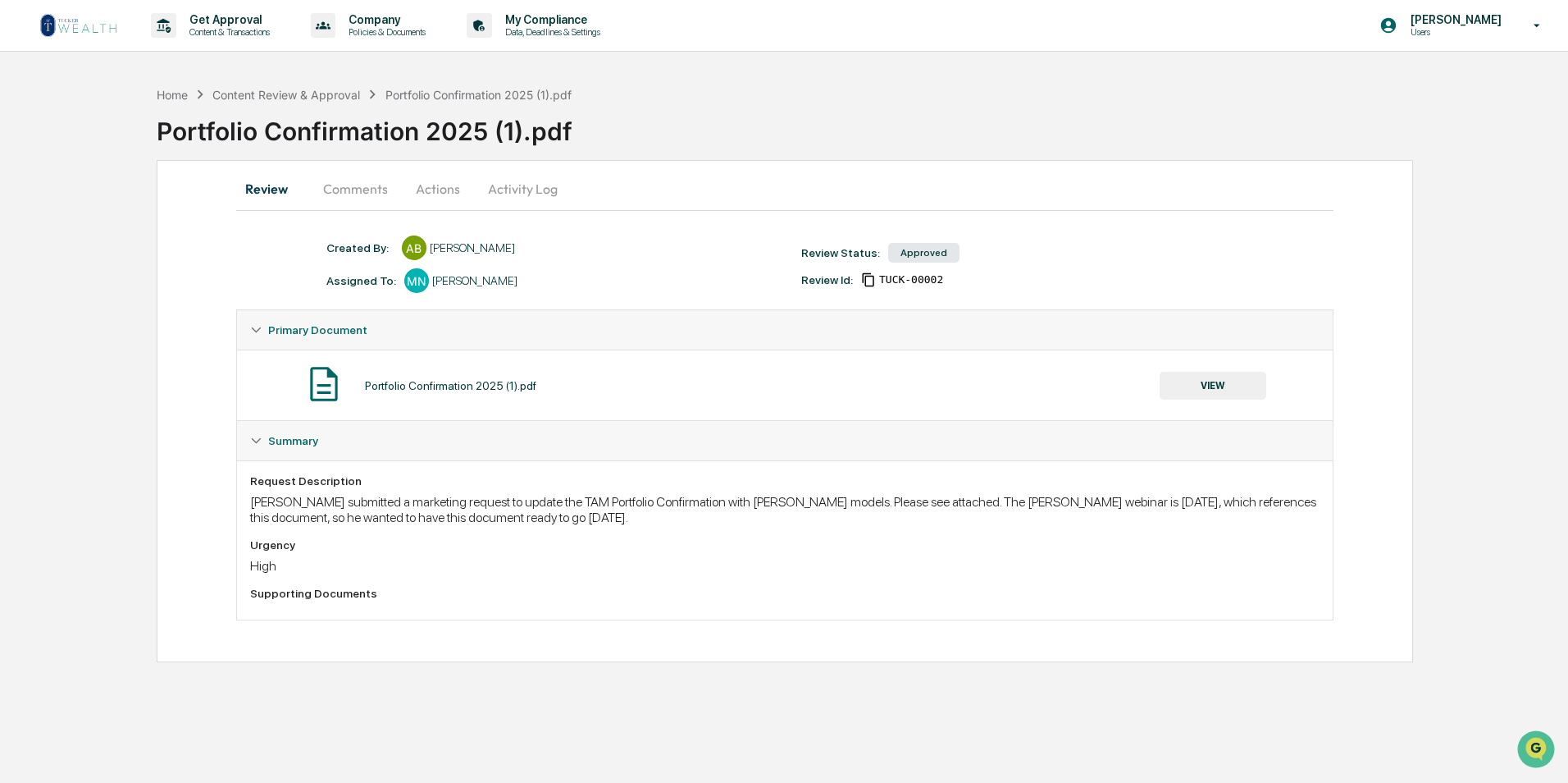
click at [1203, 388] on button "VIEW" at bounding box center [1213, 385] width 107 height 28
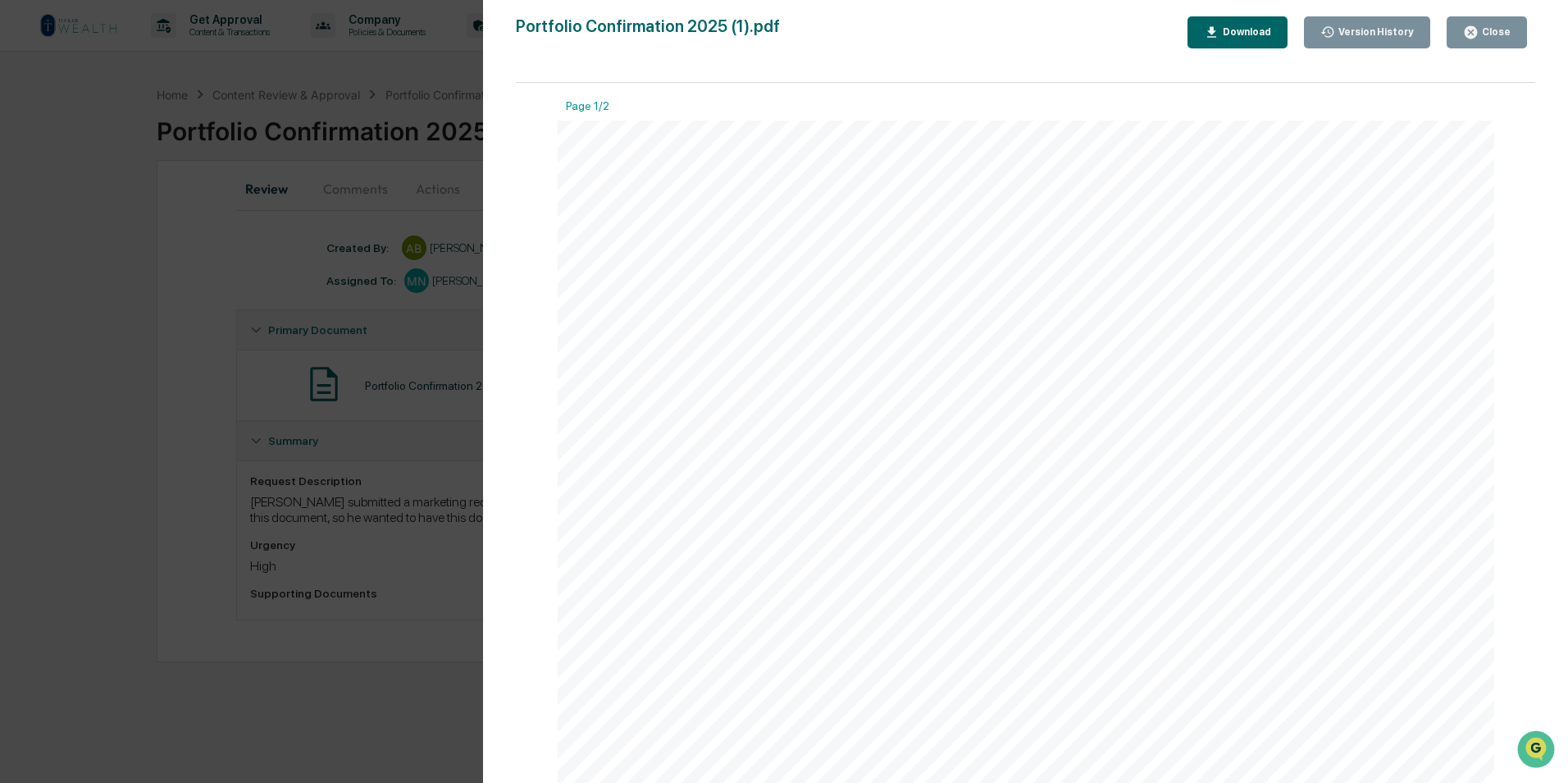
click at [1238, 32] on div "Download" at bounding box center [1245, 32] width 52 height 11
drag, startPoint x: 434, startPoint y: 68, endPoint x: 213, endPoint y: 103, distance: 223.8
click at [434, 68] on div "Version History [DATE] 05:26 PM [PERSON_NAME] Portfolio Confirmation 2025 (1).p…" at bounding box center [784, 391] width 1568 height 783
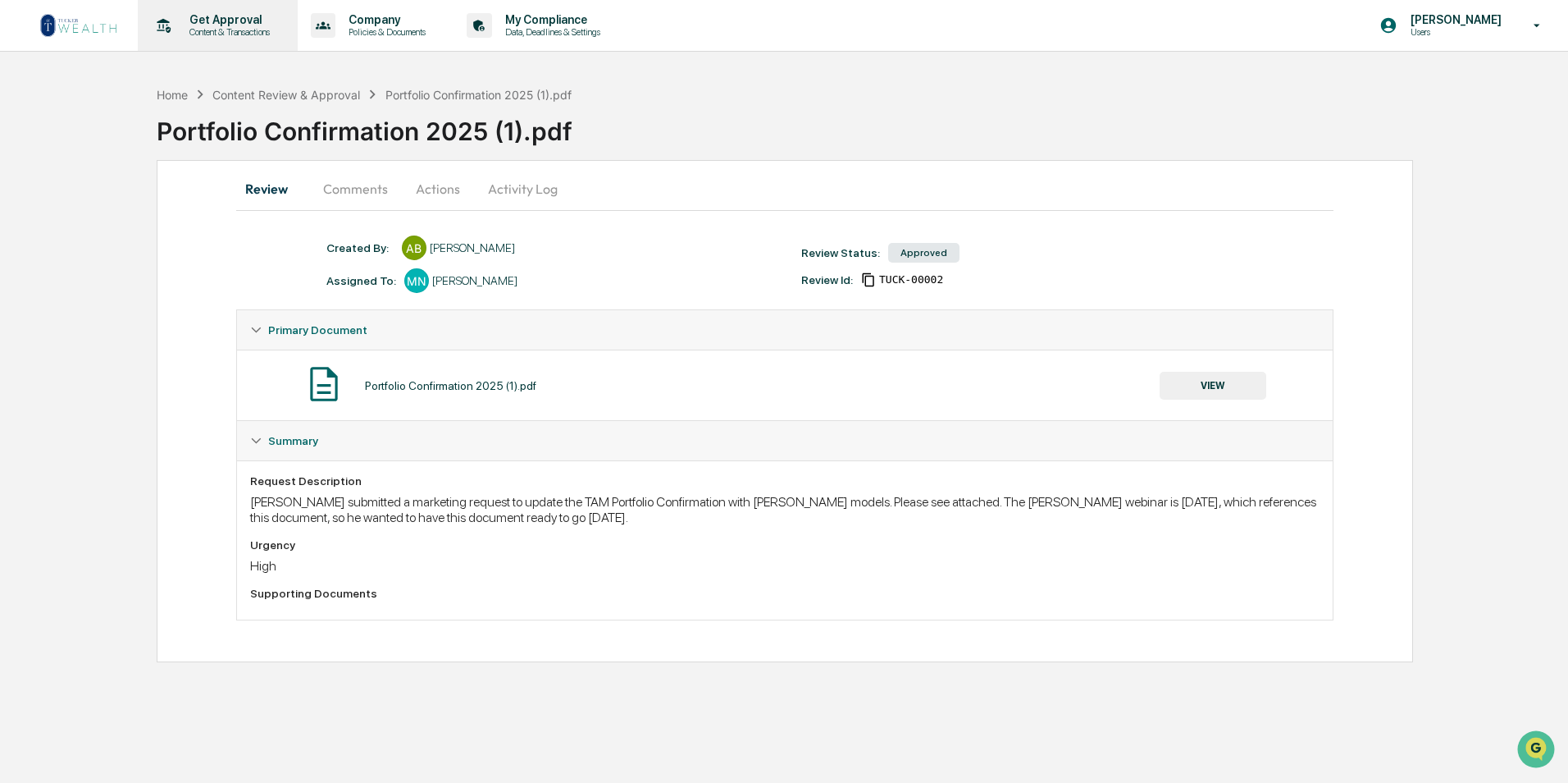
click at [260, 30] on p "Content & Transactions" at bounding box center [227, 32] width 101 height 11
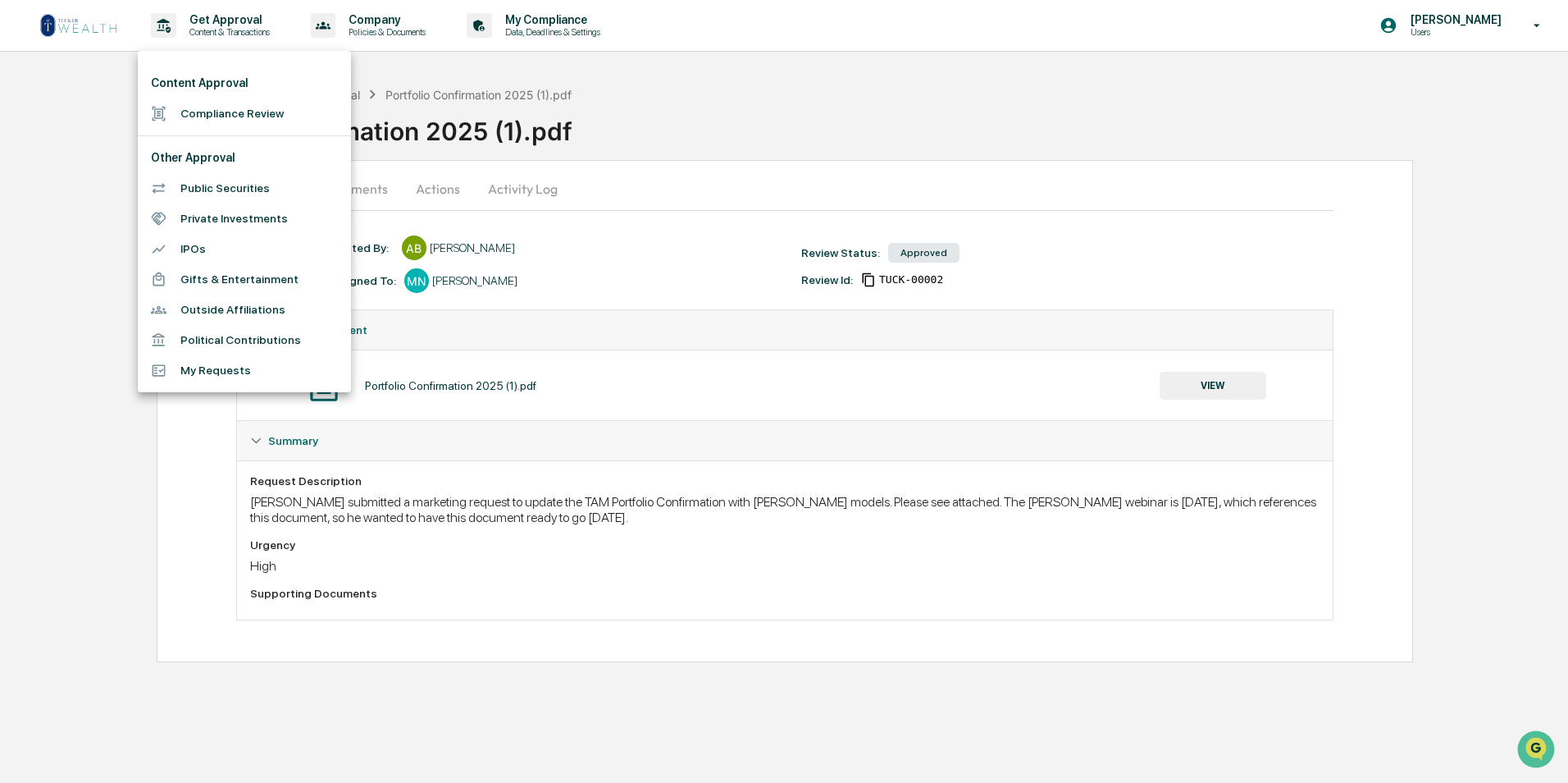
click at [263, 117] on li "Compliance Review" at bounding box center [244, 113] width 213 height 30
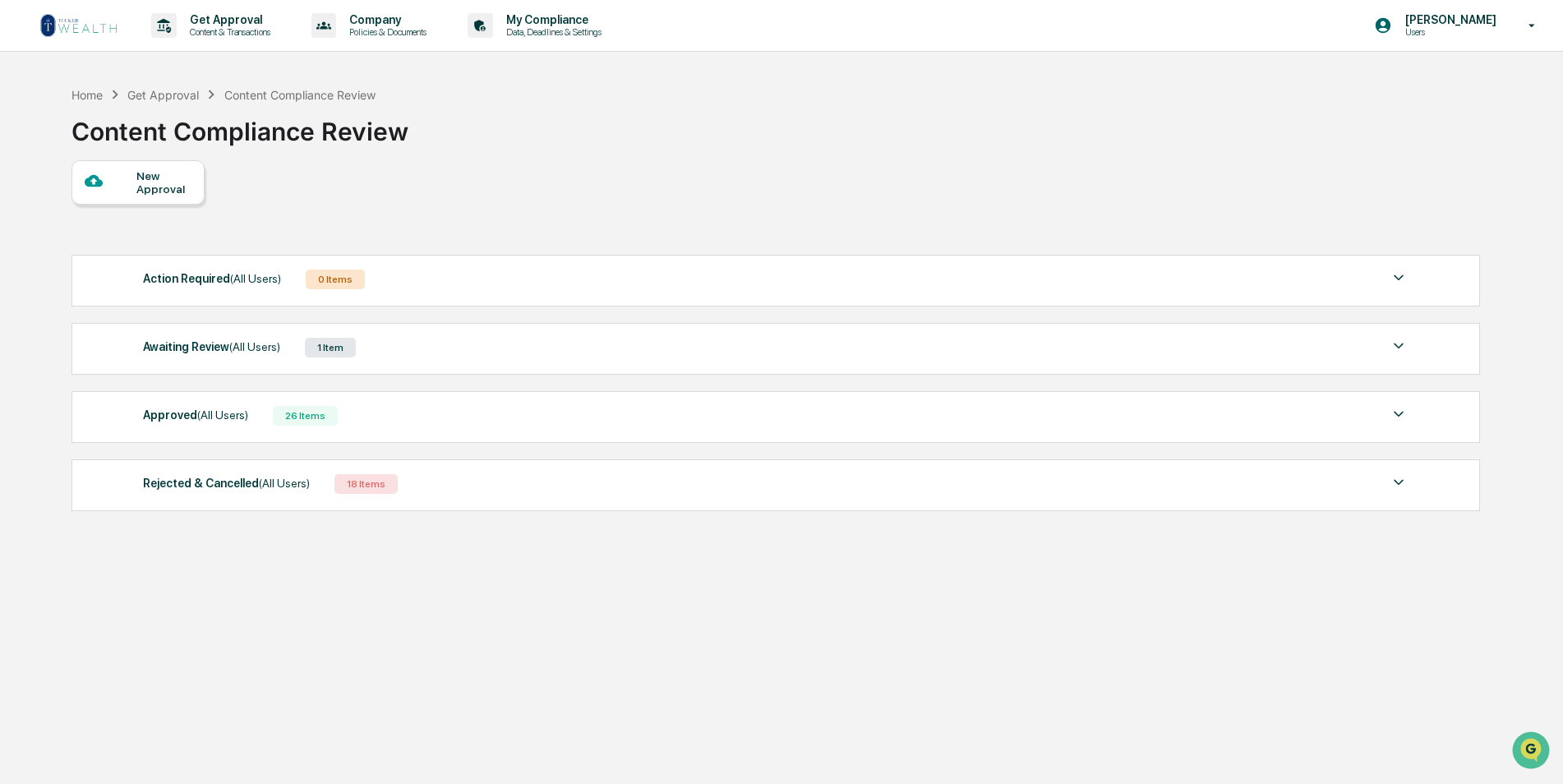
click at [369, 358] on div "Awaiting Review (All Users) 1 Item" at bounding box center [776, 347] width 1266 height 23
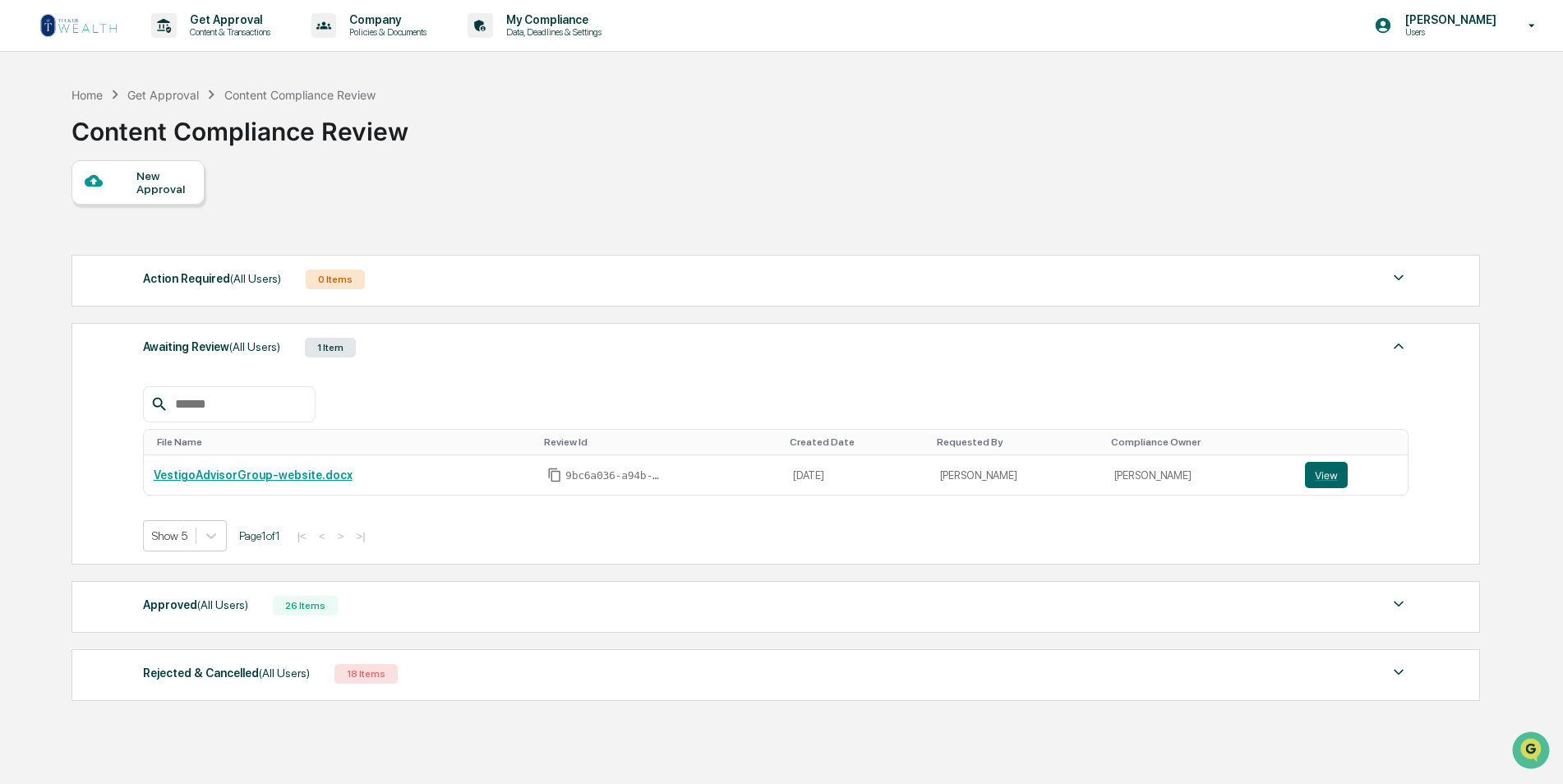
click at [370, 356] on div "Awaiting Review (All Users) 1 Item" at bounding box center [776, 347] width 1266 height 23
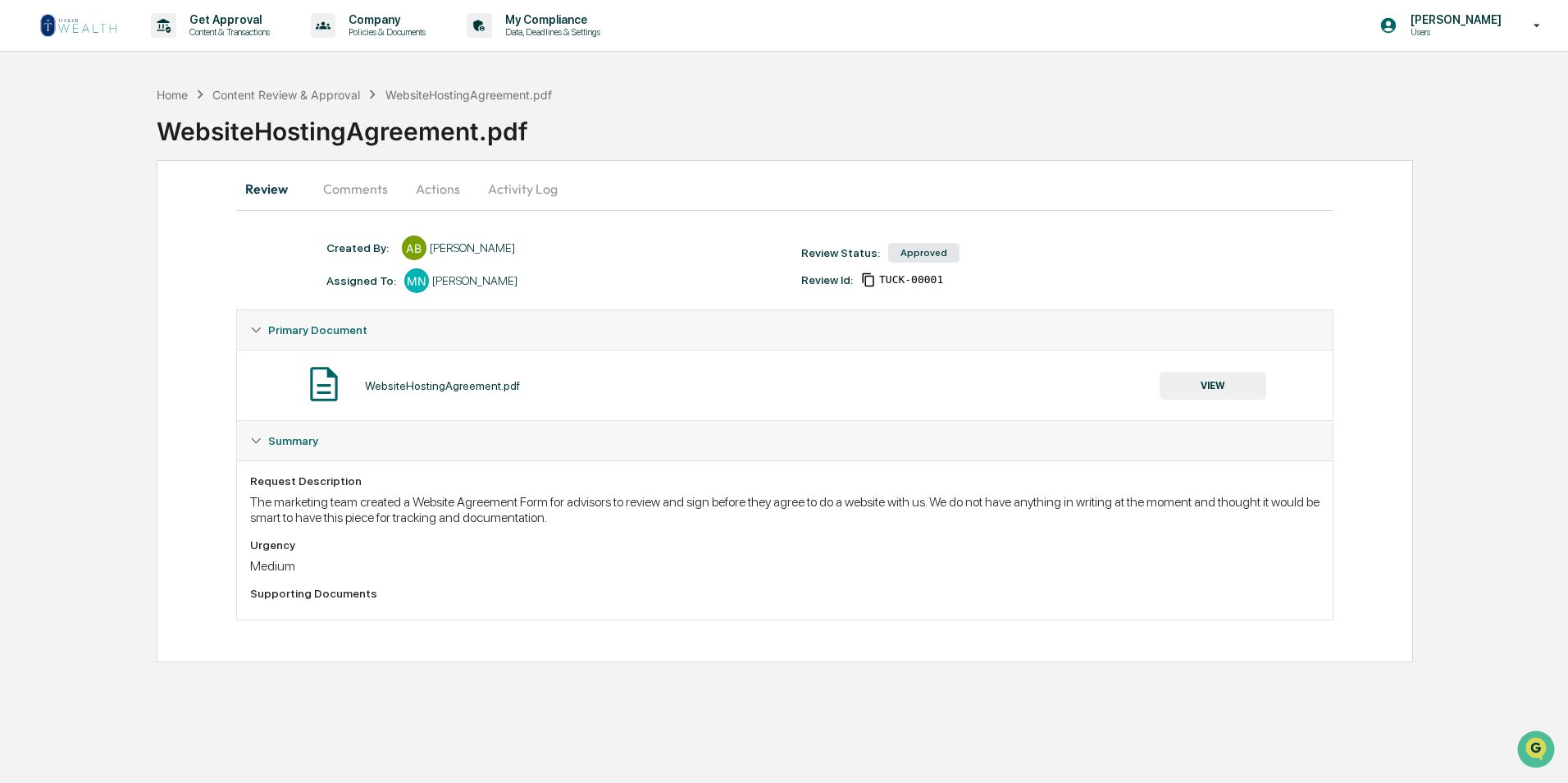
click at [71, 33] on img at bounding box center [79, 25] width 79 height 26
